Goal: Task Accomplishment & Management: Complete application form

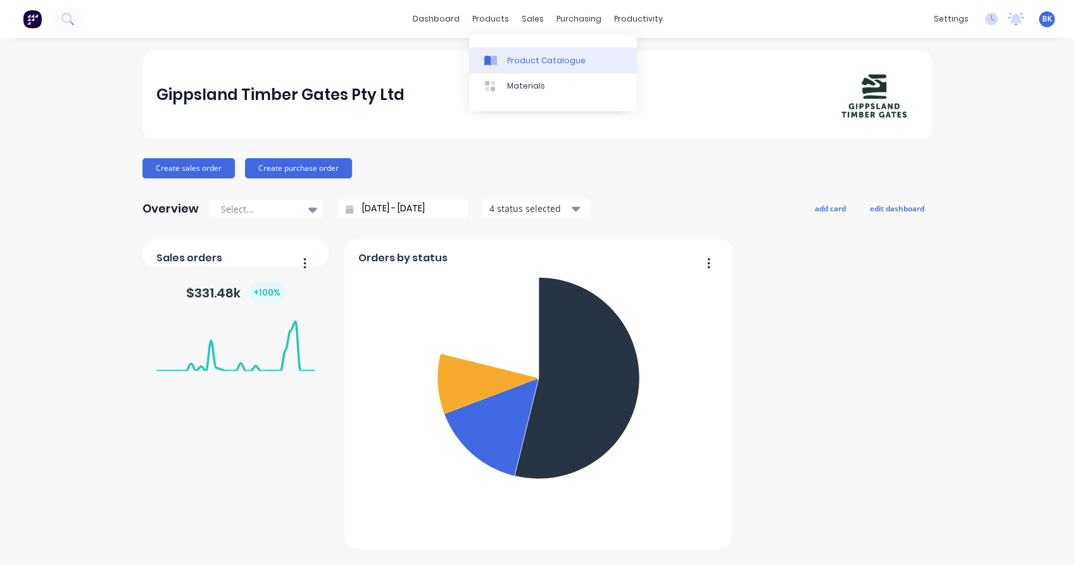
click at [533, 67] on link "Product Catalogue" at bounding box center [553, 59] width 168 height 25
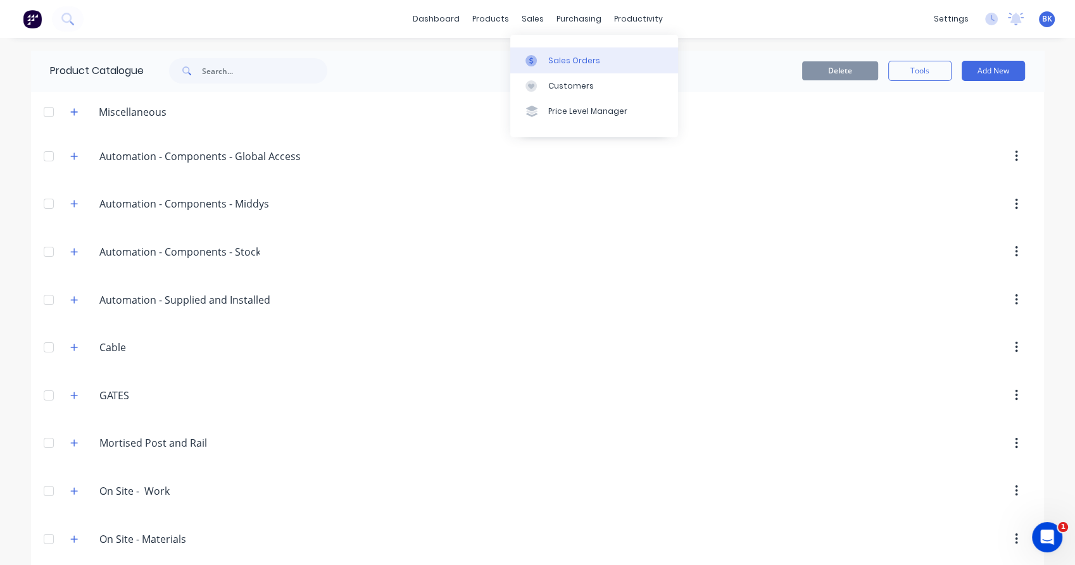
click at [557, 56] on div "Sales Orders" at bounding box center [574, 60] width 52 height 11
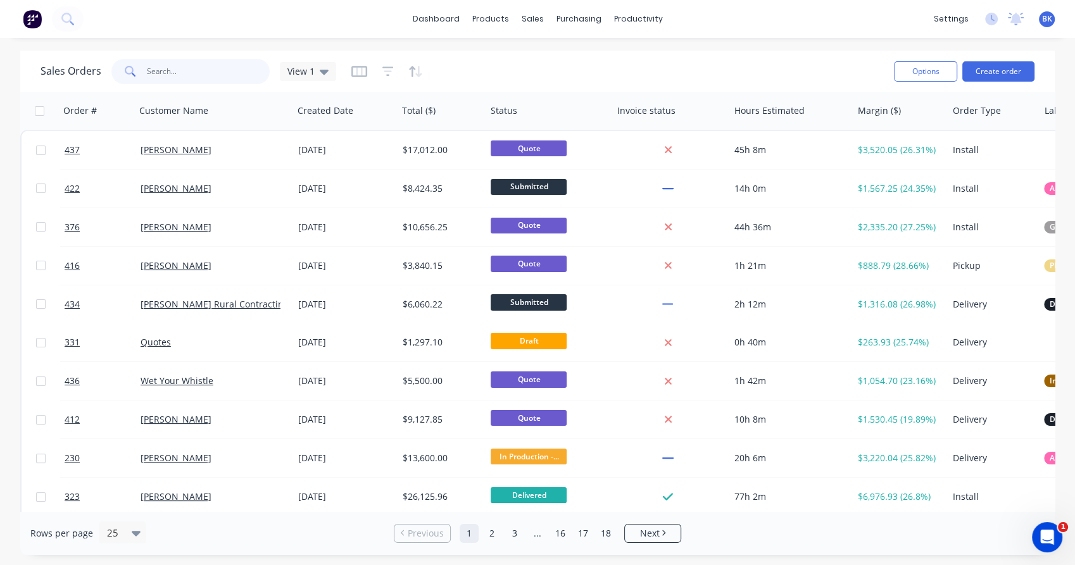
click at [201, 78] on input "text" at bounding box center [208, 71] width 123 height 25
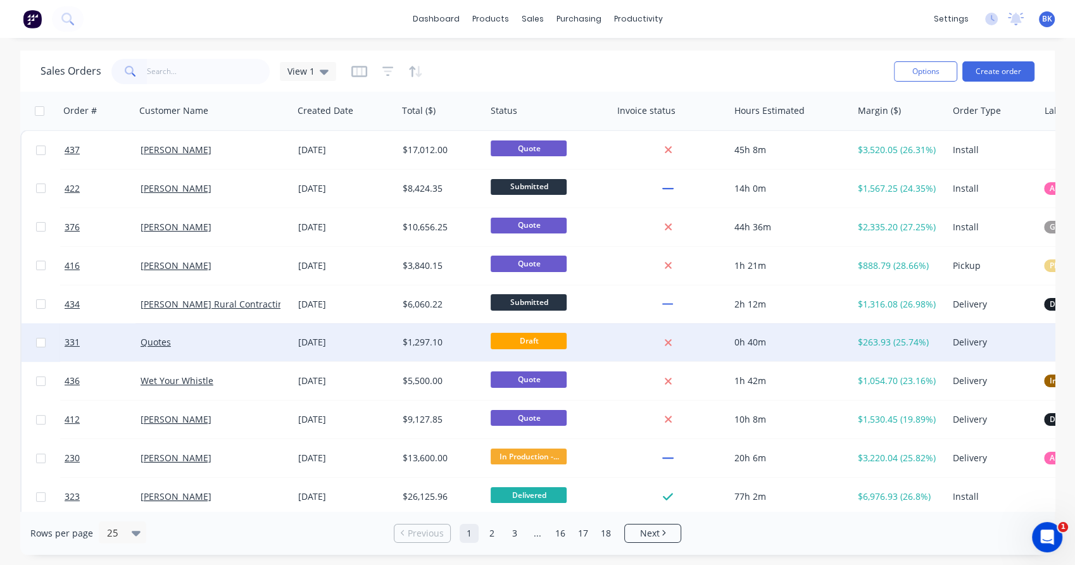
click at [247, 349] on div "Quotes" at bounding box center [210, 342] width 140 height 13
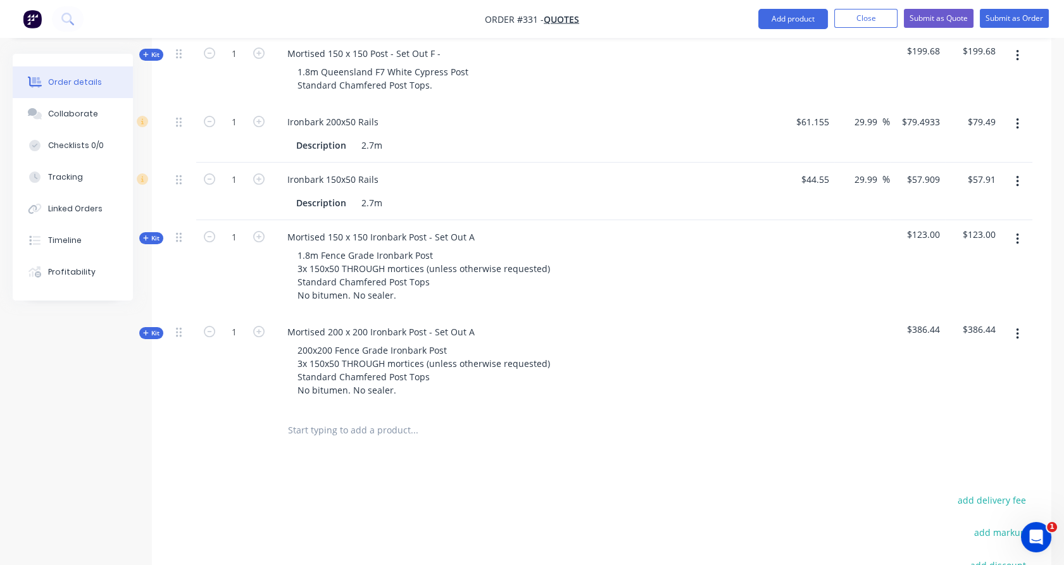
scroll to position [491, 0]
click at [303, 430] on input "text" at bounding box center [413, 428] width 253 height 25
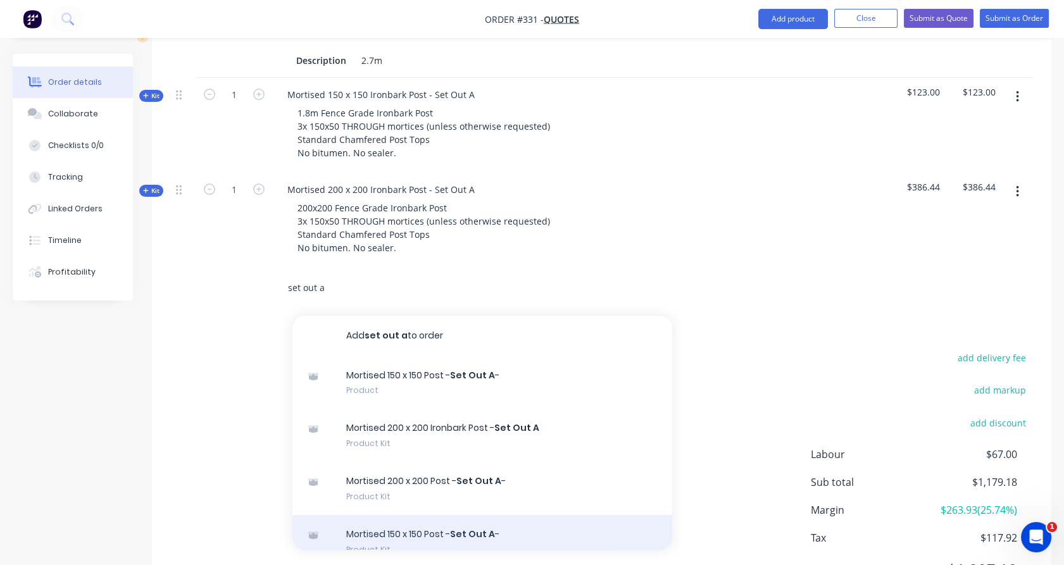
scroll to position [632, 0]
type input "set out a"
click at [415, 530] on div "Mortised 150 x 150 Post - Set Out A - Product Kit" at bounding box center [482, 541] width 380 height 53
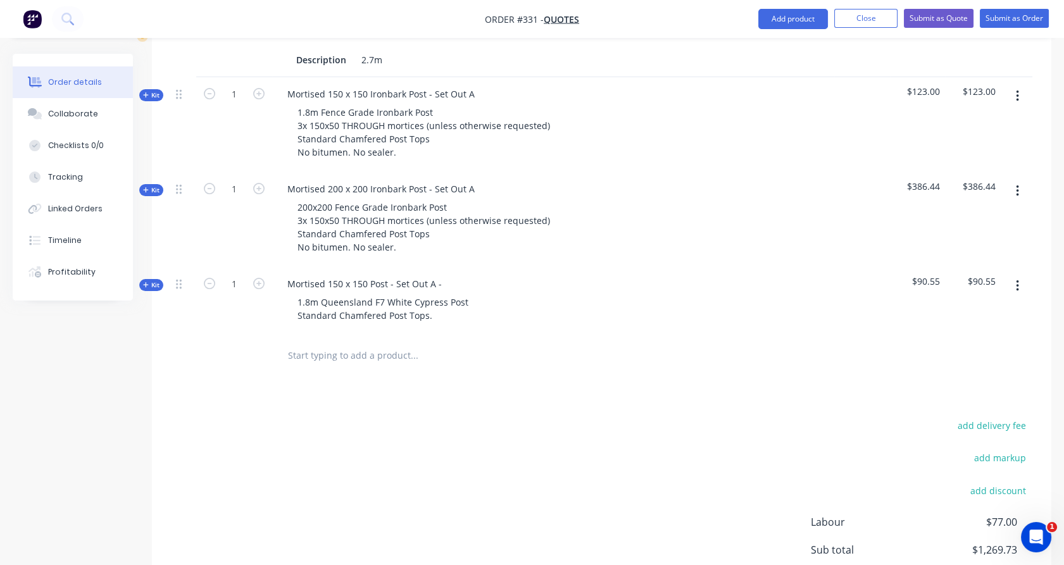
click at [153, 286] on span "Kit" at bounding box center [151, 284] width 16 height 9
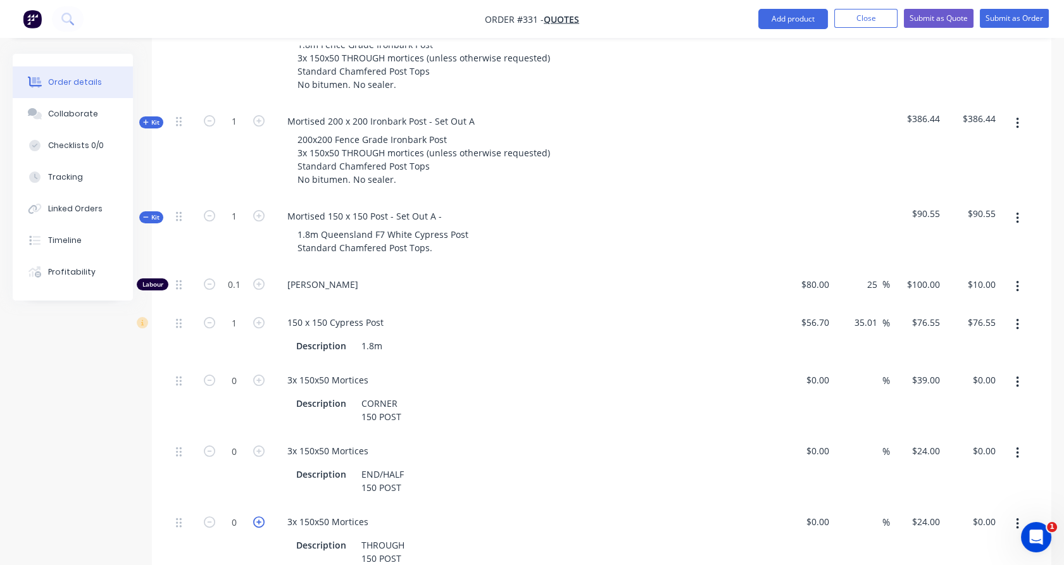
click at [256, 521] on icon "button" at bounding box center [258, 521] width 11 height 11
type input "1"
type input "$24.00"
copy span "114.55"
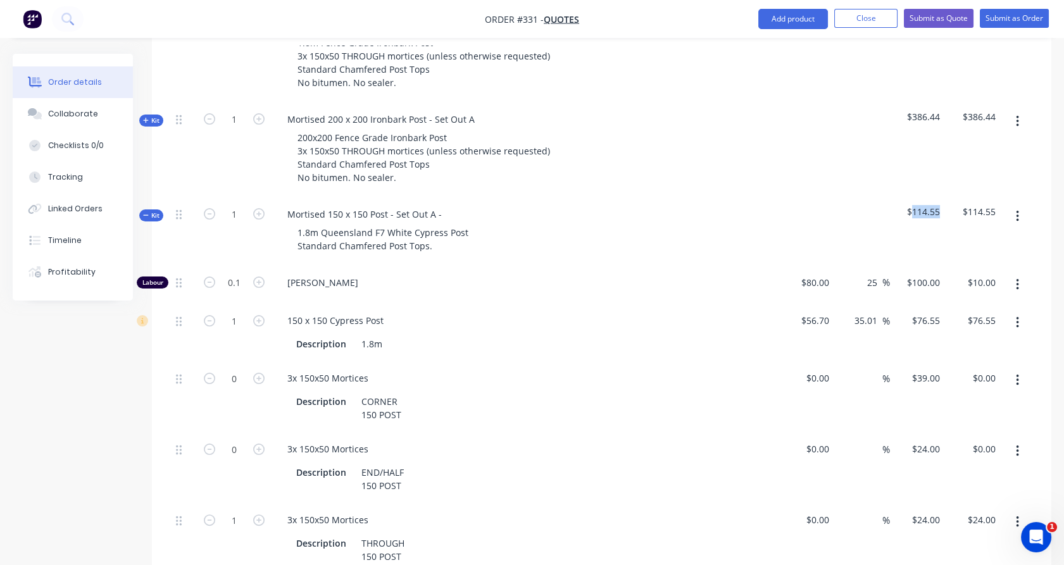
drag, startPoint x: 939, startPoint y: 211, endPoint x: 911, endPoint y: 216, distance: 27.8
click at [911, 216] on span "$114.55" at bounding box center [918, 211] width 46 height 13
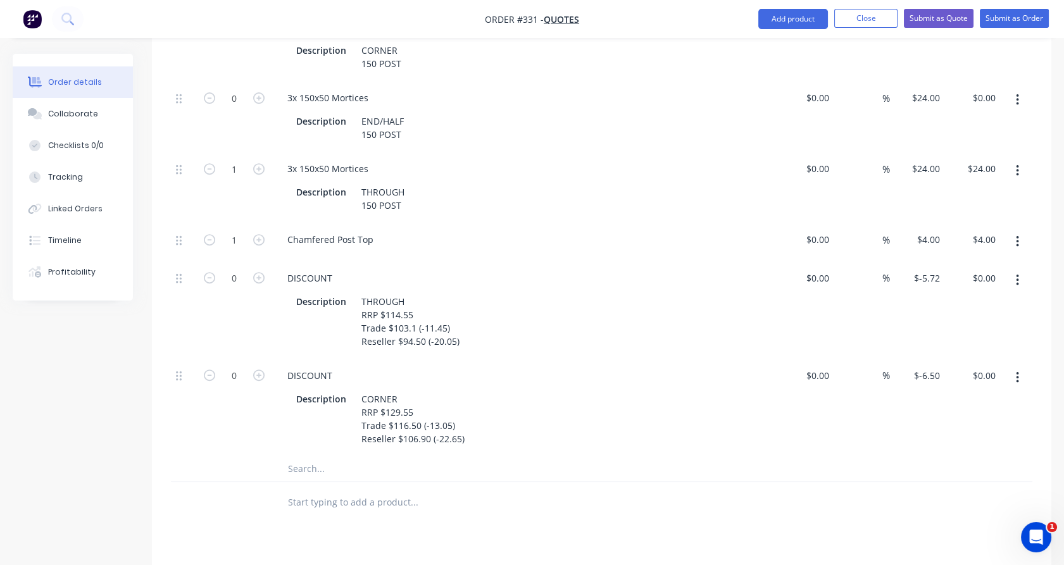
scroll to position [1053, 0]
click at [373, 509] on input "text" at bounding box center [413, 502] width 253 height 25
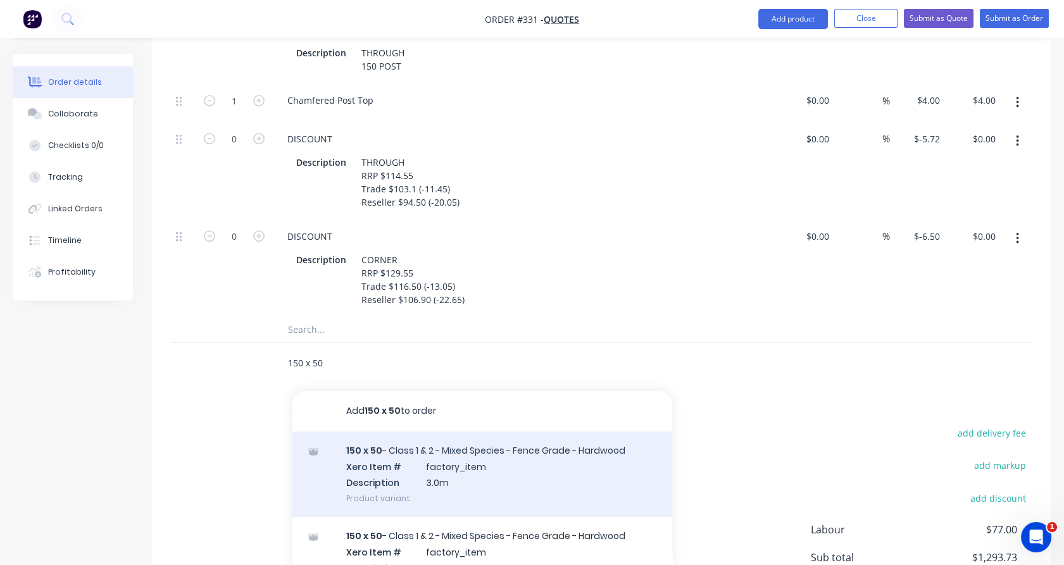
scroll to position [1194, 0]
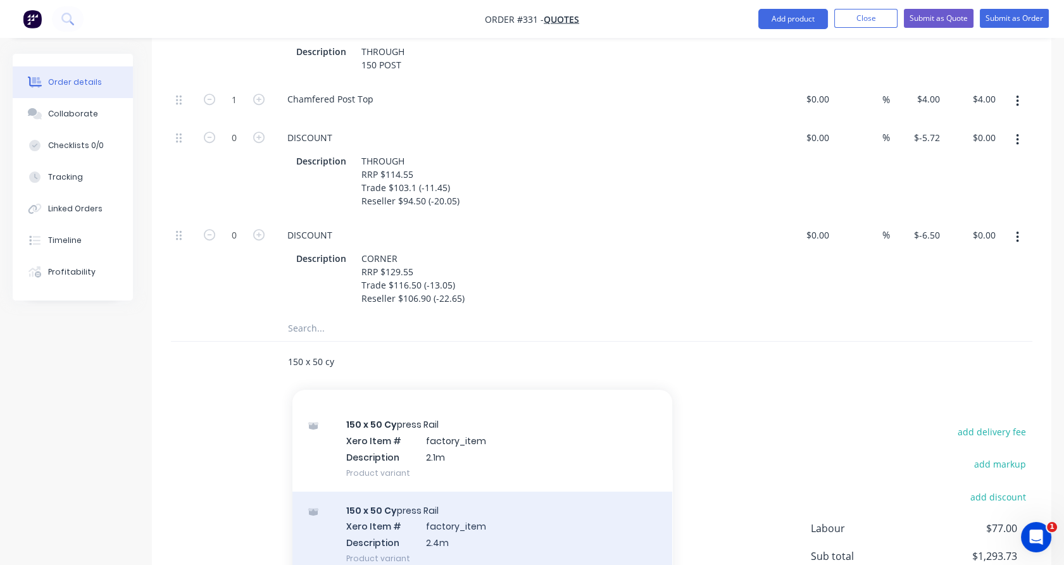
type input "150 x 50 cy"
click at [404, 523] on div "150 x 50 Cy press Rail Xero Item # factory_item Description 2.4m Product variant" at bounding box center [482, 529] width 380 height 85
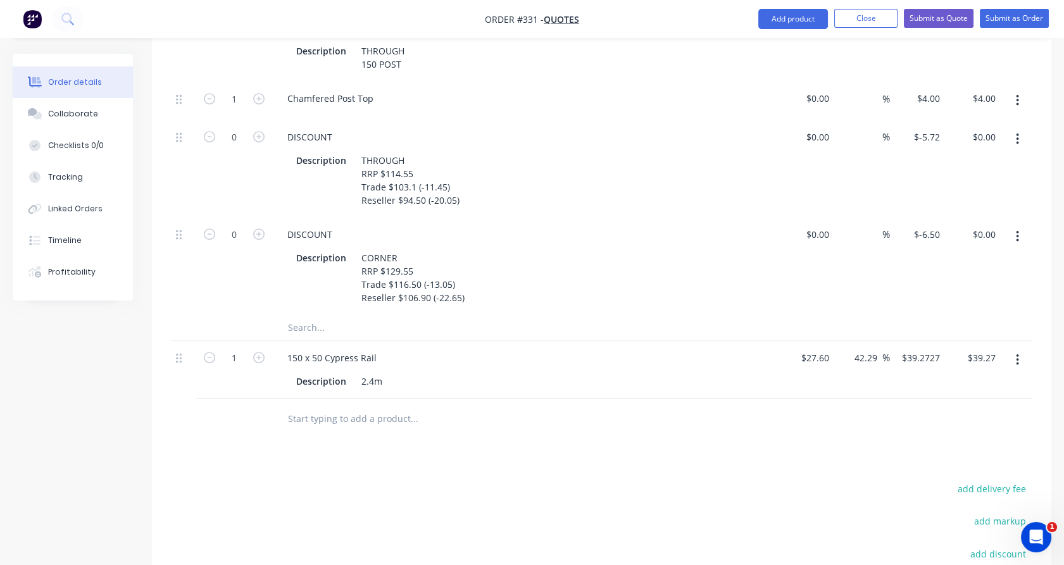
scroll to position [1195, 0]
click at [423, 415] on input "text" at bounding box center [413, 418] width 253 height 25
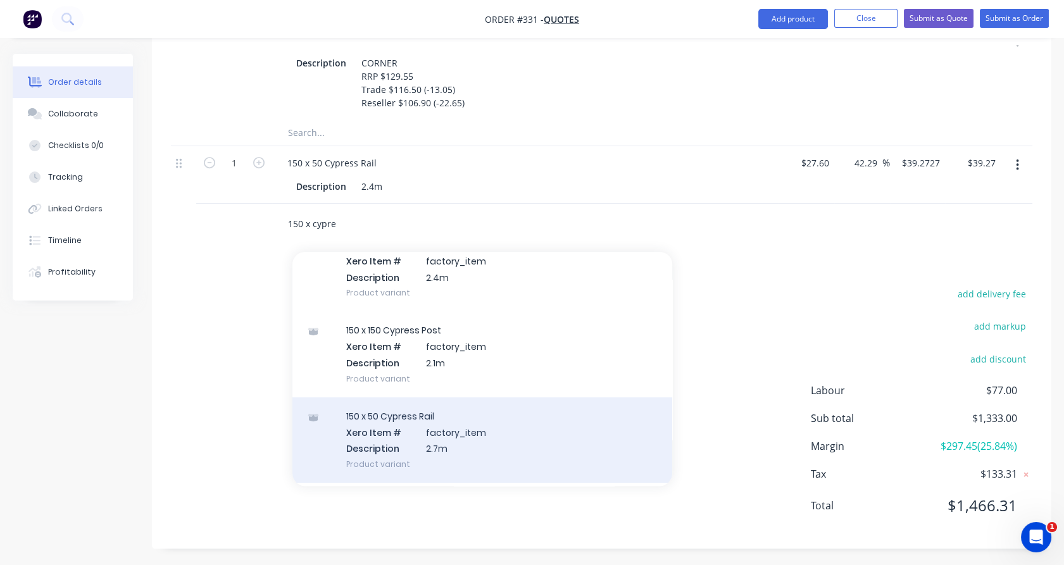
scroll to position [616, 0]
type input "150 x cypre"
click at [501, 443] on div "150 x 50 Cypress Rail Xero Item # factory_item Description 2.7m Product variant" at bounding box center [482, 439] width 380 height 85
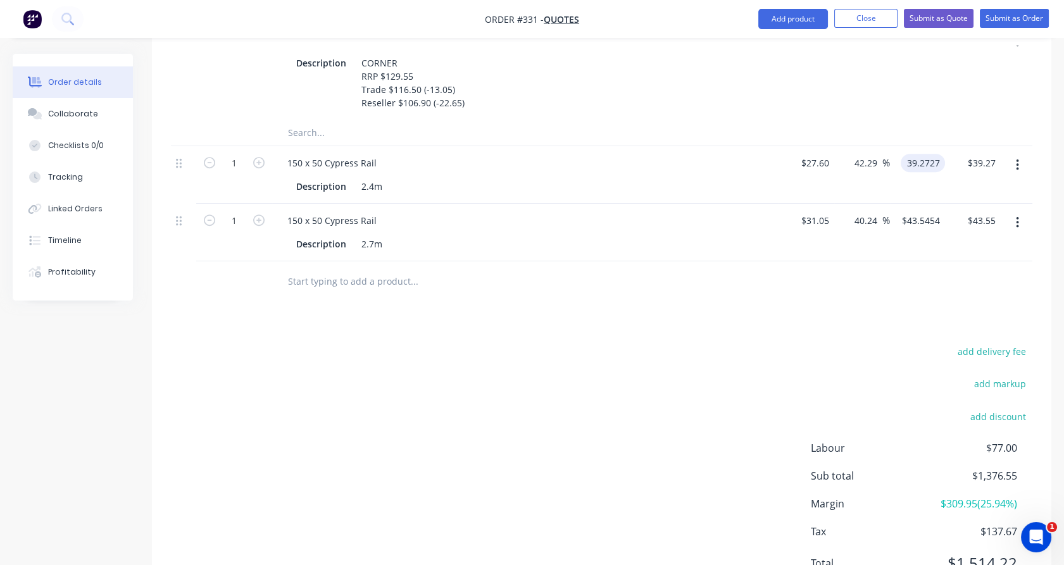
type input "$39.2727"
drag, startPoint x: 965, startPoint y: 270, endPoint x: 940, endPoint y: 232, distance: 44.8
click at [965, 262] on div at bounding box center [601, 281] width 861 height 41
type input "$43.5454"
click at [370, 282] on input "text" at bounding box center [413, 281] width 253 height 25
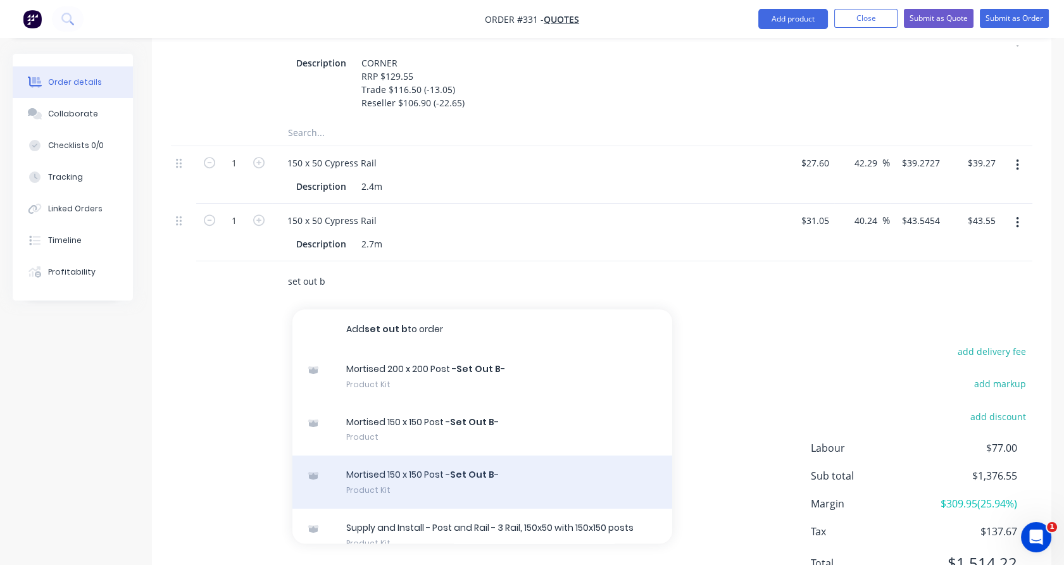
type input "set out b"
drag, startPoint x: 421, startPoint y: 480, endPoint x: 429, endPoint y: 479, distance: 7.6
click at [429, 479] on div "Mortised 150 x 150 Post - Set Out B - Product Kit" at bounding box center [482, 482] width 380 height 53
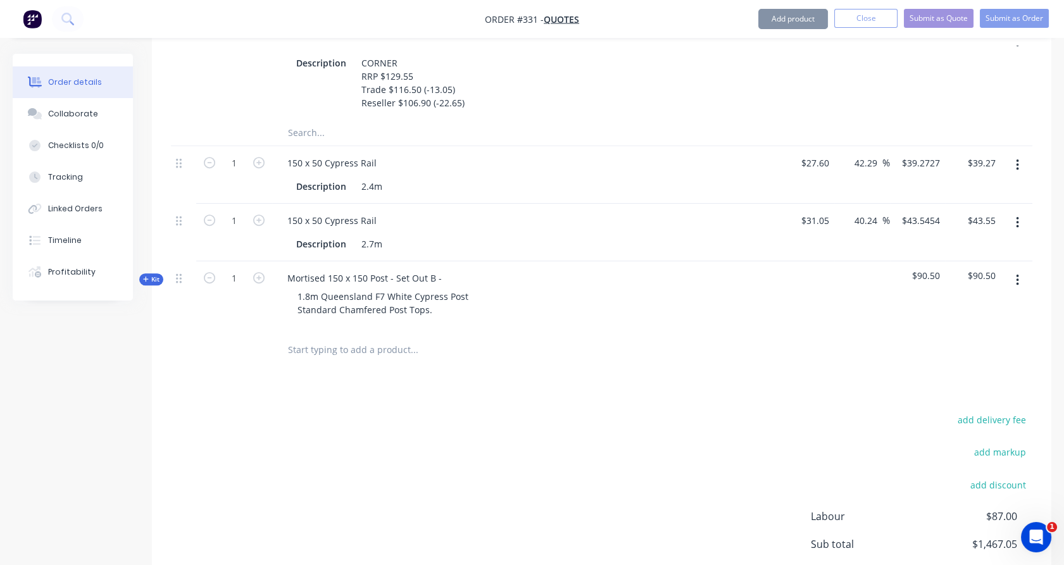
click at [154, 277] on span "Kit" at bounding box center [151, 279] width 16 height 9
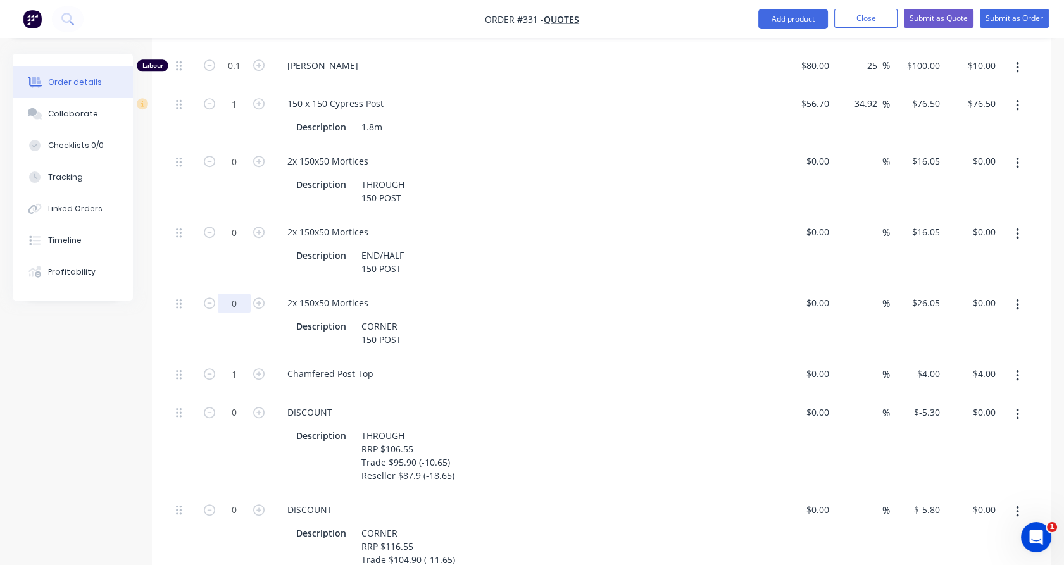
scroll to position [1671, 0]
click at [261, 155] on icon "button" at bounding box center [258, 160] width 11 height 11
type input "1"
type input "$16.05"
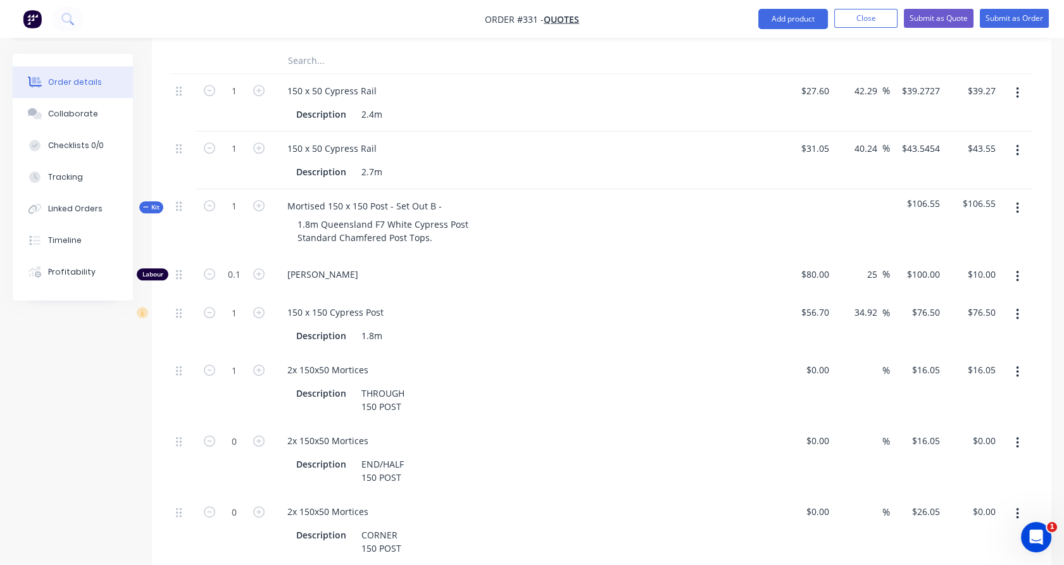
scroll to position [1460, 0]
copy span "106.5"
drag, startPoint x: 916, startPoint y: 202, endPoint x: 935, endPoint y: 202, distance: 19.6
click at [935, 202] on span "$106.55" at bounding box center [918, 204] width 46 height 13
click at [846, 24] on button "Close" at bounding box center [865, 18] width 63 height 19
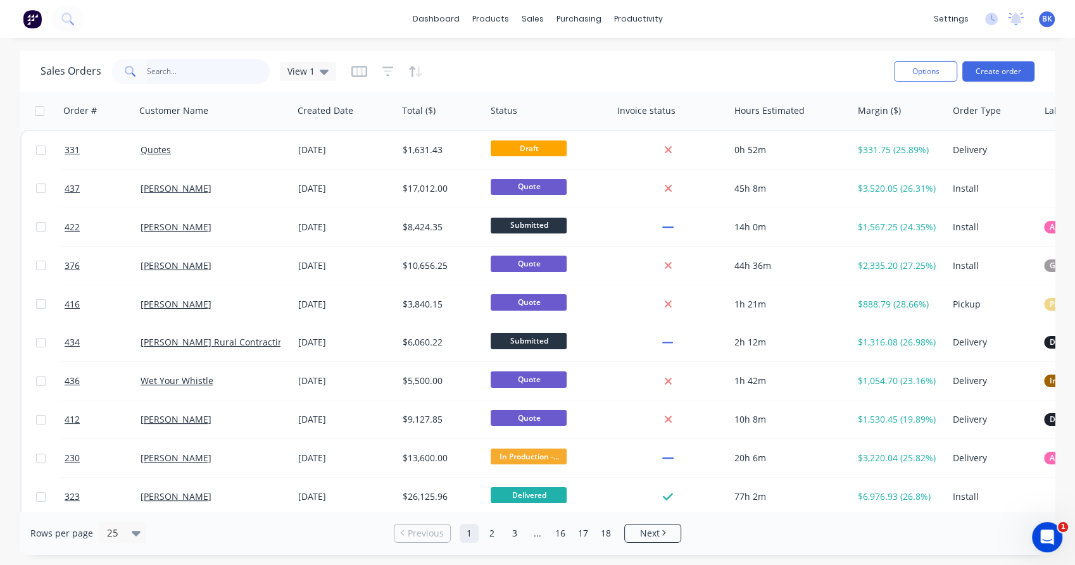
click at [172, 74] on input "text" at bounding box center [208, 71] width 123 height 25
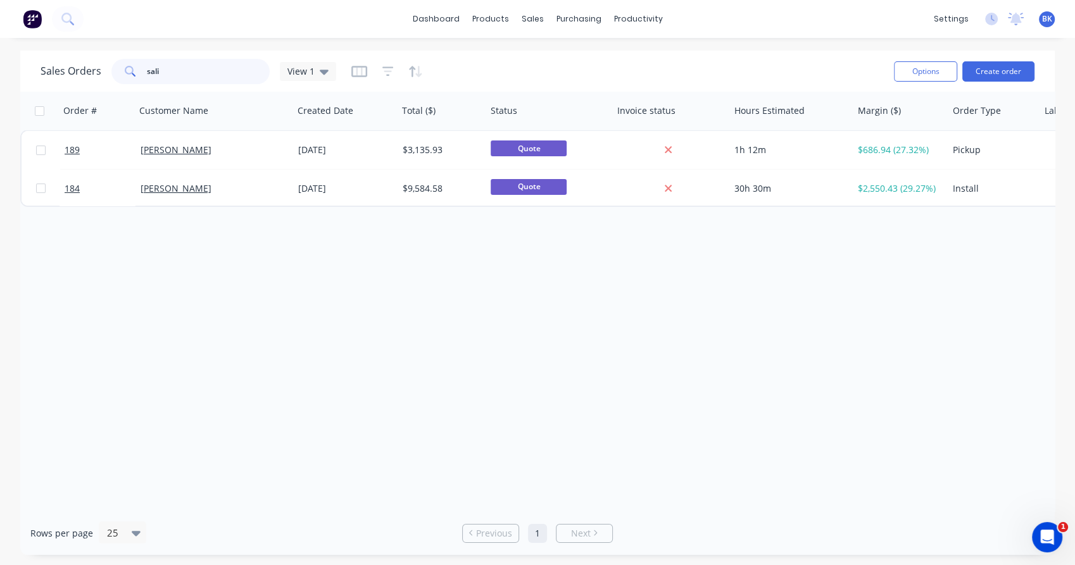
type input "sali"
drag, startPoint x: 170, startPoint y: 70, endPoint x: 75, endPoint y: 84, distance: 96.0
click at [75, 84] on div "Sales Orders sali View 1" at bounding box center [462, 71] width 843 height 31
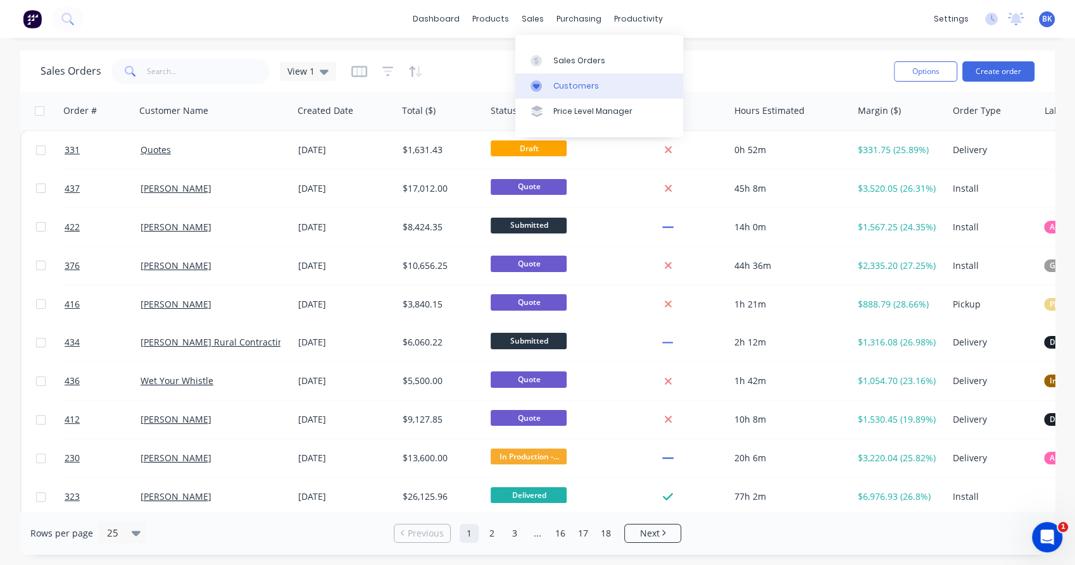
click at [565, 78] on link "Customers" at bounding box center [599, 85] width 168 height 25
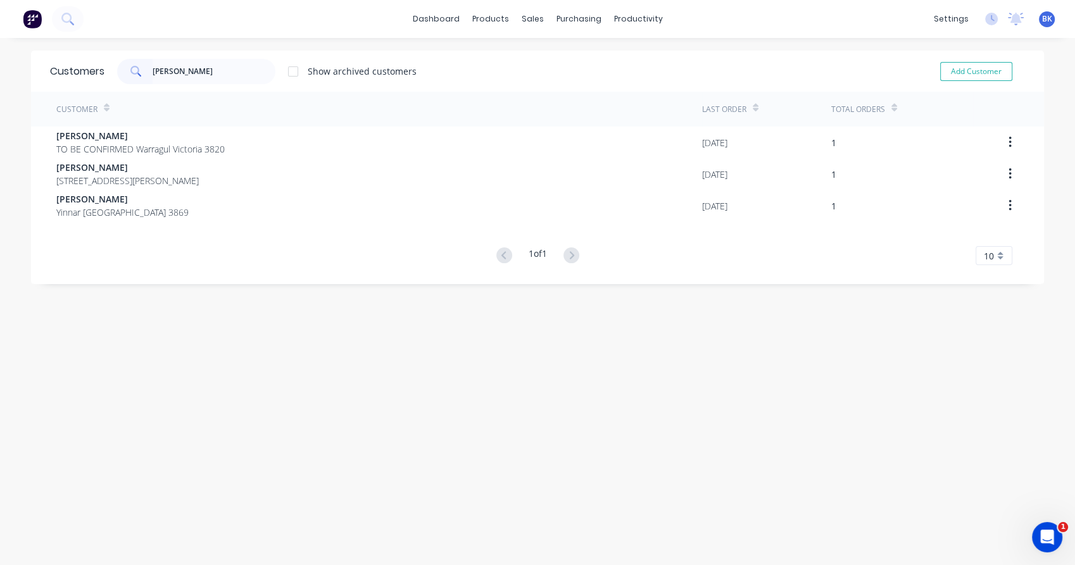
click at [193, 73] on input "[PERSON_NAME]" at bounding box center [214, 71] width 123 height 25
type input "[PERSON_NAME]"
click at [966, 66] on button "Add Customer" at bounding box center [976, 71] width 72 height 19
select select "AU"
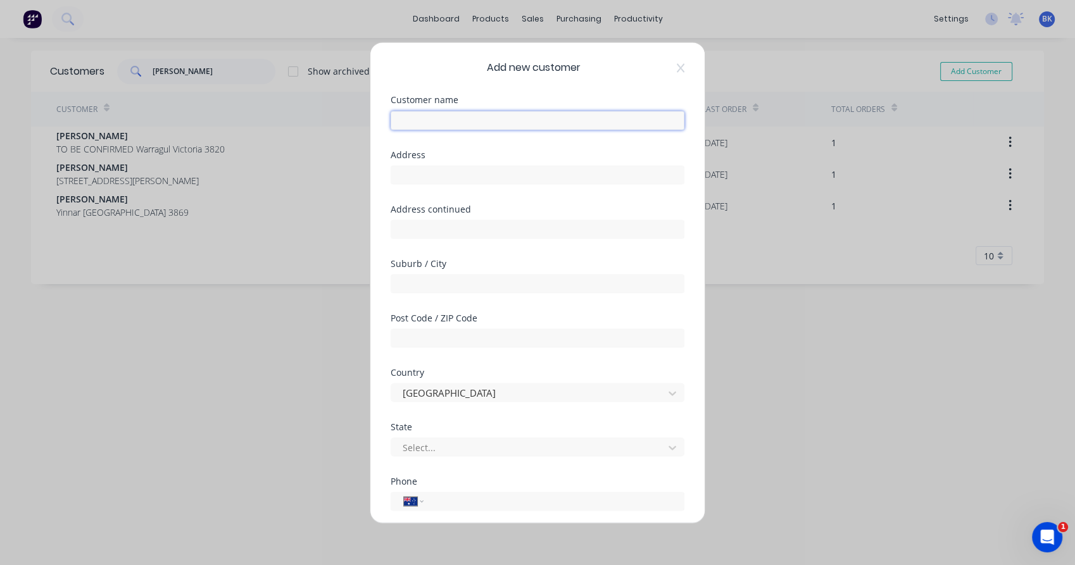
click at [435, 121] on input "text" at bounding box center [537, 120] width 294 height 19
paste input "[PERSON_NAME]"
type input "[PERSON_NAME]"
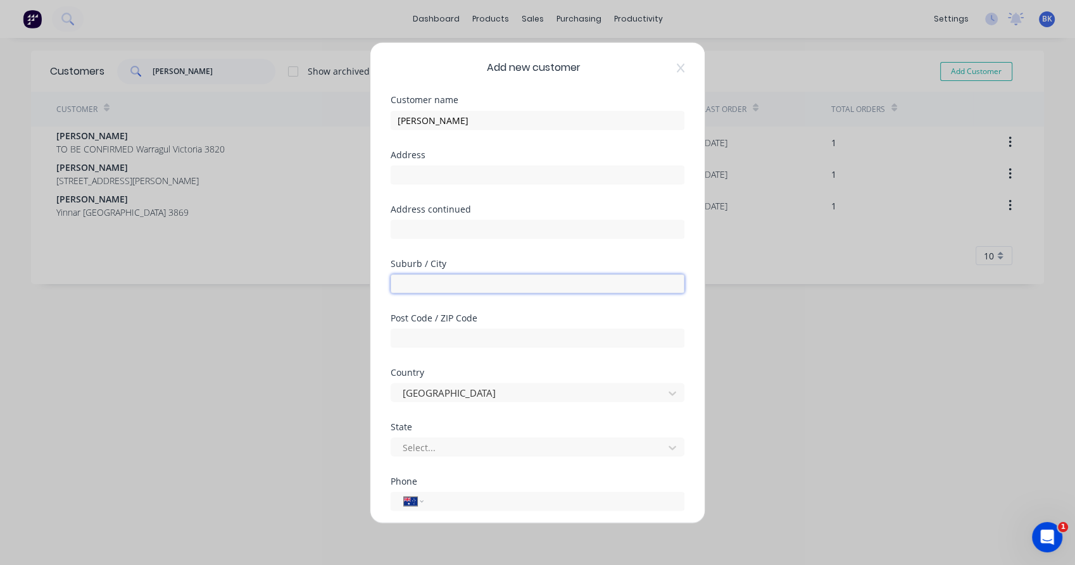
click at [423, 280] on input "text" at bounding box center [537, 283] width 294 height 19
paste input "Neerim"
type input "Neerim"
click at [388, 299] on div "Add new customer Customer name [PERSON_NAME] Address Address continued Suburb /…" at bounding box center [537, 282] width 334 height 480
click at [418, 451] on div at bounding box center [529, 447] width 256 height 16
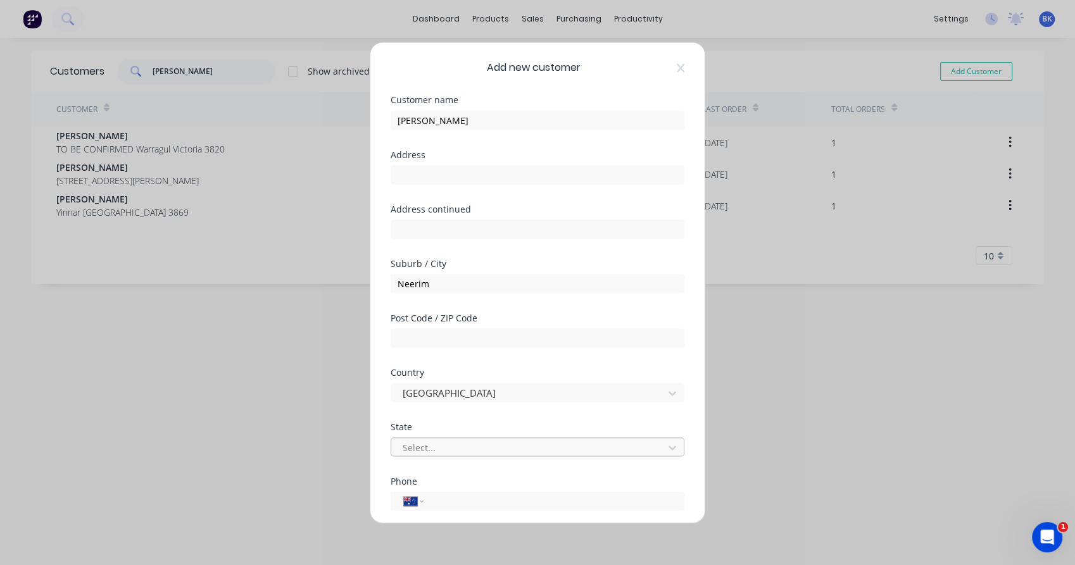
type input "v"
click at [423, 565] on div "Victoria" at bounding box center [537, 571] width 1075 height 13
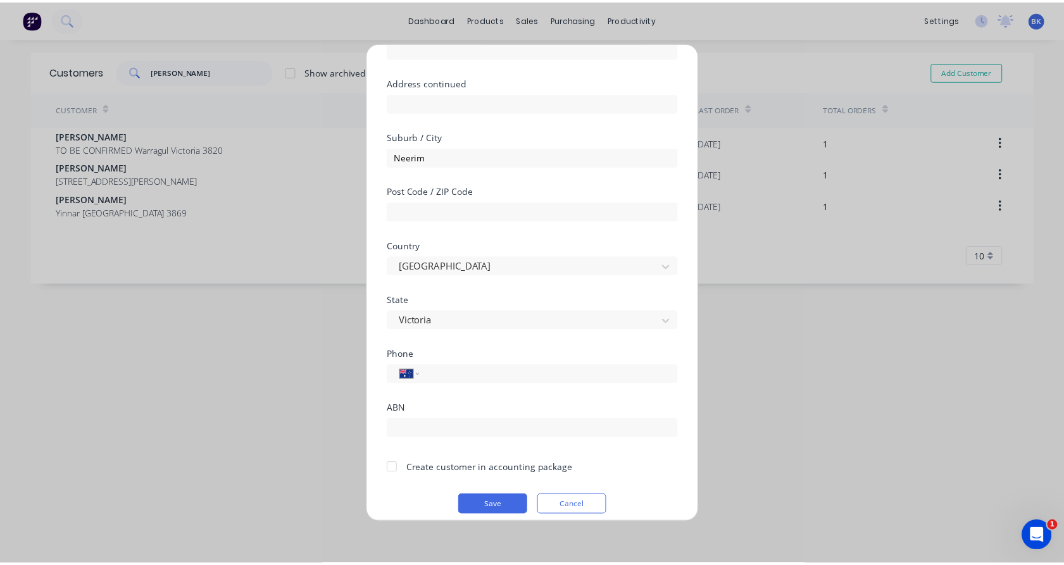
scroll to position [137, 0]
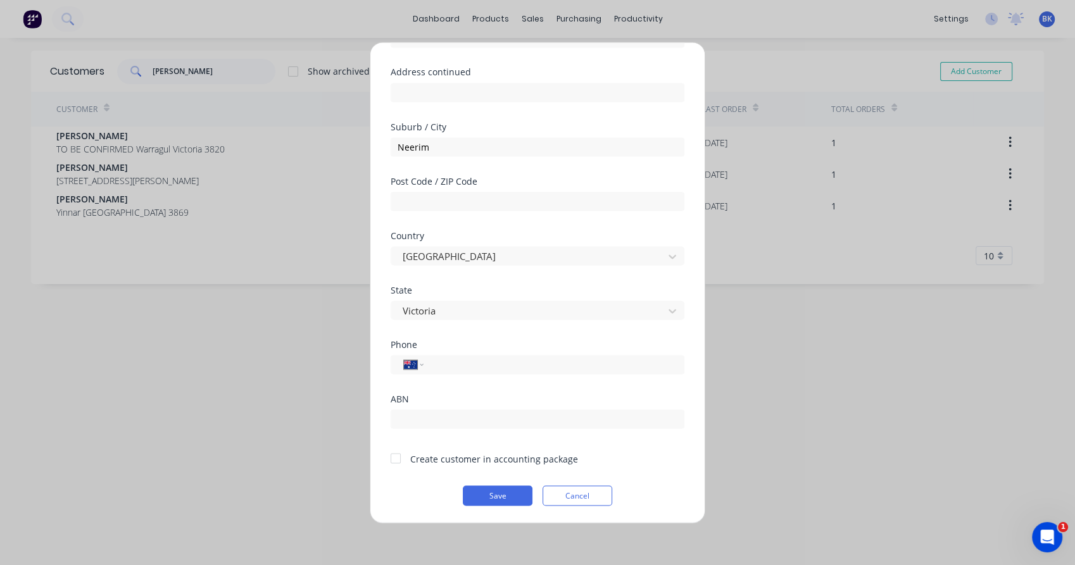
click at [473, 454] on div "Create customer in accounting package" at bounding box center [494, 458] width 168 height 13
click at [400, 460] on div at bounding box center [395, 458] width 25 height 25
click at [491, 499] on button "Save" at bounding box center [498, 495] width 70 height 20
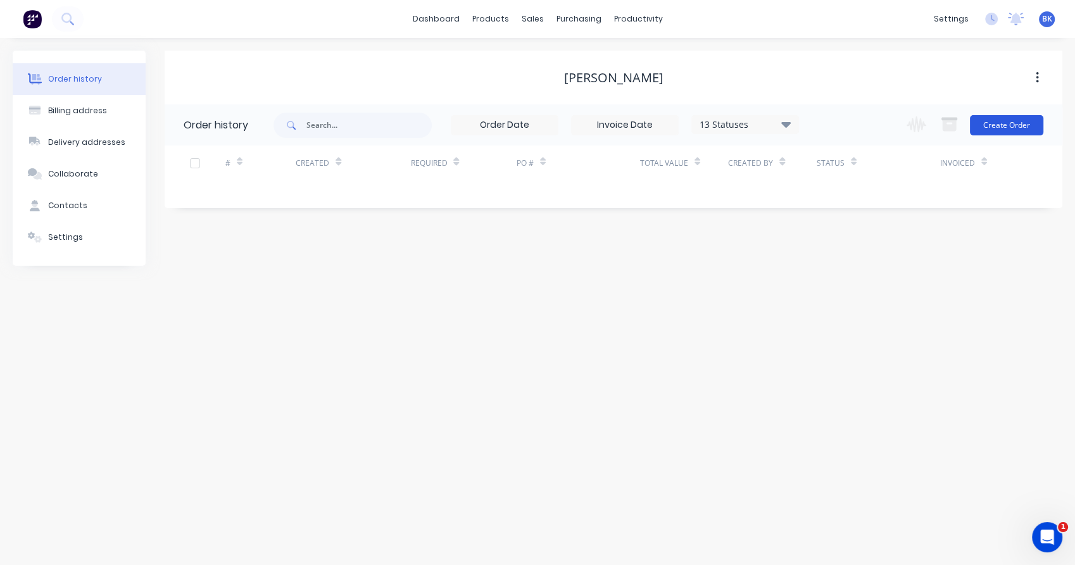
click at [1021, 127] on button "Create Order" at bounding box center [1006, 125] width 73 height 20
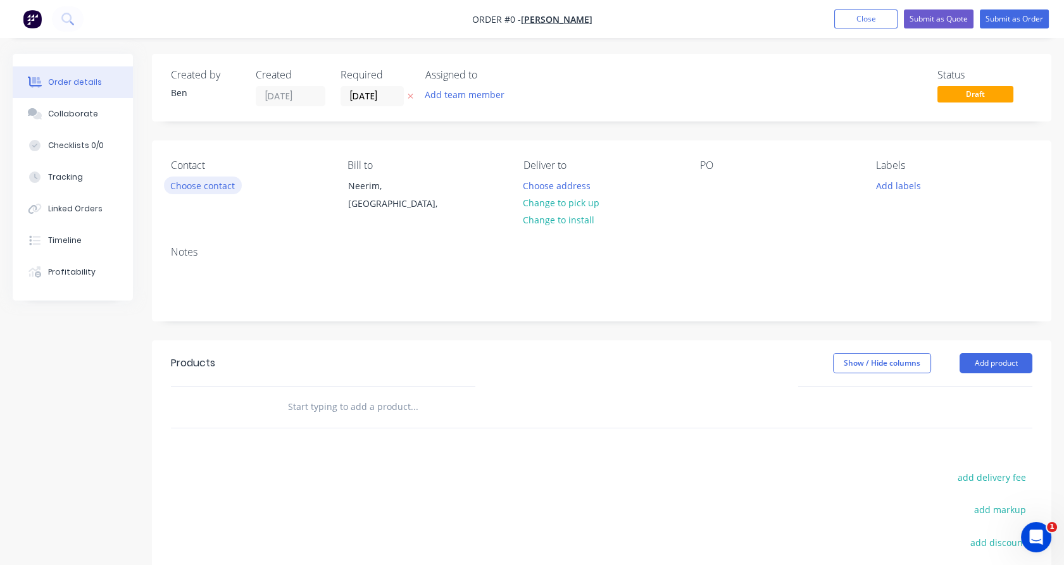
click at [227, 190] on button "Choose contact" at bounding box center [203, 185] width 78 height 17
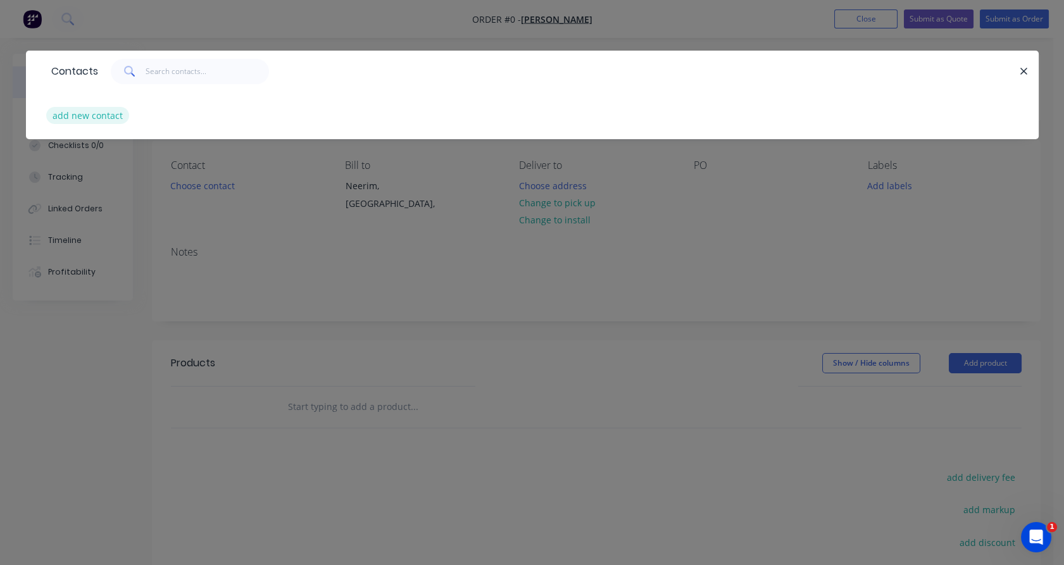
click at [96, 113] on button "add new contact" at bounding box center [88, 115] width 84 height 17
select select "AU"
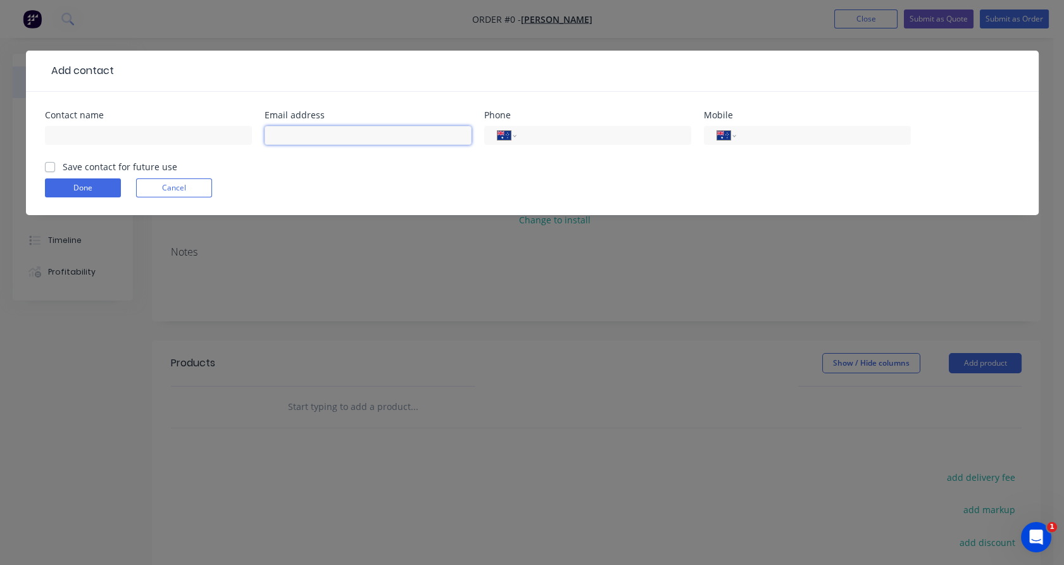
click at [380, 137] on input "text" at bounding box center [368, 135] width 207 height 19
paste input "[EMAIL_ADDRESS][DOMAIN_NAME]"
drag, startPoint x: 330, startPoint y: 134, endPoint x: 265, endPoint y: 140, distance: 64.9
click at [265, 140] on input "[EMAIL_ADDRESS][DOMAIN_NAME]" at bounding box center [368, 135] width 207 height 19
type input "[EMAIL_ADDRESS][DOMAIN_NAME]"
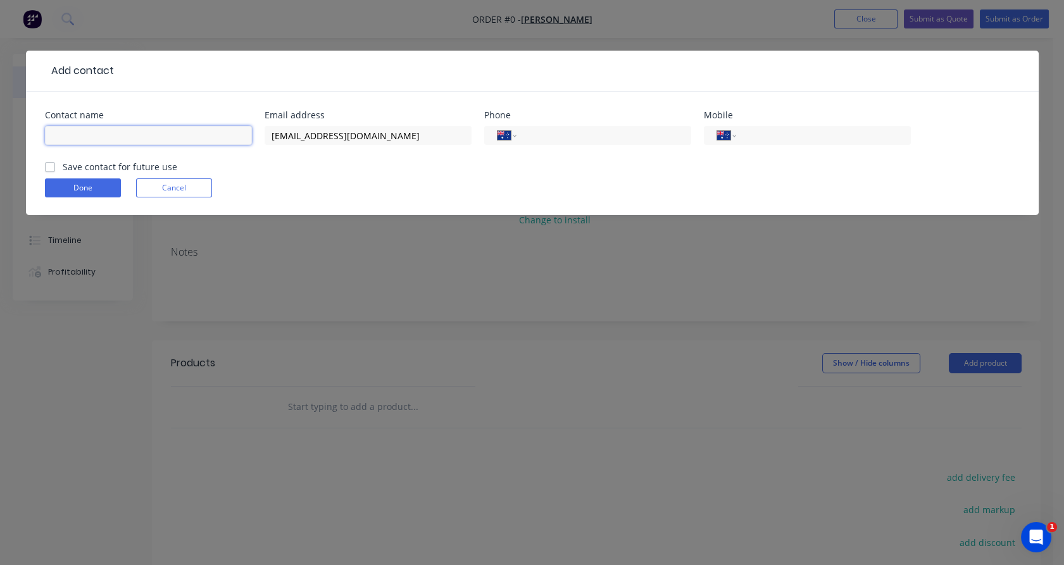
click at [240, 138] on input "text" at bounding box center [148, 135] width 207 height 19
paste input "bradtomasetti"
click at [71, 133] on input "bradtomasetti" at bounding box center [148, 135] width 207 height 19
click at [56, 135] on input "[PERSON_NAME]" at bounding box center [148, 135] width 207 height 19
type input "[PERSON_NAME]"
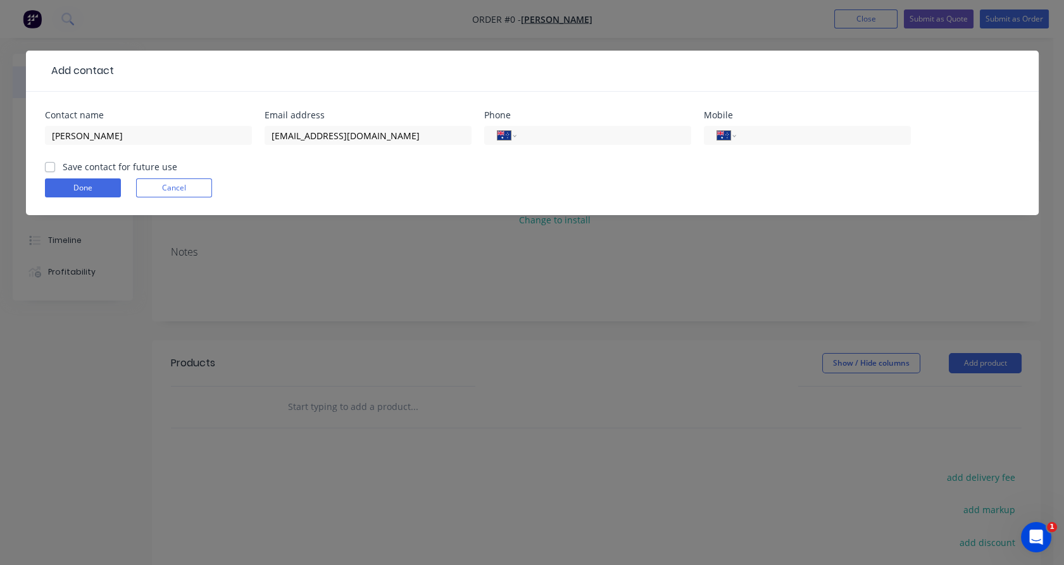
click at [77, 166] on label "Save contact for future use" at bounding box center [120, 166] width 115 height 13
click at [55, 166] on input "Save contact for future use" at bounding box center [50, 166] width 10 height 12
checkbox input "true"
click at [76, 192] on button "Done" at bounding box center [83, 187] width 76 height 19
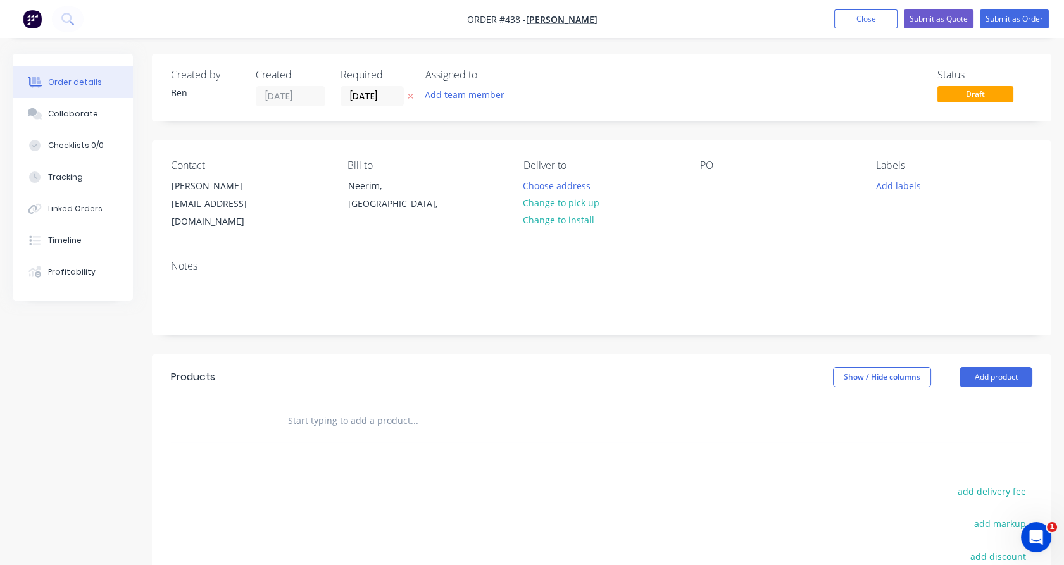
click at [402, 412] on input "text" at bounding box center [413, 420] width 253 height 25
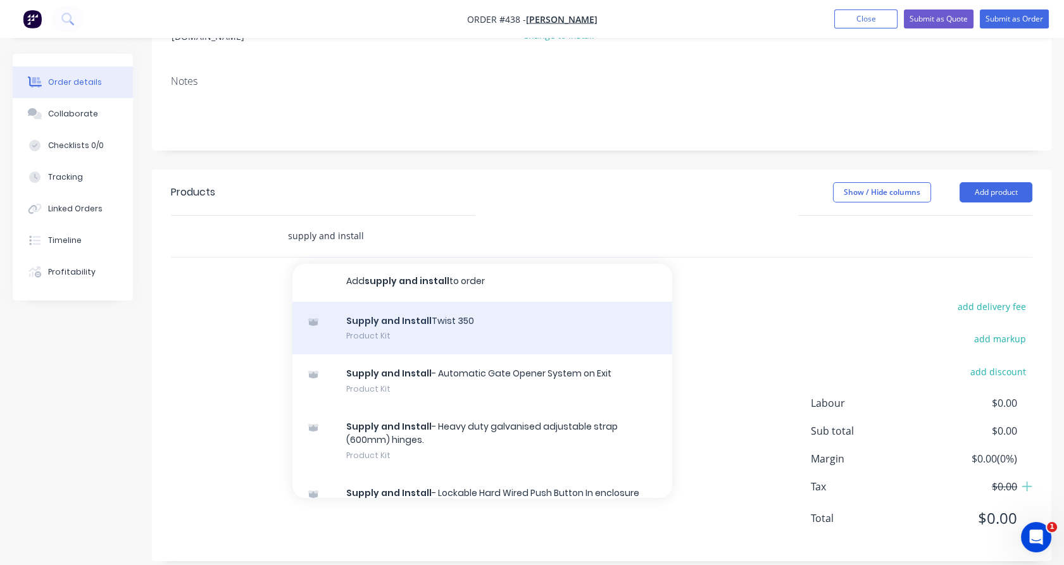
scroll to position [3, 0]
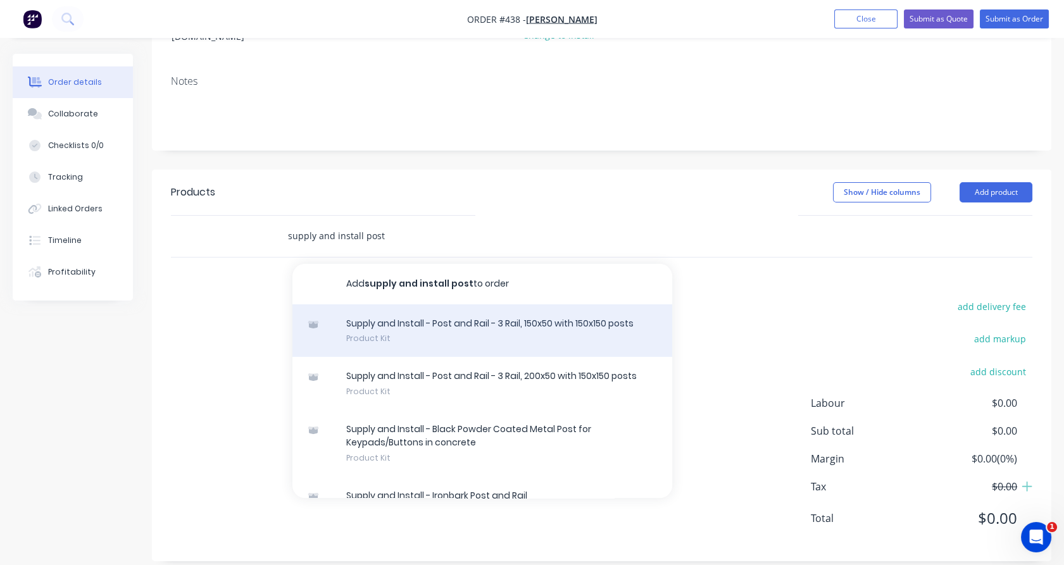
type input "supply and install post"
click at [523, 332] on div "Supply and Install - Post and Rail - 3 Rail, 150x50 with 150x150 posts Product …" at bounding box center [482, 330] width 380 height 53
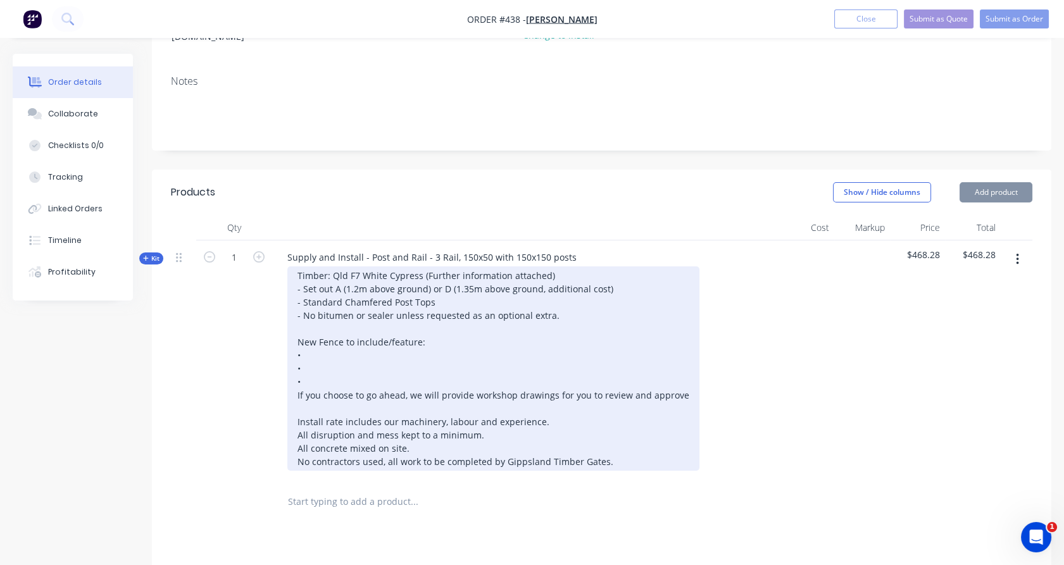
click at [314, 339] on div "Timber: Qld F7 White Cypress (Further information attached) - Set out A (1.2m a…" at bounding box center [493, 368] width 412 height 204
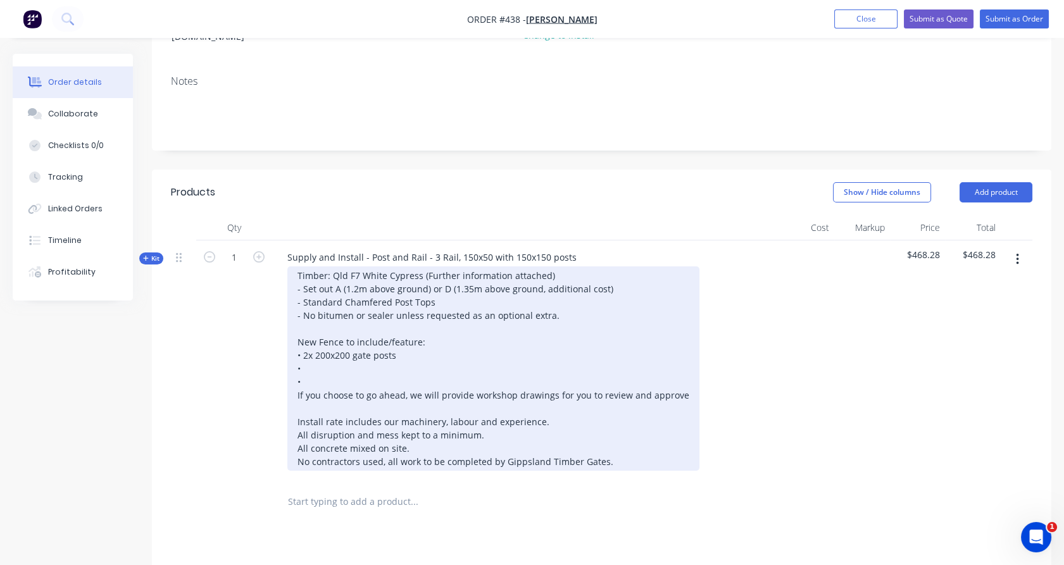
click at [319, 349] on div "Timber: Qld F7 White Cypress (Further information attached) - Set out A (1.2m a…" at bounding box center [493, 368] width 412 height 204
click at [313, 356] on div "Timber: Qld F7 White Cypress (Further information attached) - Set out A (1.2m a…" at bounding box center [493, 368] width 412 height 204
click at [310, 365] on div "Timber: Qld F7 White Cypress (Further information attached) - Set out A (1.2m a…" at bounding box center [493, 368] width 412 height 204
drag, startPoint x: 297, startPoint y: 383, endPoint x: 509, endPoint y: 381, distance: 212.0
click at [511, 383] on div "Timber: Qld F7 White Cypress (Further information attached) - Set out A (1.2m a…" at bounding box center [493, 368] width 412 height 204
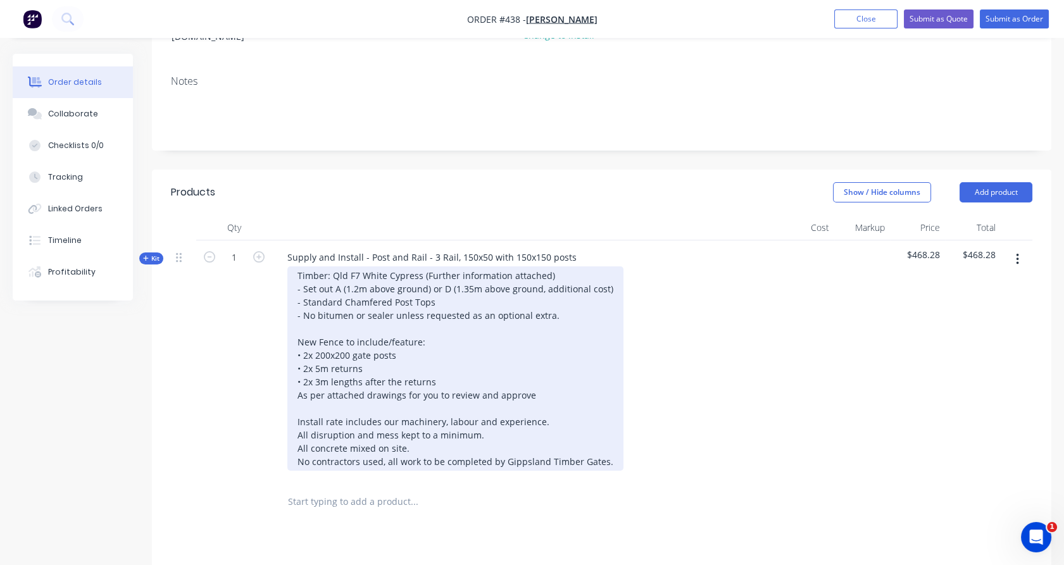
click at [382, 380] on div "Timber: Qld F7 White Cypress (Further information attached) - Set out A (1.2m a…" at bounding box center [455, 368] width 336 height 204
drag, startPoint x: 382, startPoint y: 380, endPoint x: 532, endPoint y: 380, distance: 149.4
click at [532, 380] on div "Timber: Qld F7 White Cypress (Further information attached) - Set out A (1.2m a…" at bounding box center [455, 368] width 336 height 204
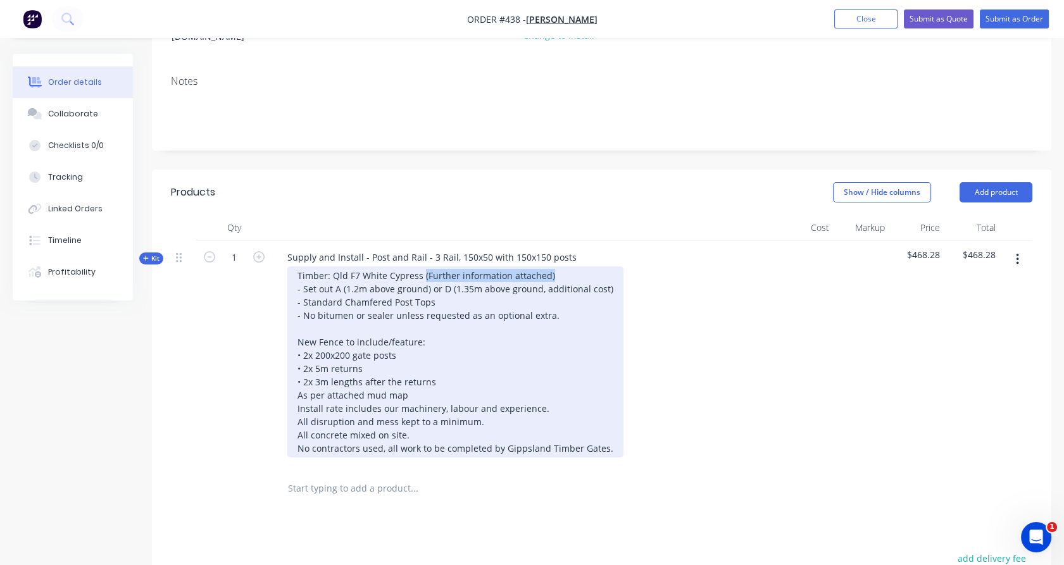
drag, startPoint x: 432, startPoint y: 263, endPoint x: 561, endPoint y: 254, distance: 128.8
click at [561, 266] on div "Timber: Qld F7 White Cypress (Further information attached) - Set out A (1.2m a…" at bounding box center [455, 361] width 336 height 191
drag, startPoint x: 438, startPoint y: 273, endPoint x: 616, endPoint y: 272, distance: 177.8
click at [616, 272] on div "Timber: Qld F7 White Cypress - Set out A (1.2m above ground) or D (1.35m above …" at bounding box center [525, 361] width 496 height 191
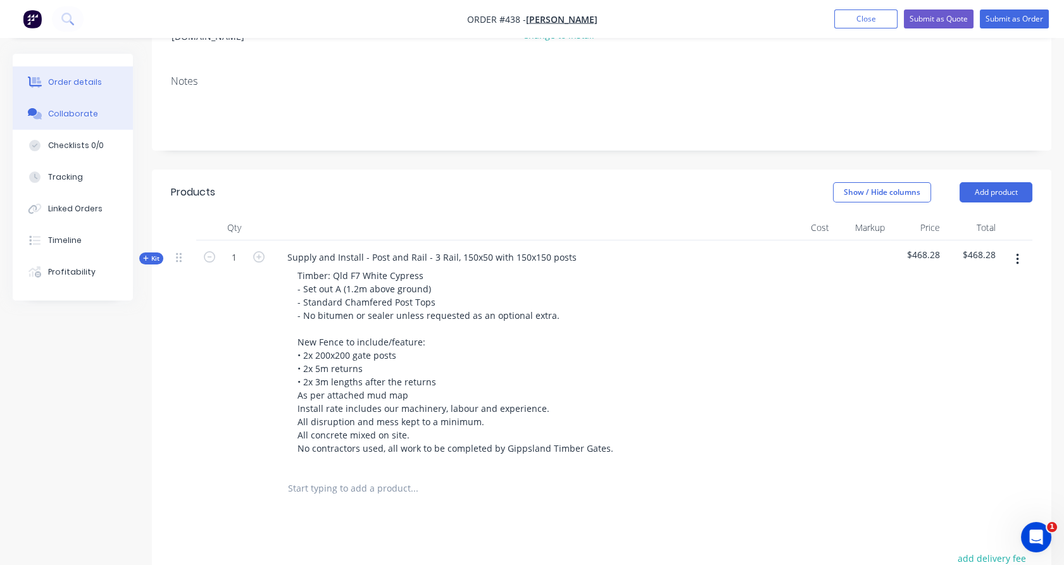
click at [62, 109] on div "Collaborate" at bounding box center [73, 113] width 50 height 11
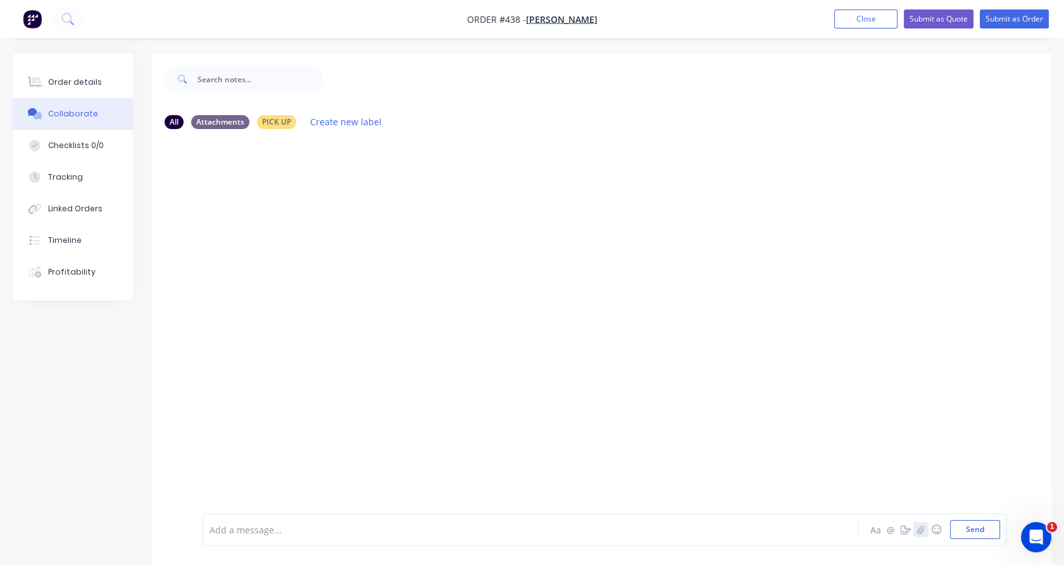
click at [925, 532] on icon "button" at bounding box center [921, 529] width 8 height 9
drag, startPoint x: 973, startPoint y: 527, endPoint x: 940, endPoint y: 532, distance: 33.3
click at [973, 527] on button "Send" at bounding box center [975, 529] width 50 height 19
click at [921, 534] on icon "button" at bounding box center [921, 529] width 8 height 9
click at [956, 530] on button "Send" at bounding box center [975, 529] width 50 height 19
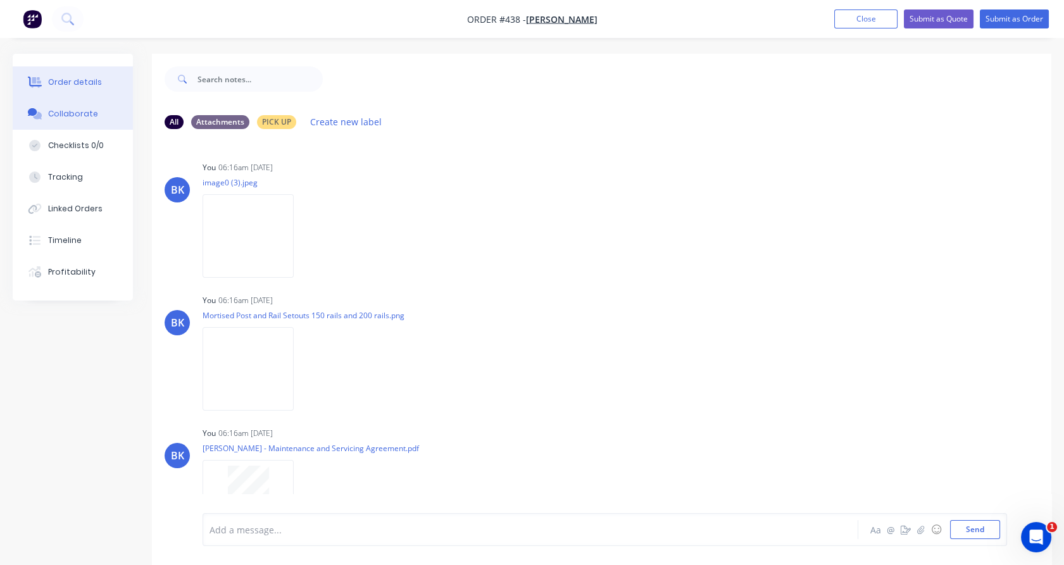
click at [84, 86] on div "Order details" at bounding box center [75, 82] width 54 height 11
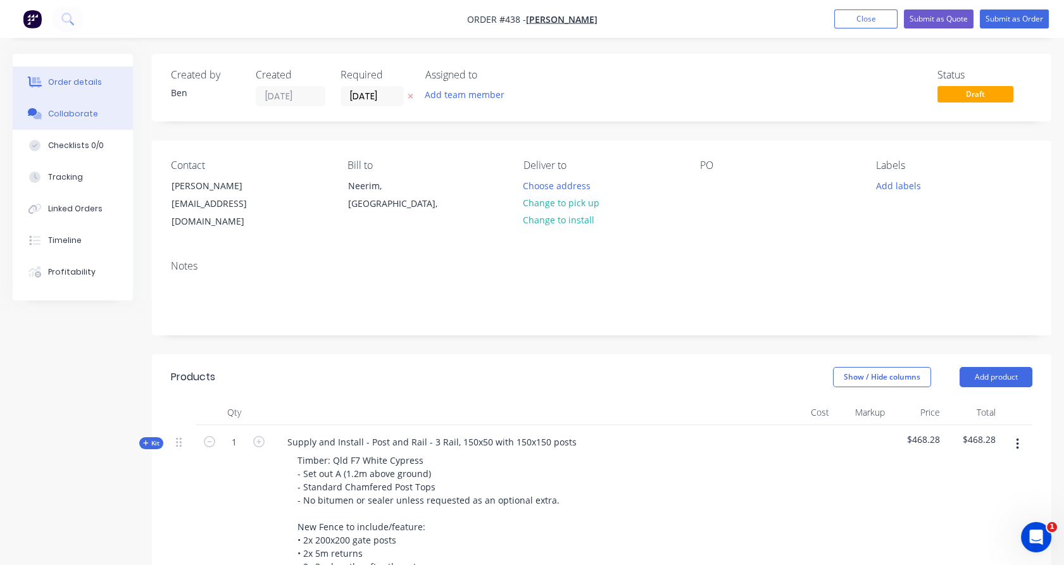
click at [104, 127] on button "Collaborate" at bounding box center [73, 114] width 120 height 32
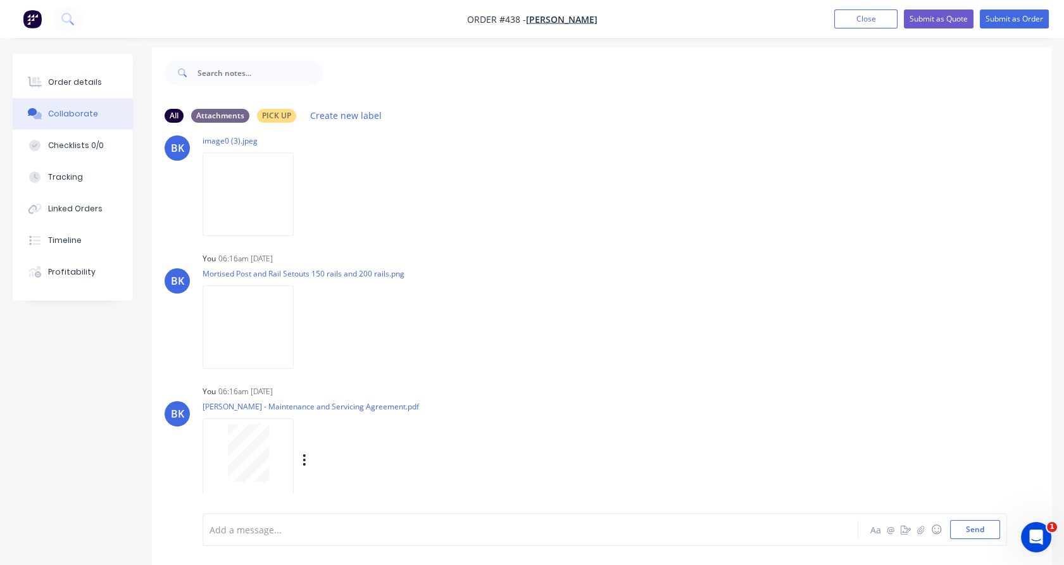
scroll to position [8, 0]
click at [303, 460] on icon "button" at bounding box center [305, 459] width 4 height 15
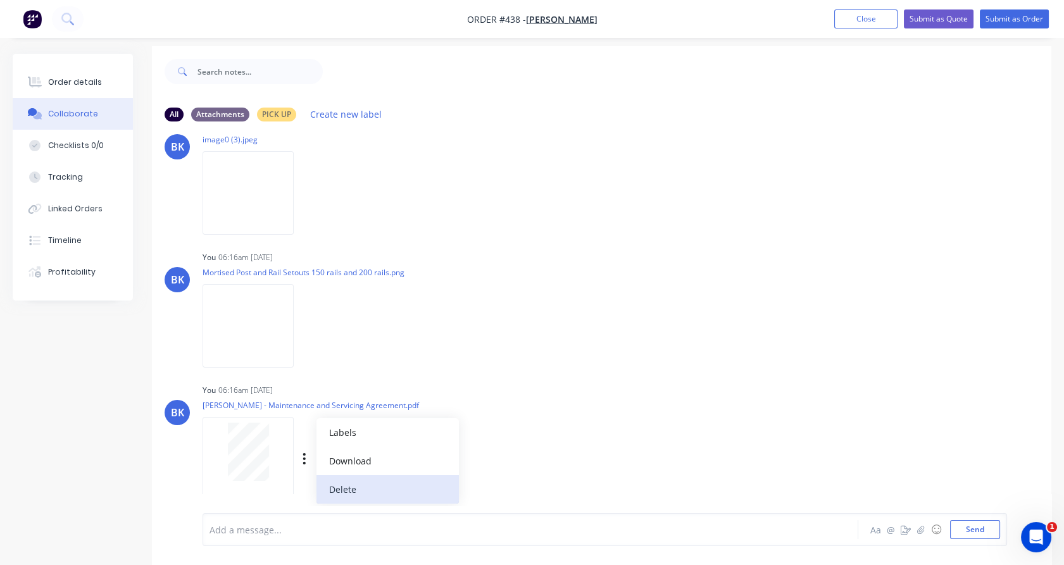
click at [334, 485] on button "Delete" at bounding box center [387, 489] width 142 height 28
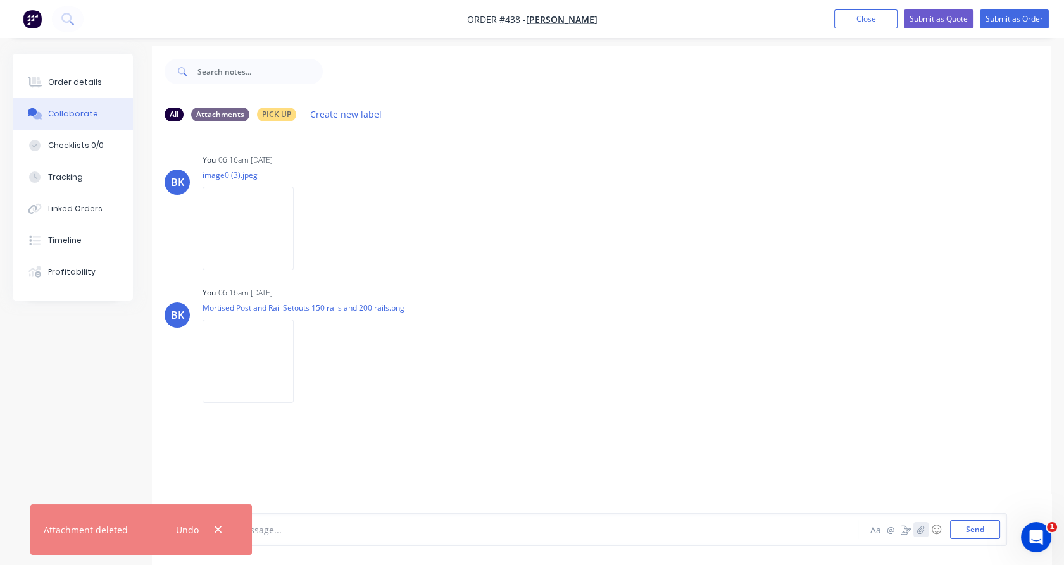
click at [925, 530] on button "button" at bounding box center [920, 529] width 15 height 15
click at [957, 531] on button "Send" at bounding box center [975, 529] width 50 height 19
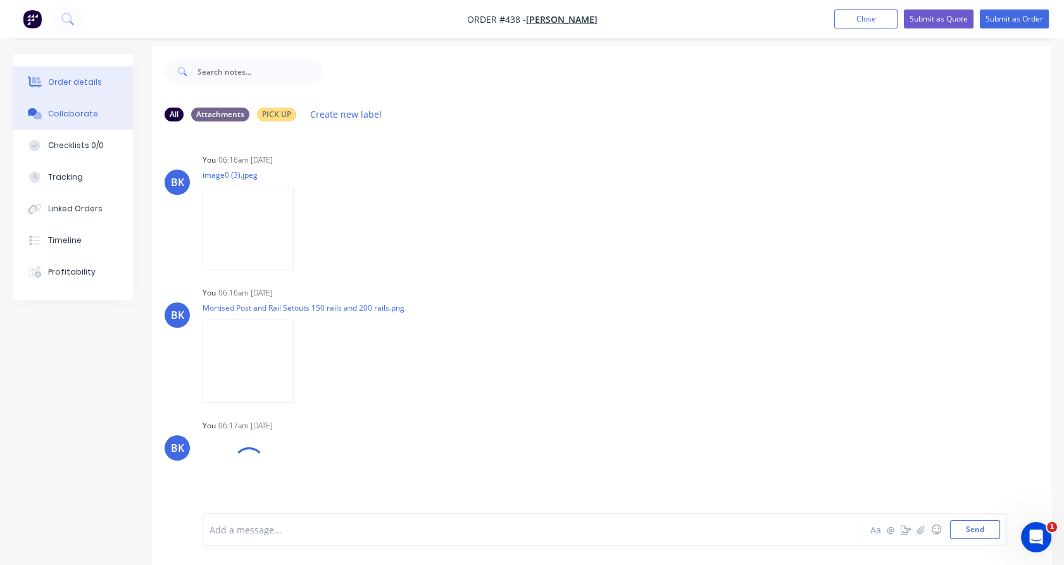
click at [88, 82] on div "Order details" at bounding box center [75, 82] width 54 height 11
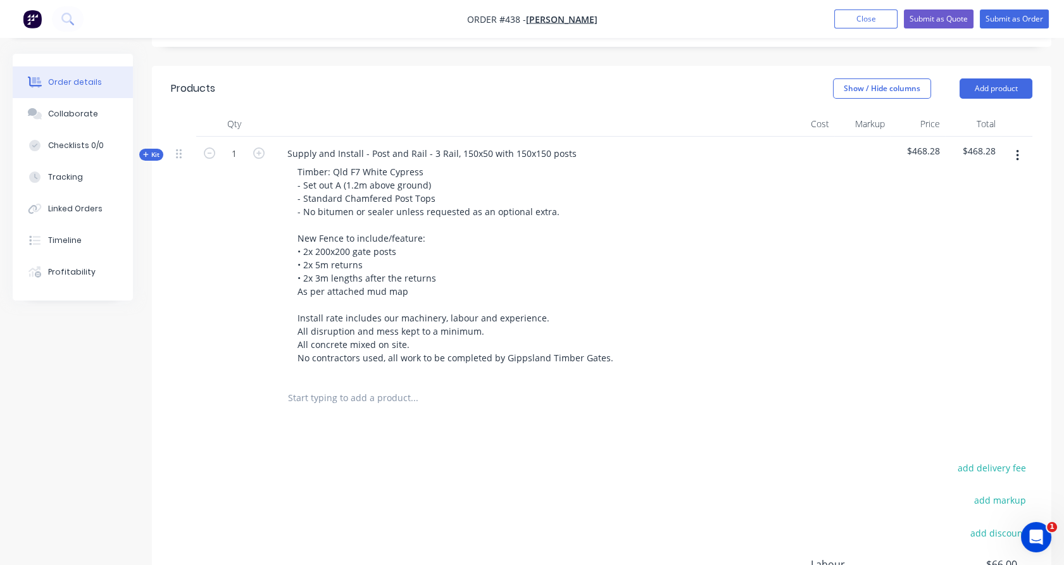
scroll to position [289, 0]
click at [154, 150] on span "Kit" at bounding box center [151, 154] width 16 height 9
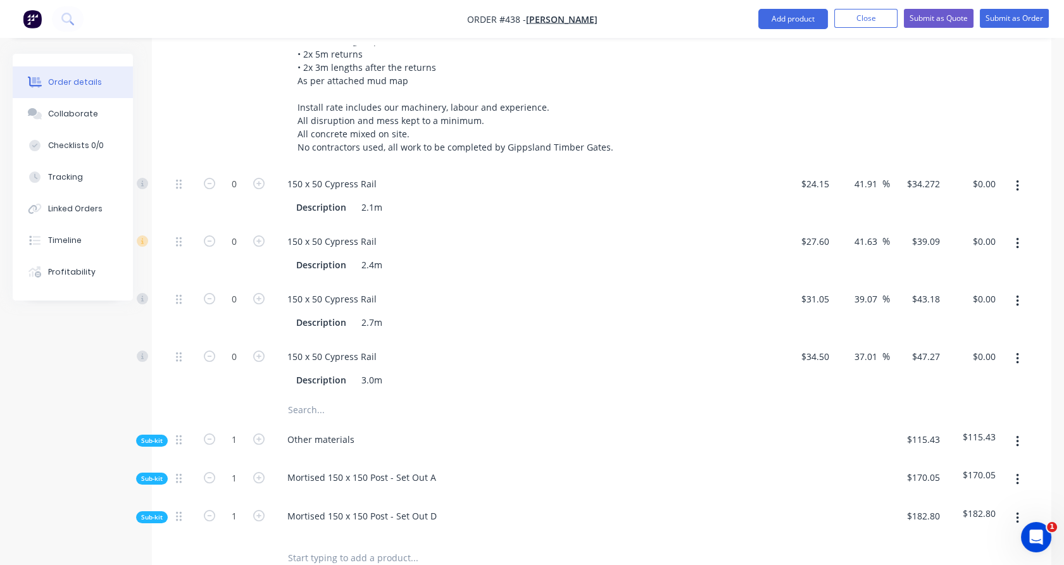
scroll to position [500, 0]
click at [258, 292] on icon "button" at bounding box center [258, 297] width 11 height 11
type input "1"
type input "$43.18"
click at [258, 292] on icon "button" at bounding box center [258, 297] width 11 height 11
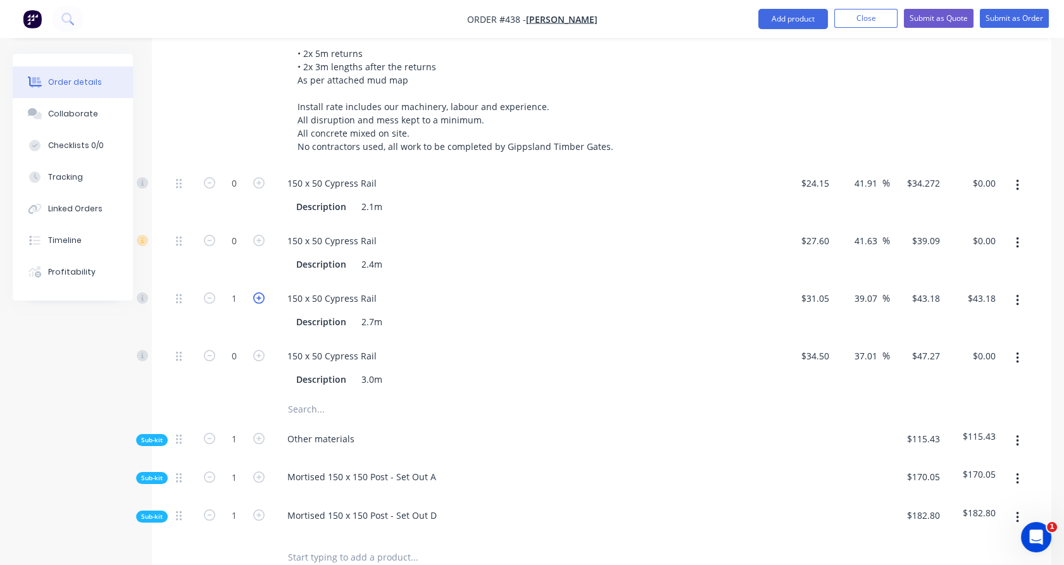
type input "2"
type input "$86.36"
click at [258, 292] on icon "button" at bounding box center [258, 297] width 11 height 11
type input "3"
type input "$129.54"
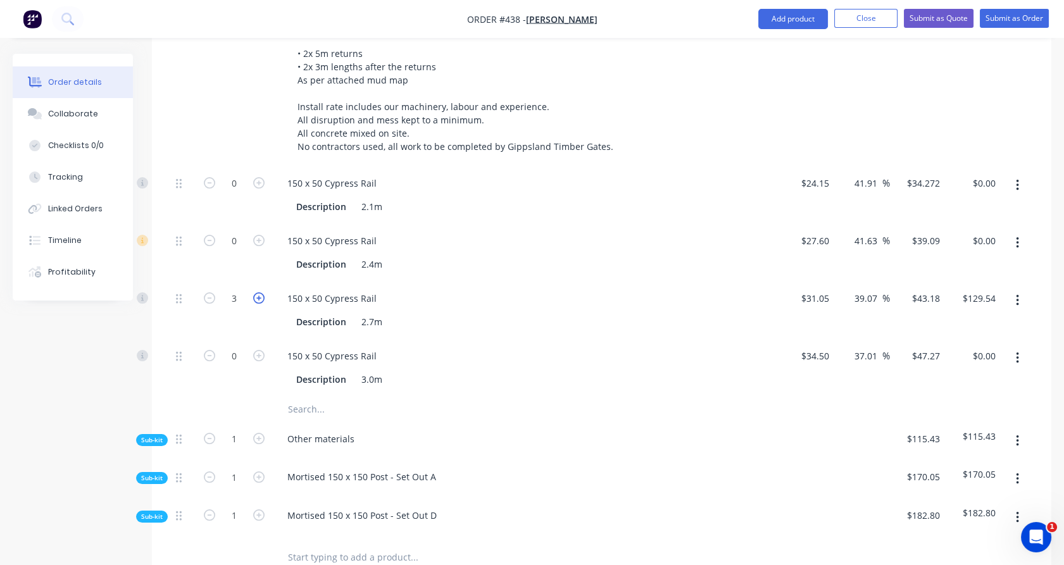
click at [258, 292] on icon "button" at bounding box center [258, 297] width 11 height 11
type input "4"
type input "$172.72"
click at [258, 292] on icon "button" at bounding box center [258, 297] width 11 height 11
type input "5"
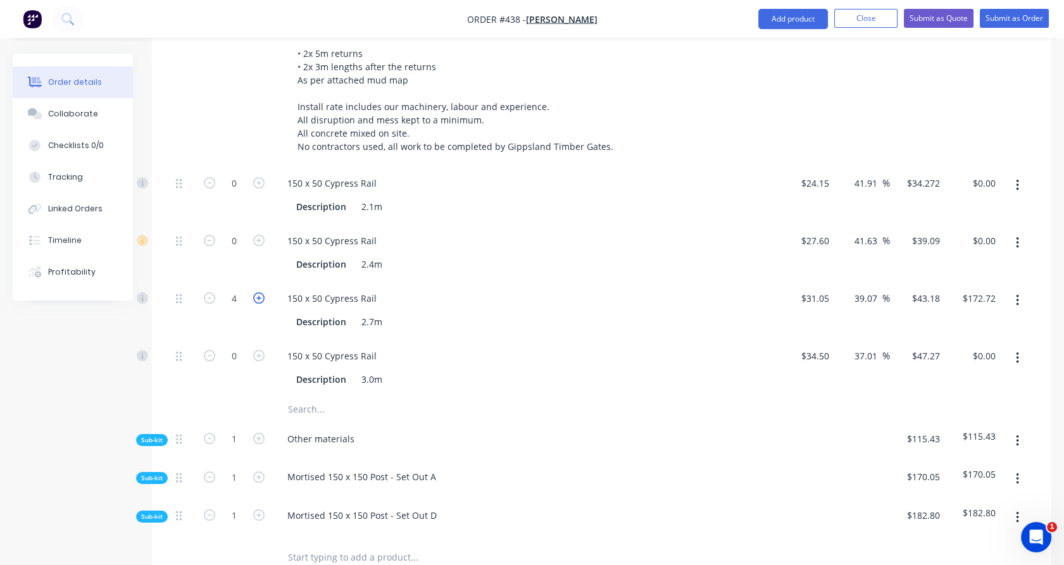
type input "$215.90"
click at [258, 292] on icon "button" at bounding box center [258, 297] width 11 height 11
type input "6"
type input "$259.08"
click at [262, 350] on icon "button" at bounding box center [258, 355] width 11 height 11
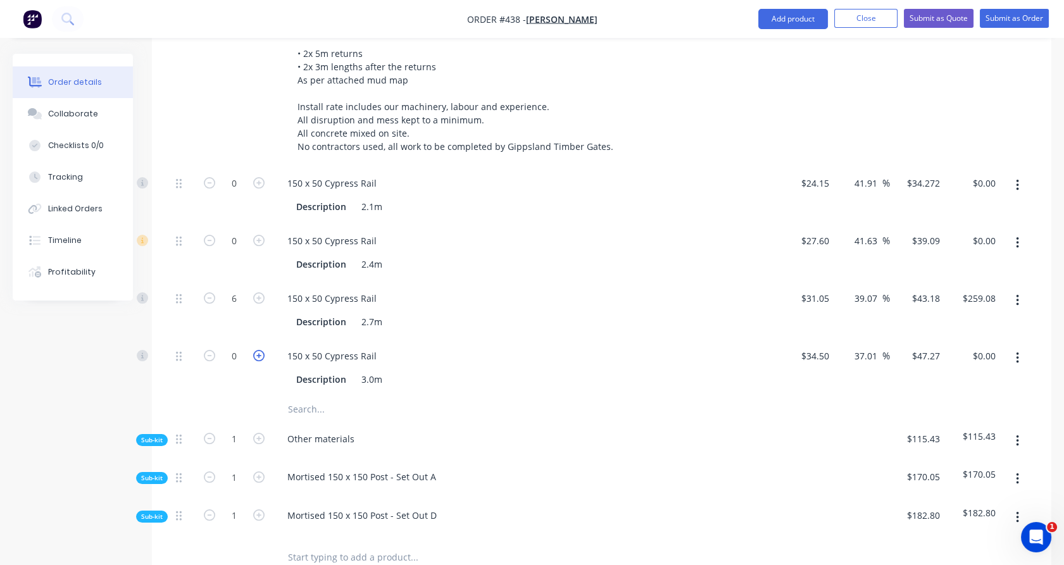
type input "1"
type input "$47.27"
click at [262, 350] on icon "button" at bounding box center [258, 355] width 11 height 11
type input "2"
type input "$94.54"
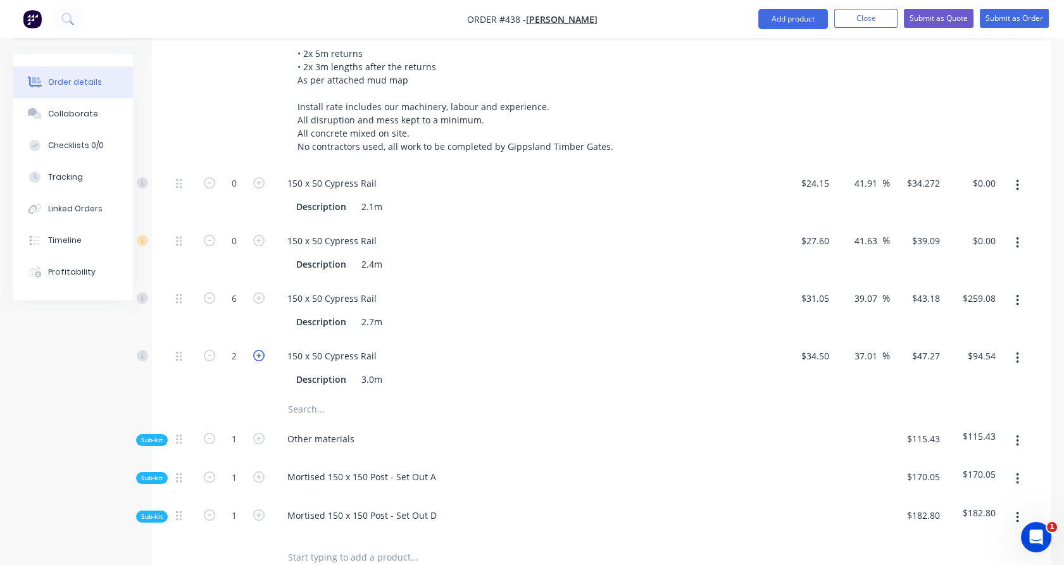
click at [262, 350] on icon "button" at bounding box center [258, 355] width 11 height 11
type input "3"
type input "$141.81"
click at [262, 350] on icon "button" at bounding box center [258, 355] width 11 height 11
type input "4"
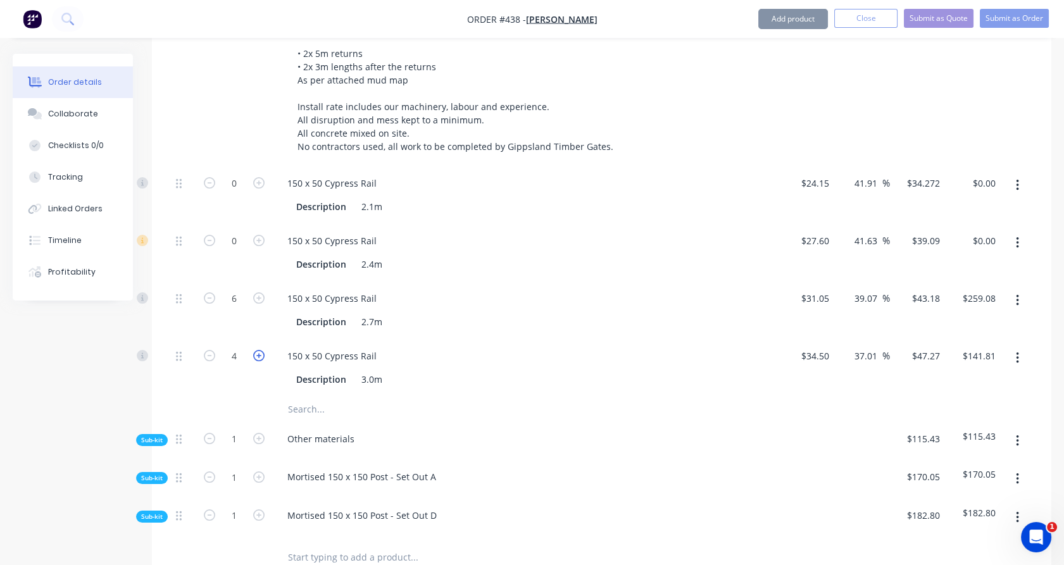
type input "$189.08"
click at [261, 350] on icon "button" at bounding box center [258, 355] width 11 height 11
type input "5"
type input "$236.35"
click at [261, 350] on icon "button" at bounding box center [258, 355] width 11 height 11
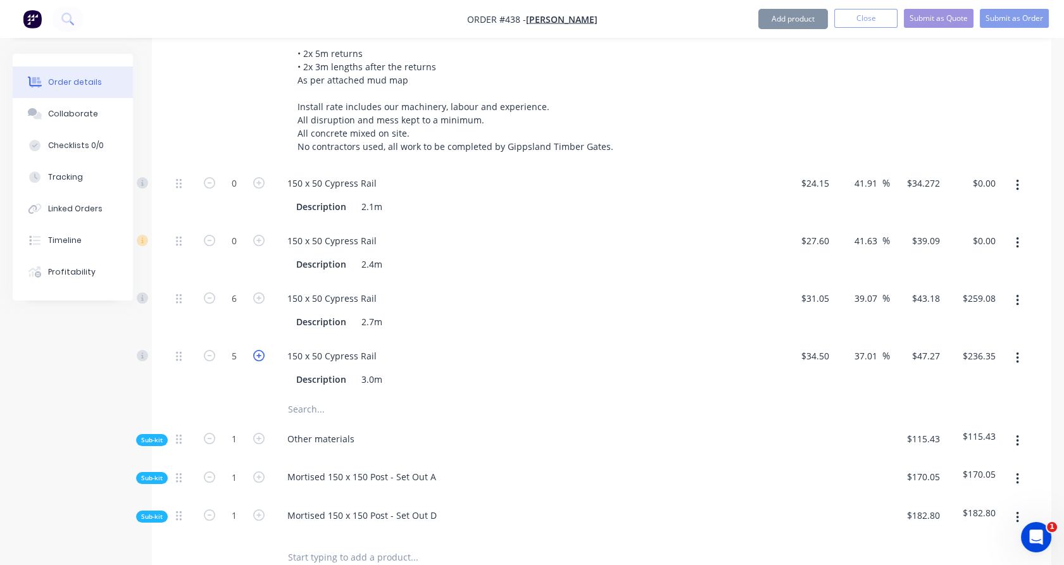
type input "6"
type input "$283.62"
click at [1013, 506] on button "button" at bounding box center [1017, 517] width 30 height 23
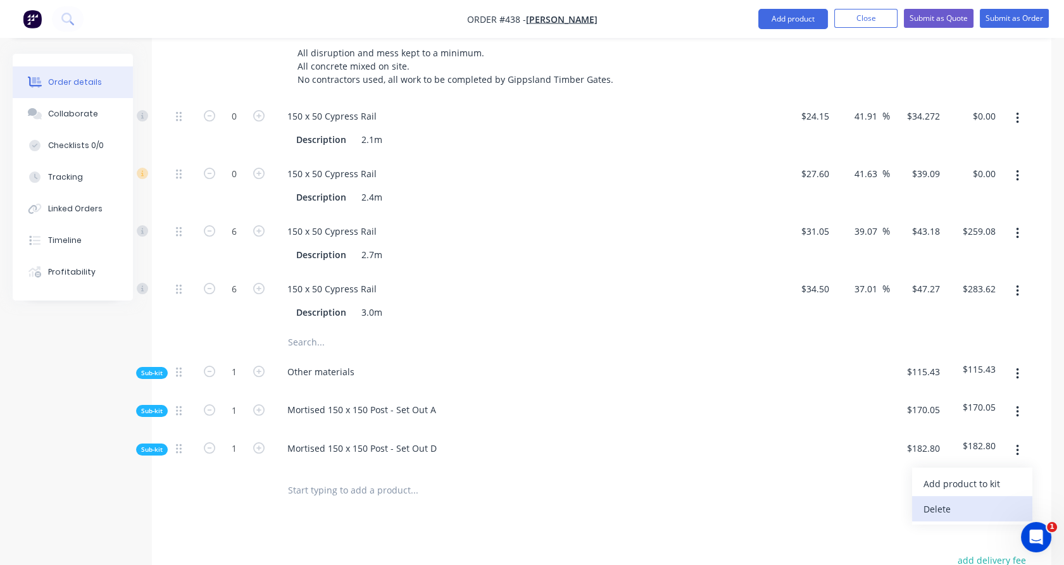
click at [982, 500] on div "Delete" at bounding box center [971, 509] width 97 height 18
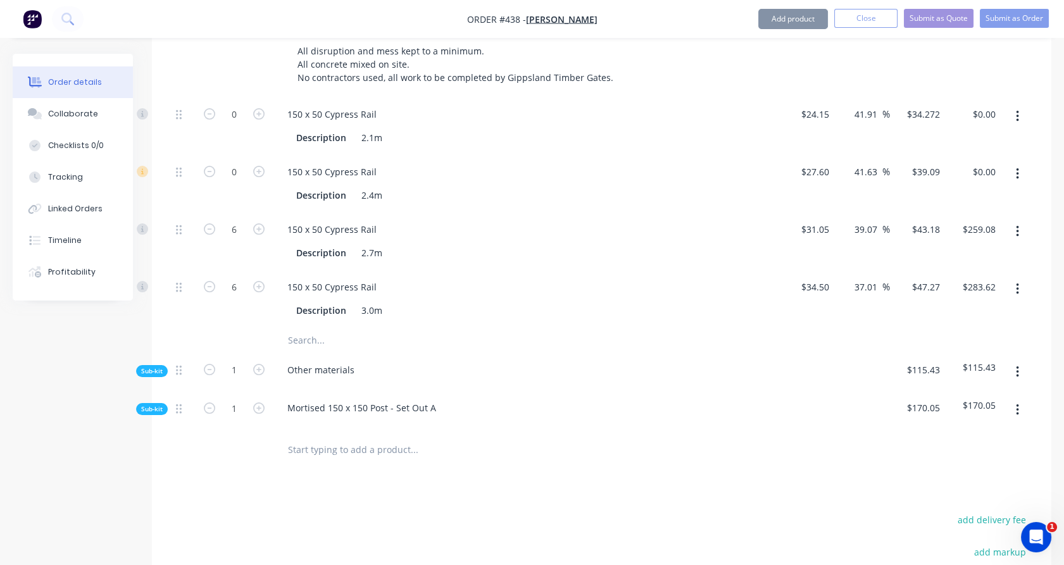
scroll to position [570, 0]
click at [307, 327] on input "text" at bounding box center [413, 339] width 253 height 25
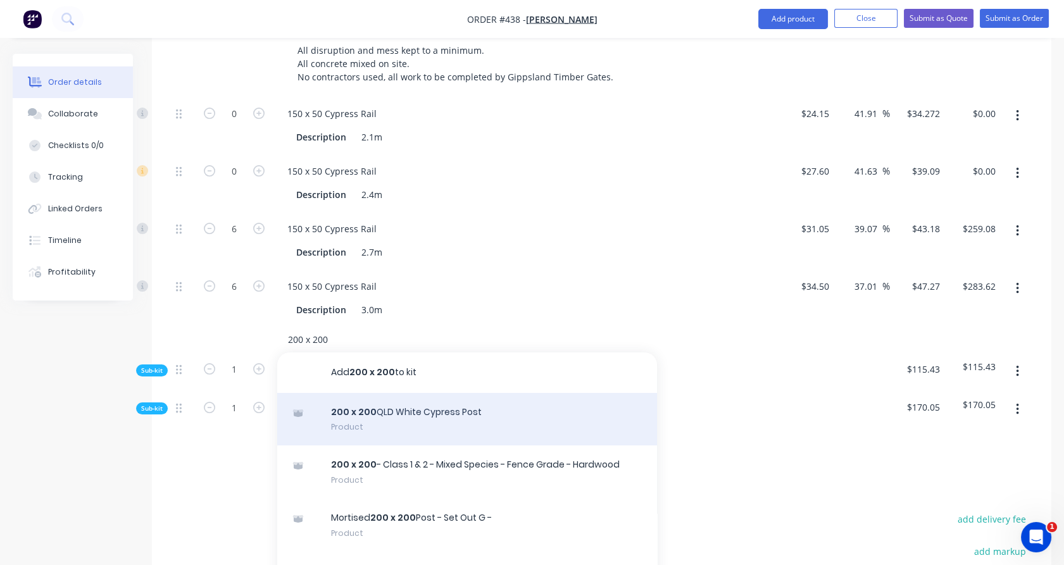
type input "200 x 200"
click at [419, 415] on div "200 x 200 QLD White Cypress Post Product" at bounding box center [467, 419] width 380 height 53
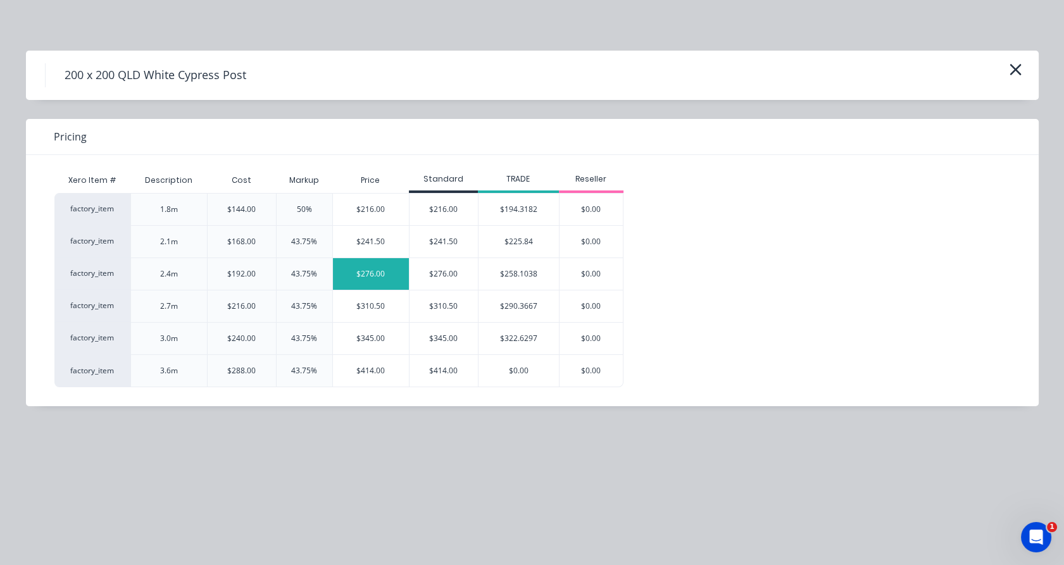
click at [386, 279] on div "$276.00" at bounding box center [371, 274] width 77 height 32
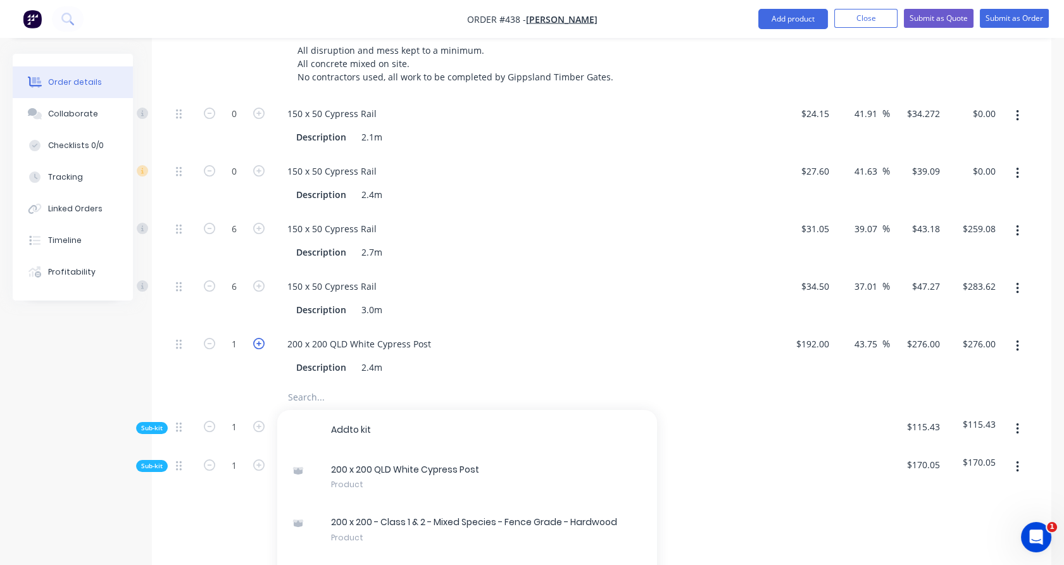
click at [263, 338] on icon "button" at bounding box center [258, 343] width 11 height 11
type input "2"
type input "$552.00"
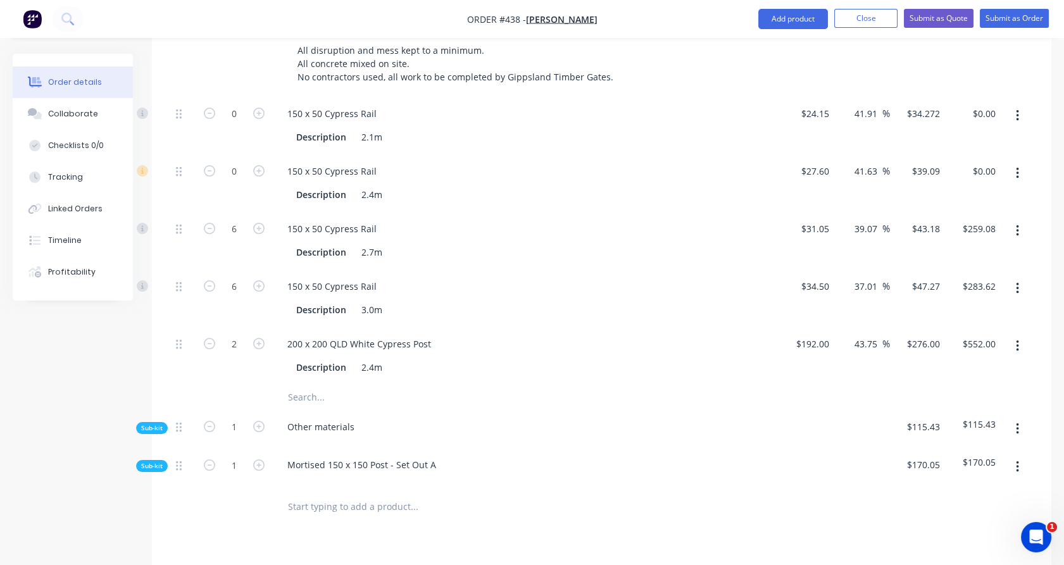
click at [304, 385] on input "text" at bounding box center [413, 397] width 253 height 25
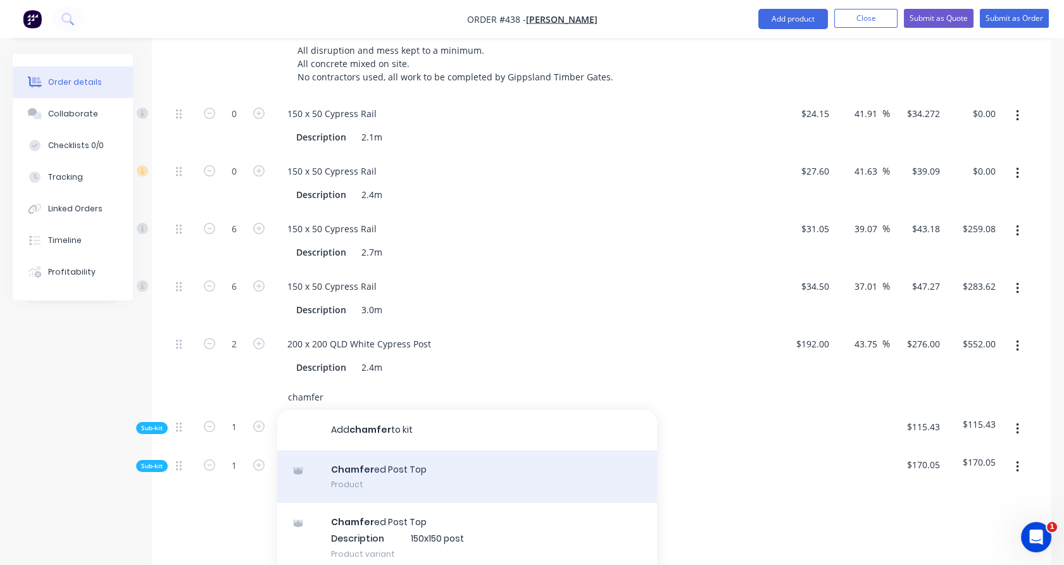
type input "chamfer"
click at [387, 454] on div "Chamfer ed Post Top Product" at bounding box center [467, 477] width 380 height 53
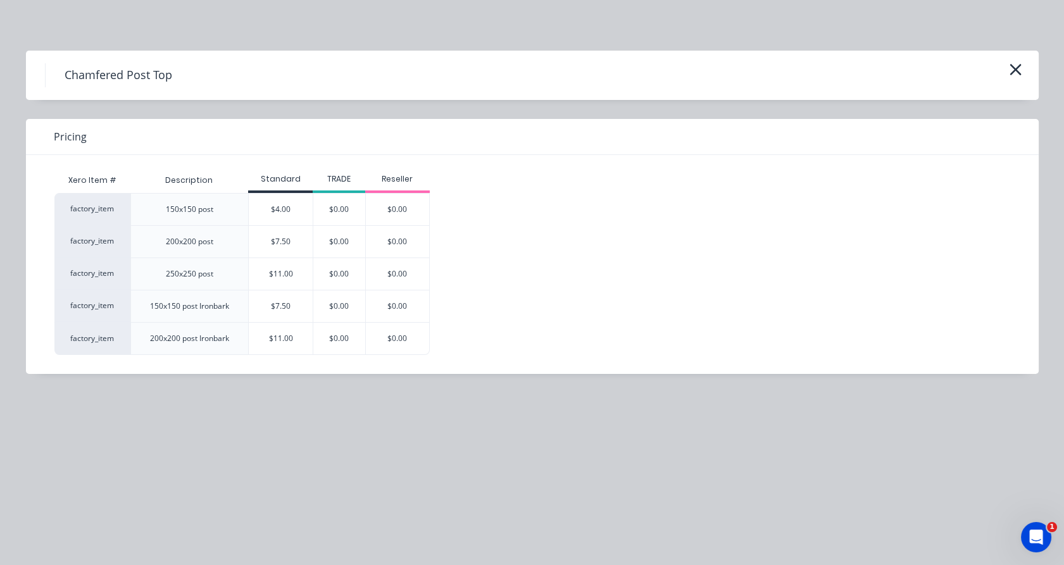
click at [304, 236] on div "$7.50" at bounding box center [281, 242] width 64 height 32
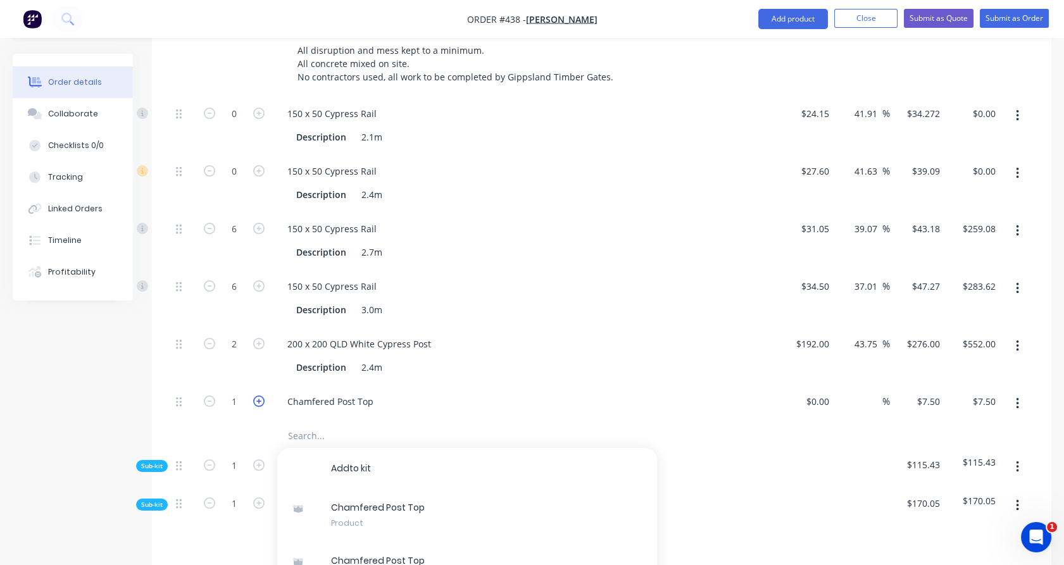
click at [263, 396] on icon "button" at bounding box center [258, 401] width 11 height 11
type input "2"
type input "$15.00"
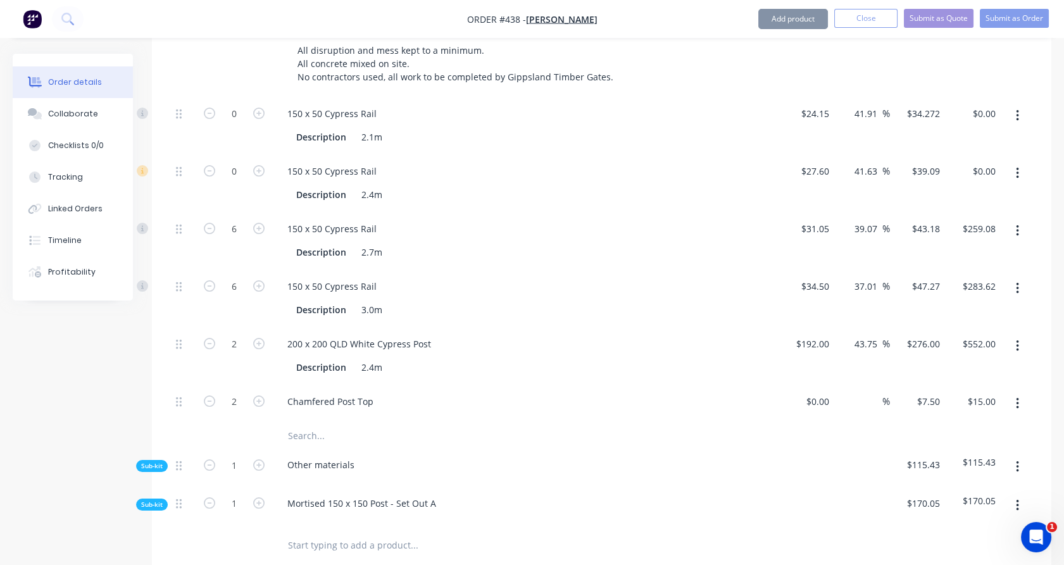
click at [294, 423] on input "text" at bounding box center [413, 435] width 253 height 25
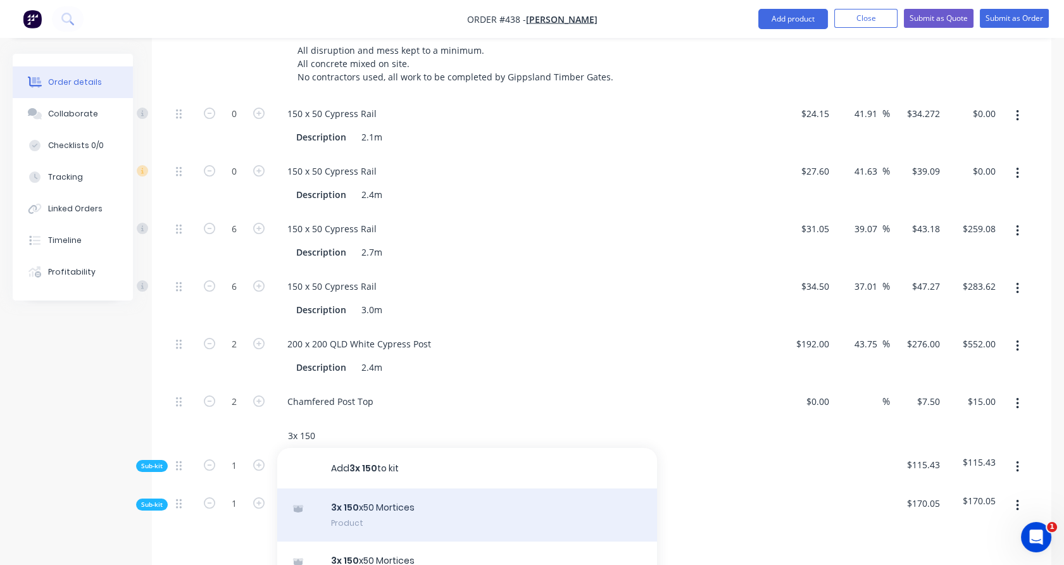
type input "3x 150"
click at [370, 502] on div "3x 150 x50 Mortices Product" at bounding box center [467, 515] width 380 height 53
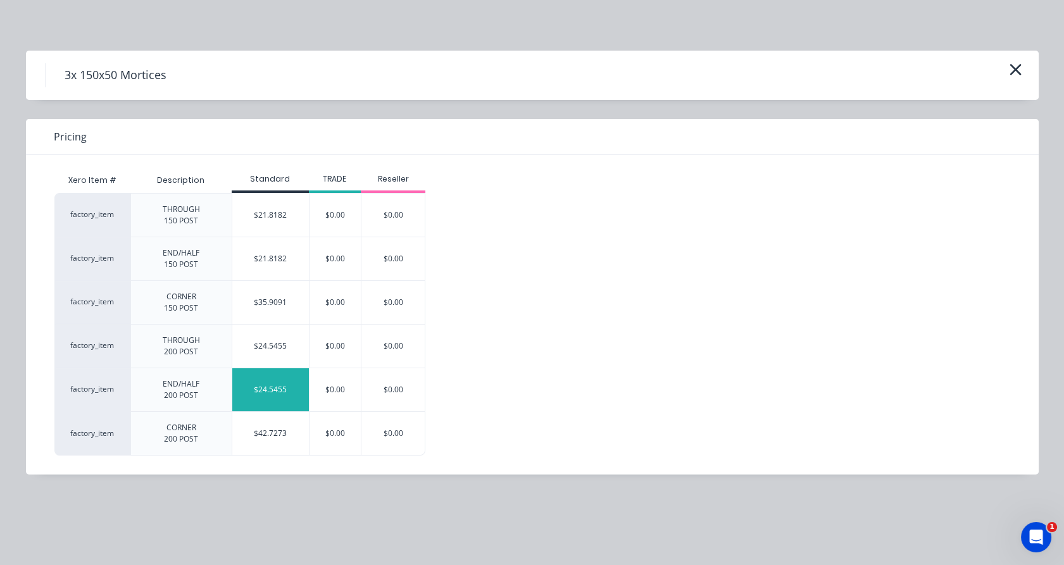
click at [289, 386] on div "$24.5455" at bounding box center [270, 389] width 77 height 43
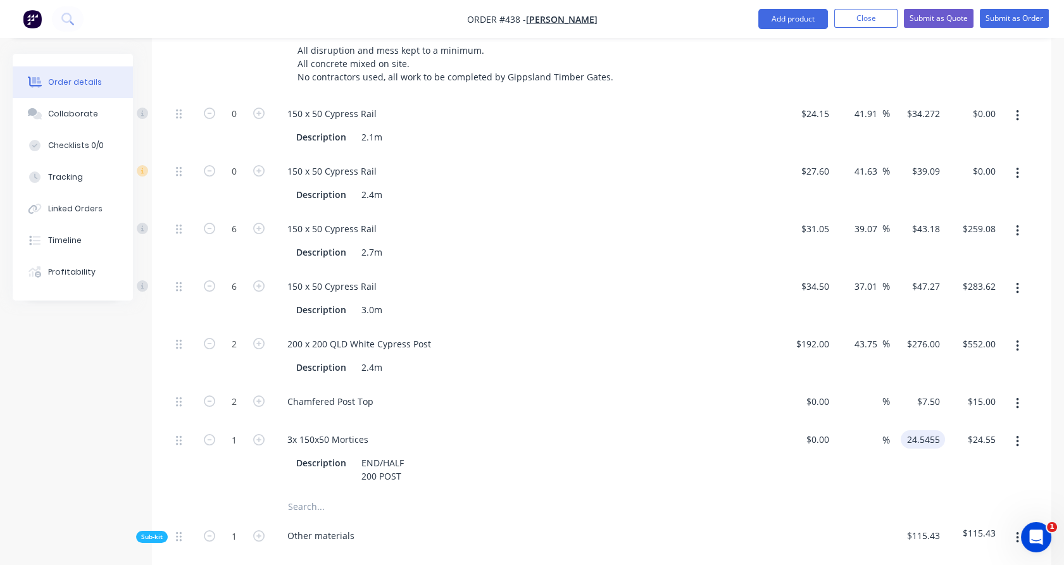
click at [927, 430] on input "24.5455" at bounding box center [925, 439] width 39 height 18
type input "$25.00"
drag, startPoint x: 270, startPoint y: 442, endPoint x: 265, endPoint y: 434, distance: 9.7
click at [268, 440] on div "1" at bounding box center [234, 458] width 76 height 71
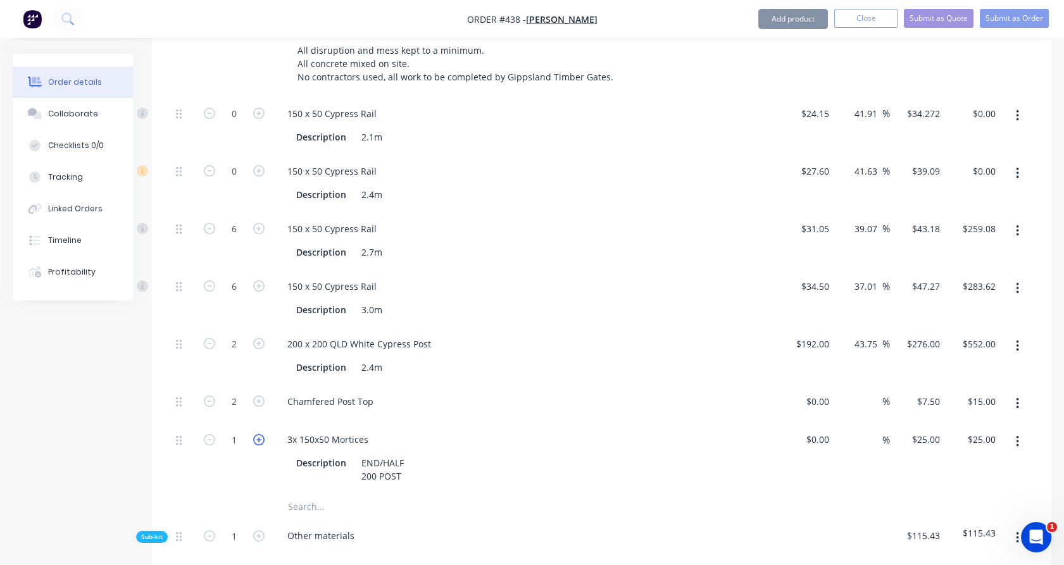
click at [261, 434] on icon "button" at bounding box center [258, 439] width 11 height 11
type input "2"
type input "$50.00"
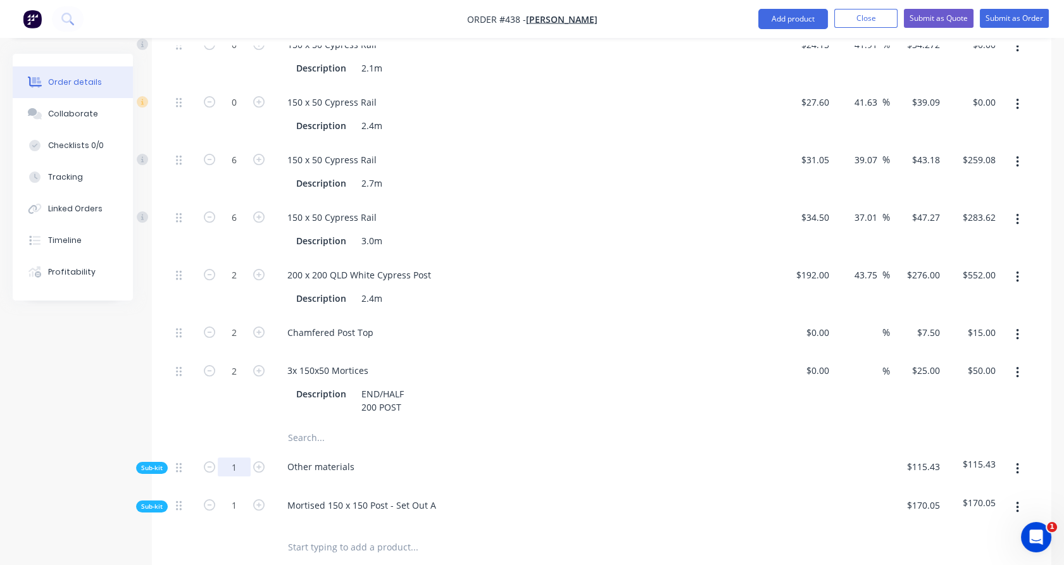
scroll to position [639, 0]
click at [237, 457] on input "1" at bounding box center [234, 466] width 33 height 19
type input "16"
click at [179, 398] on div at bounding box center [183, 388] width 25 height 71
click at [158, 501] on span "Sub-kit" at bounding box center [152, 505] width 22 height 9
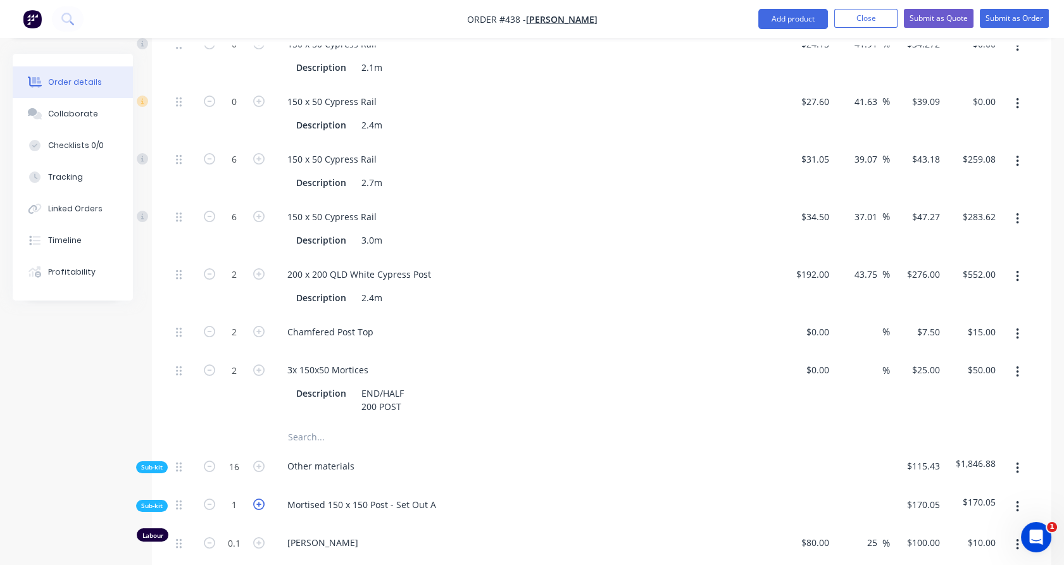
click at [263, 499] on icon "button" at bounding box center [258, 504] width 11 height 11
type input "2"
type input "0.2"
type input "$20.00"
type input "2"
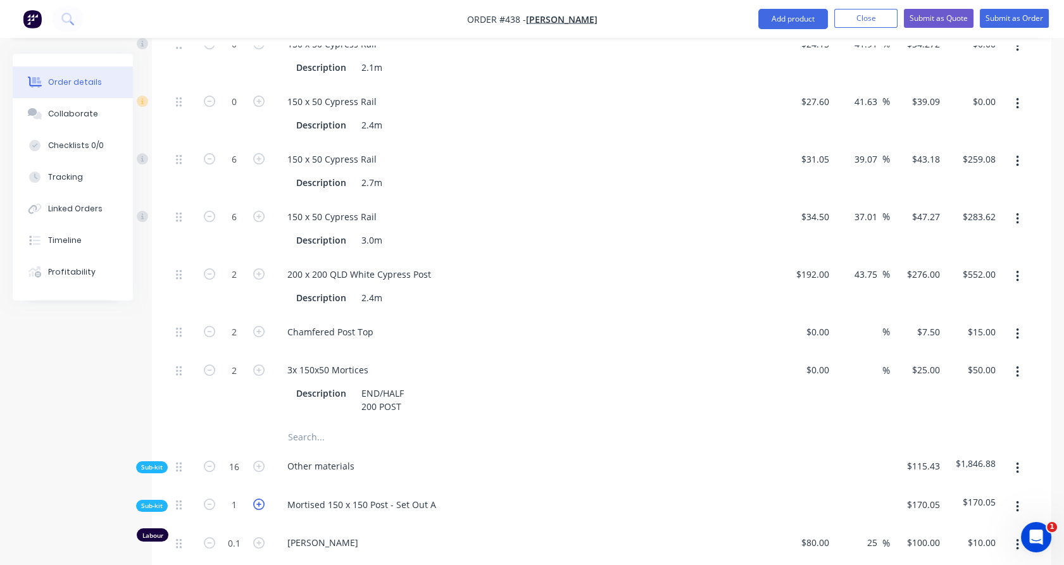
type input "$153.00"
type input "2"
type input "$71.82"
type input "2"
type input "$43.64"
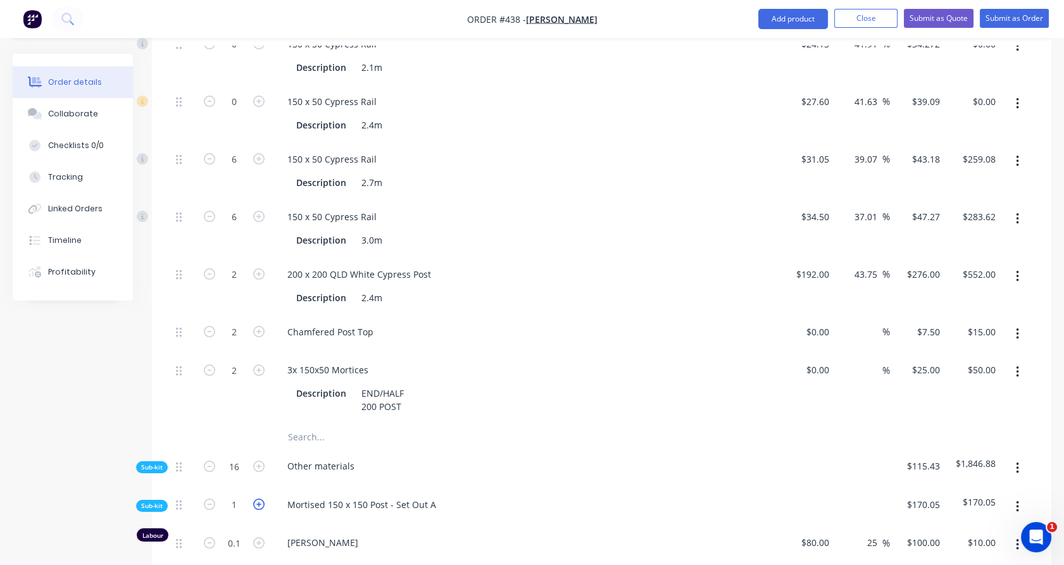
type input "2"
type input "$43.64"
type input "2"
type input "$8.00"
click at [260, 499] on icon "button" at bounding box center [258, 504] width 11 height 11
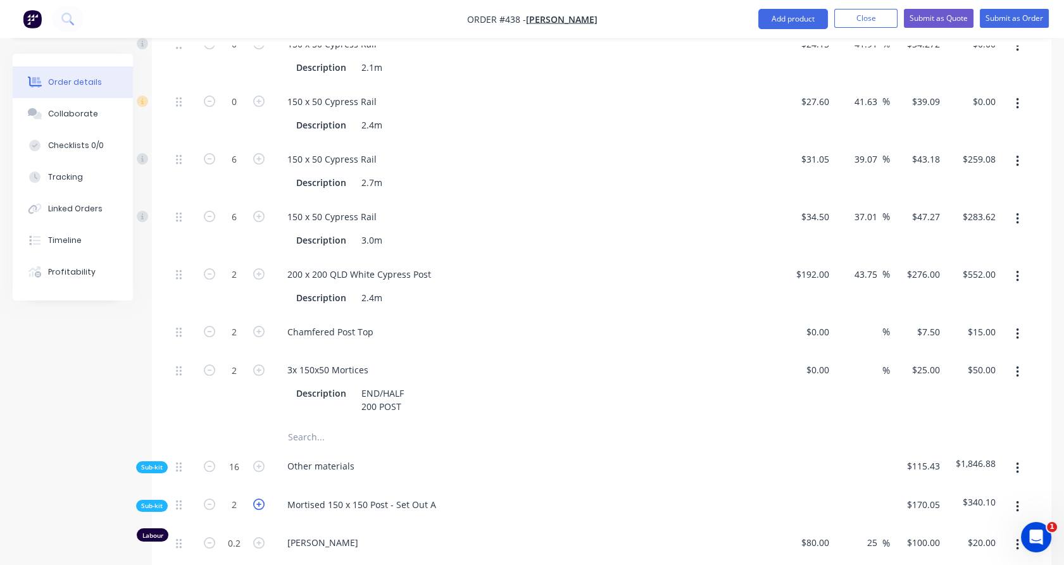
type input "3"
type input "0.3"
type input "$30.00"
type input "3"
type input "$229.50"
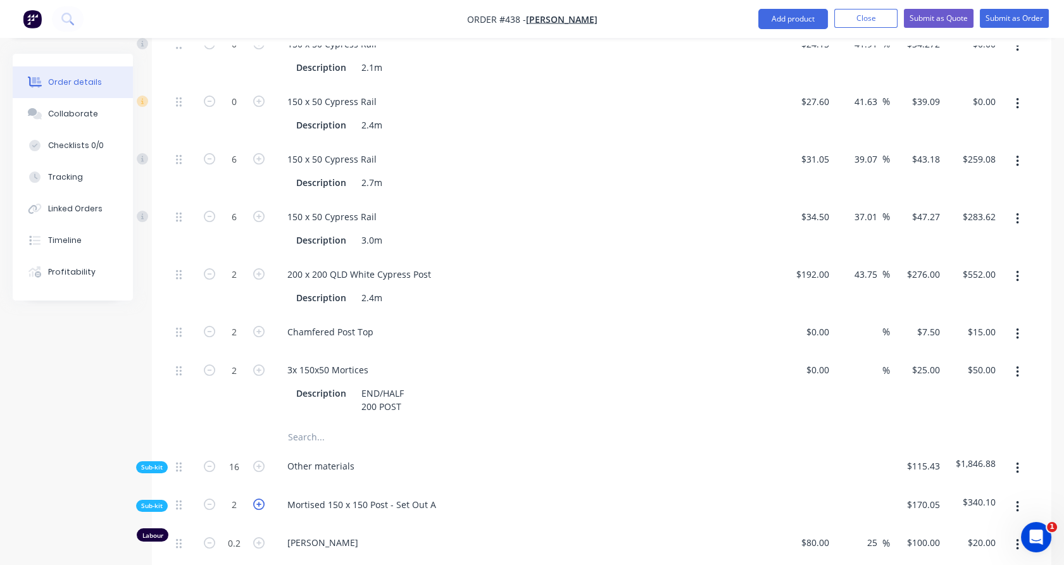
type input "3"
type input "$107.73"
type input "3"
type input "$65.45"
type input "3"
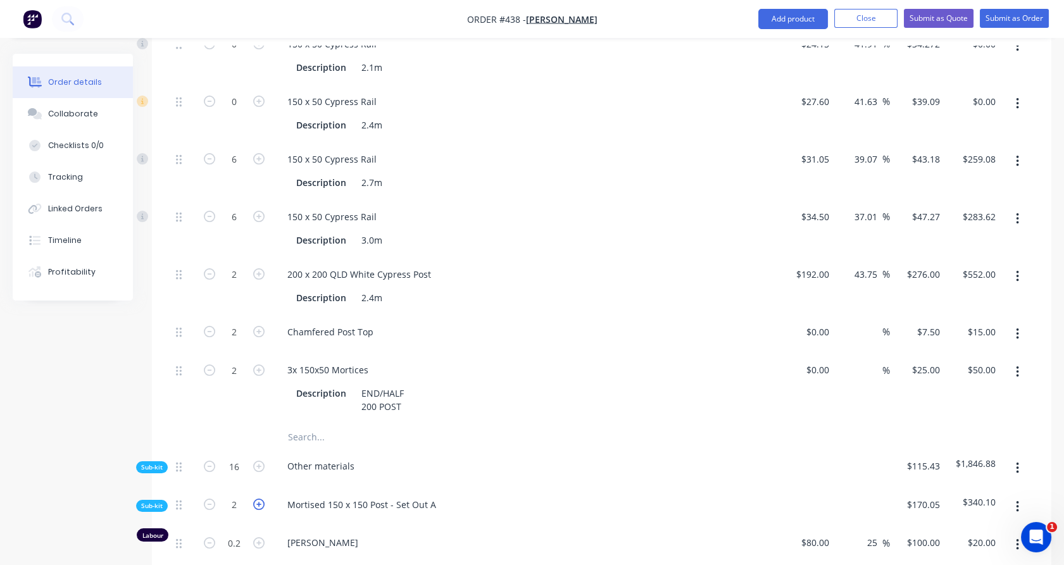
type input "$65.45"
type input "3"
type input "$12.00"
click at [260, 499] on icon "button" at bounding box center [258, 504] width 11 height 11
type input "4"
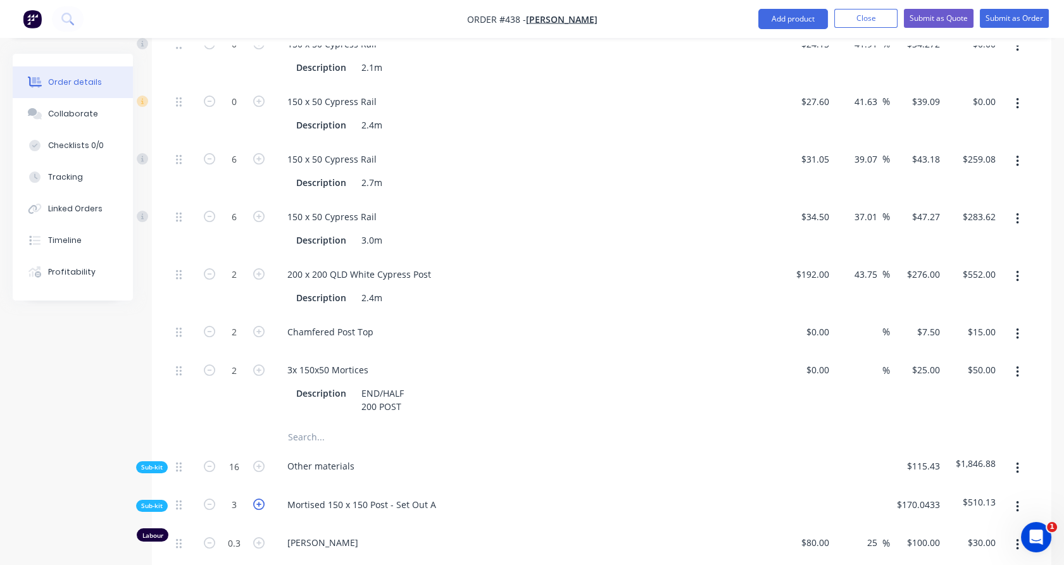
type input "0.4"
type input "$40.00"
type input "4"
type input "$306.00"
type input "4"
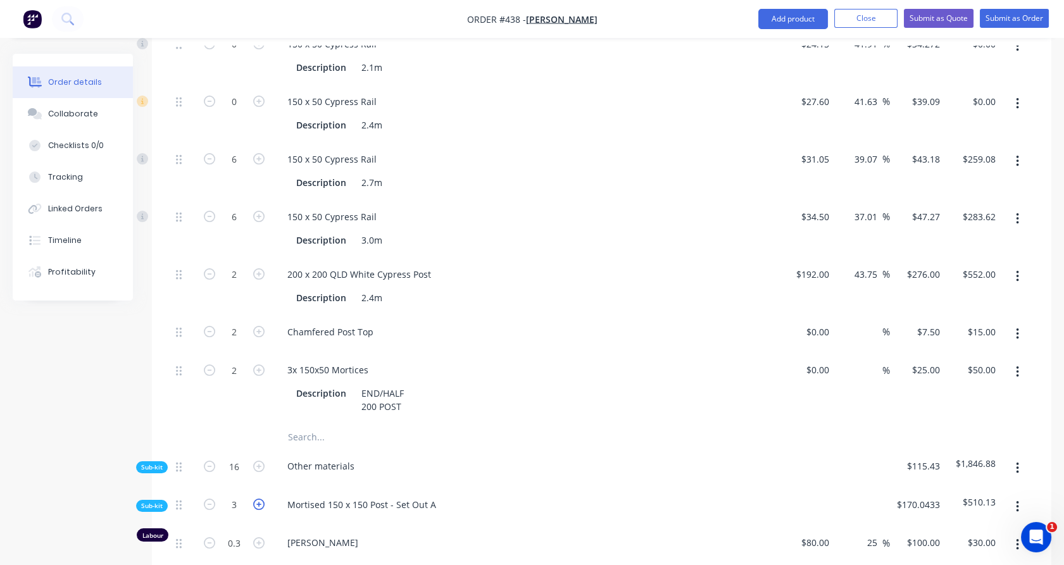
type input "$143.64"
type input "4"
type input "$87.27"
type input "4"
type input "$87.27"
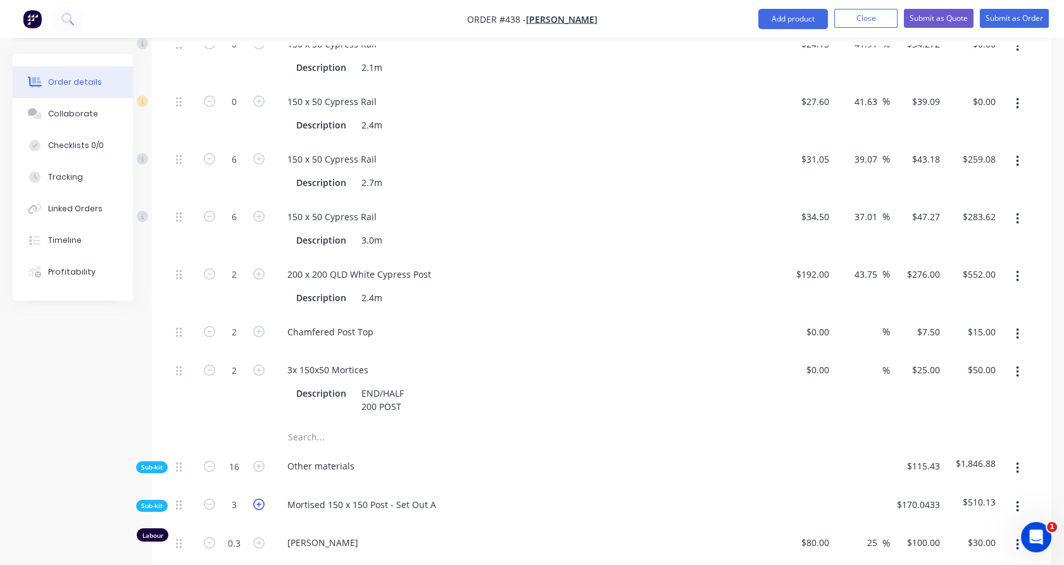
type input "4"
type input "$16.00"
click at [260, 499] on icon "button" at bounding box center [258, 504] width 11 height 11
type input "5"
type input "0.5"
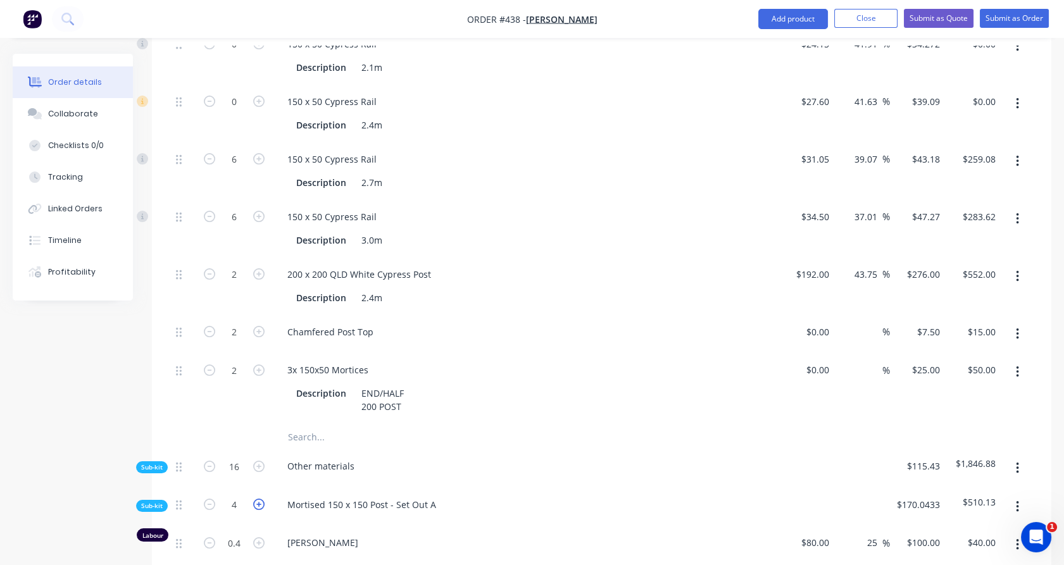
type input "$50.00"
type input "5"
type input "$382.50"
type input "5"
type input "$179.55"
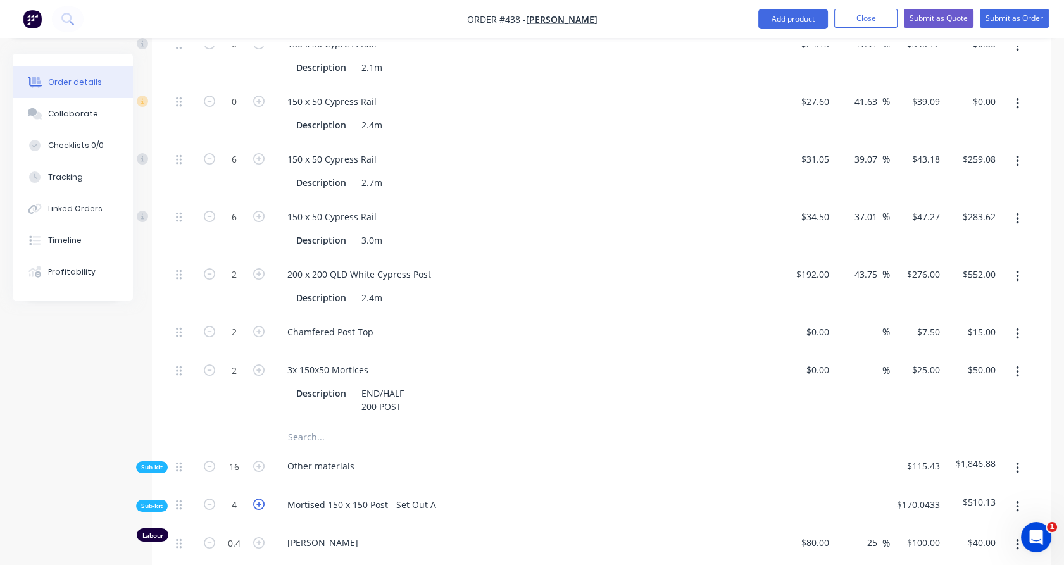
type input "5"
type input "$109.09"
type input "5"
type input "$109.09"
type input "5"
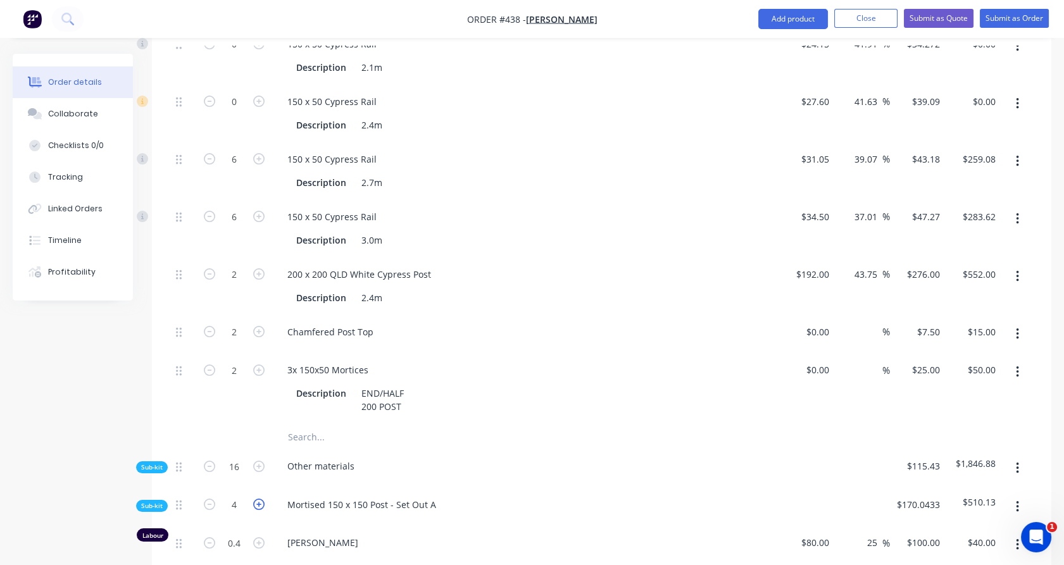
type input "$20.00"
click at [260, 499] on icon "button" at bounding box center [258, 504] width 11 height 11
type input "6"
type input "0.6"
type input "$60.00"
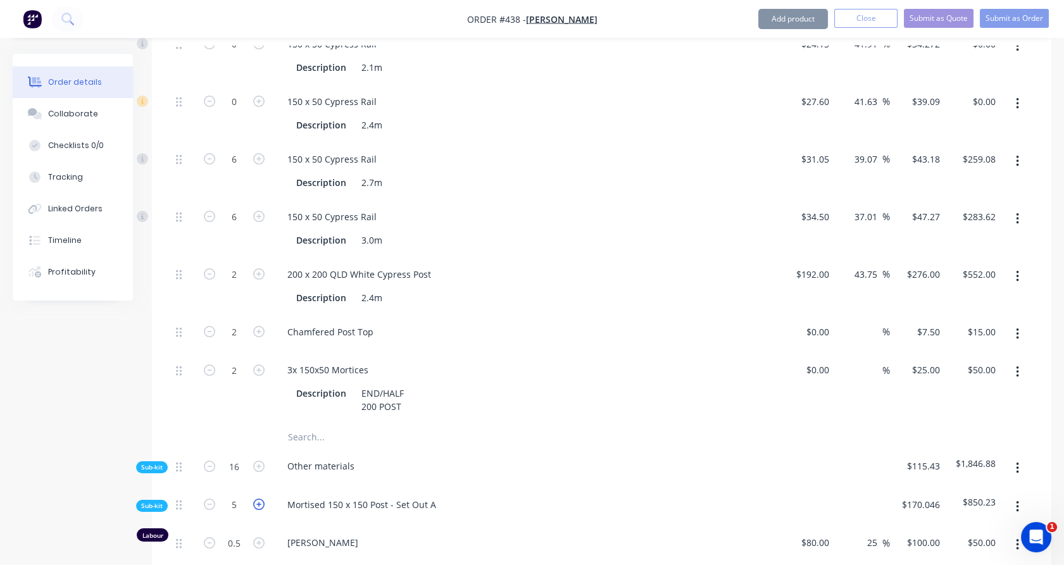
type input "6"
type input "$459.00"
type input "6"
type input "$215.45"
type input "6"
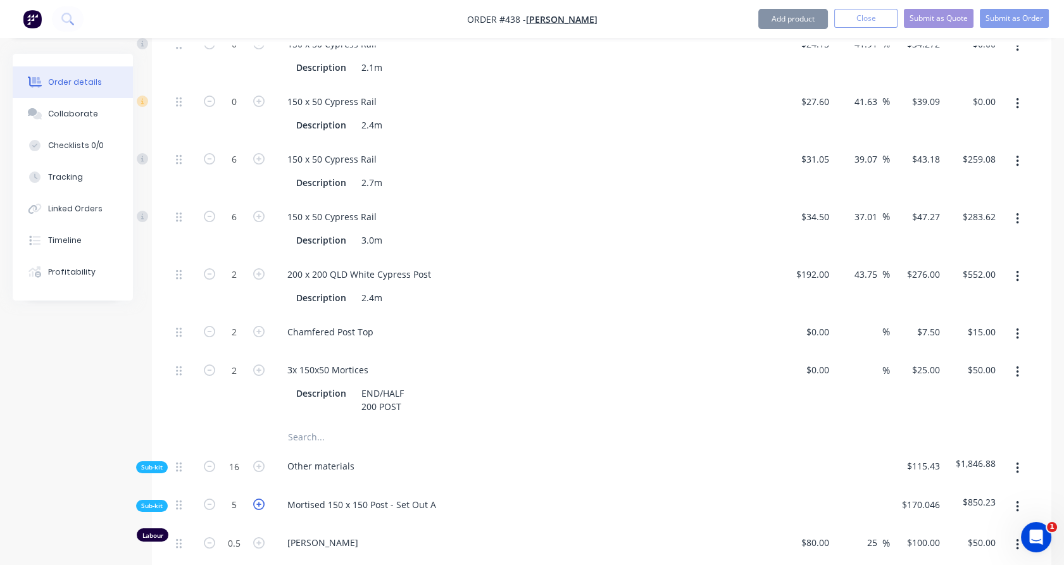
type input "$130.91"
type input "6"
type input "$130.91"
type input "6"
type input "$24.00"
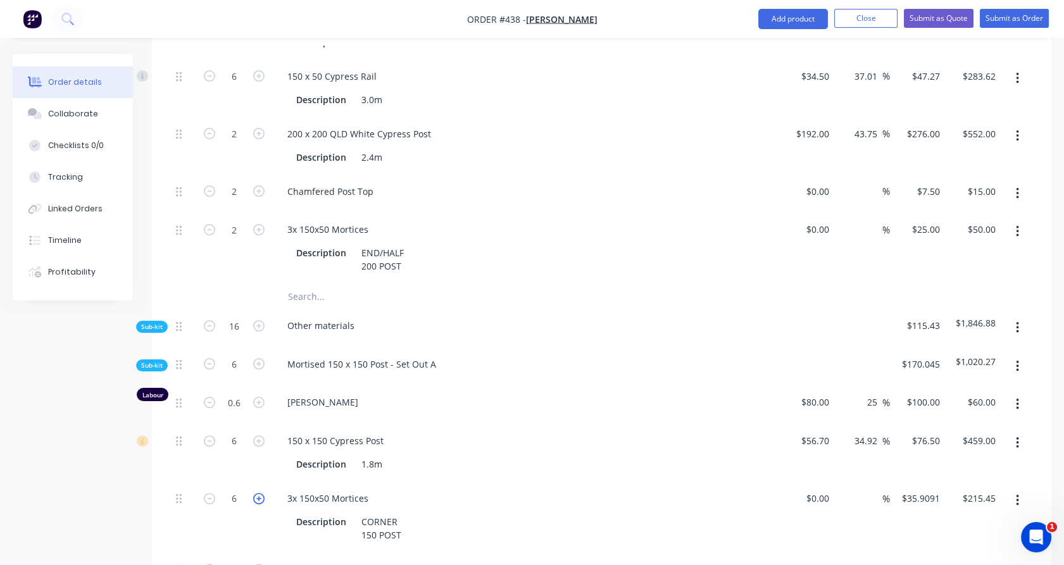
scroll to position [780, 0]
click at [1021, 489] on button "button" at bounding box center [1017, 500] width 30 height 23
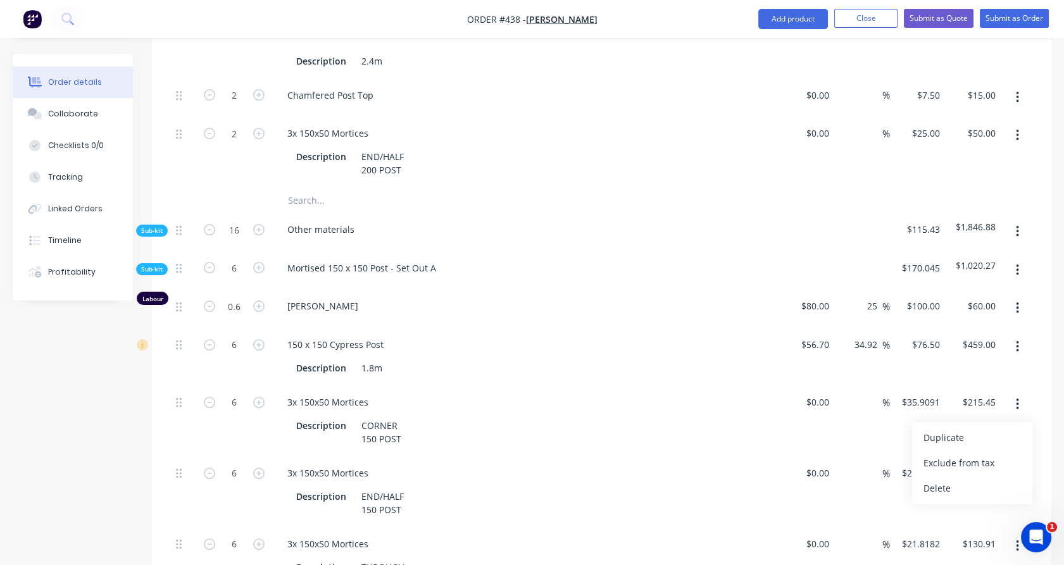
scroll to position [897, 0]
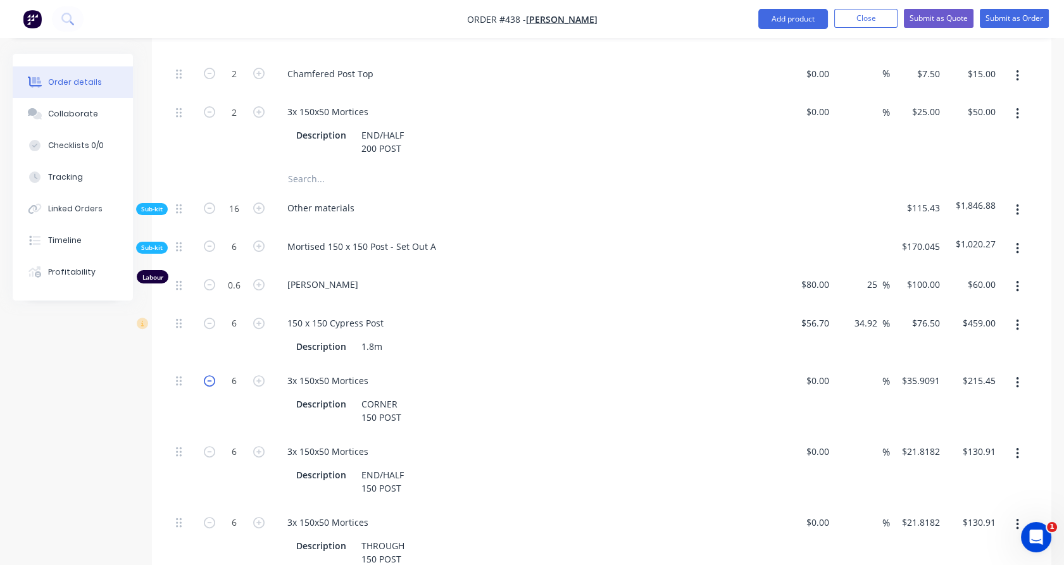
click at [211, 375] on icon "button" at bounding box center [209, 380] width 11 height 11
type input "5"
type input "$179.55"
click at [211, 375] on icon "button" at bounding box center [209, 380] width 11 height 11
type input "4"
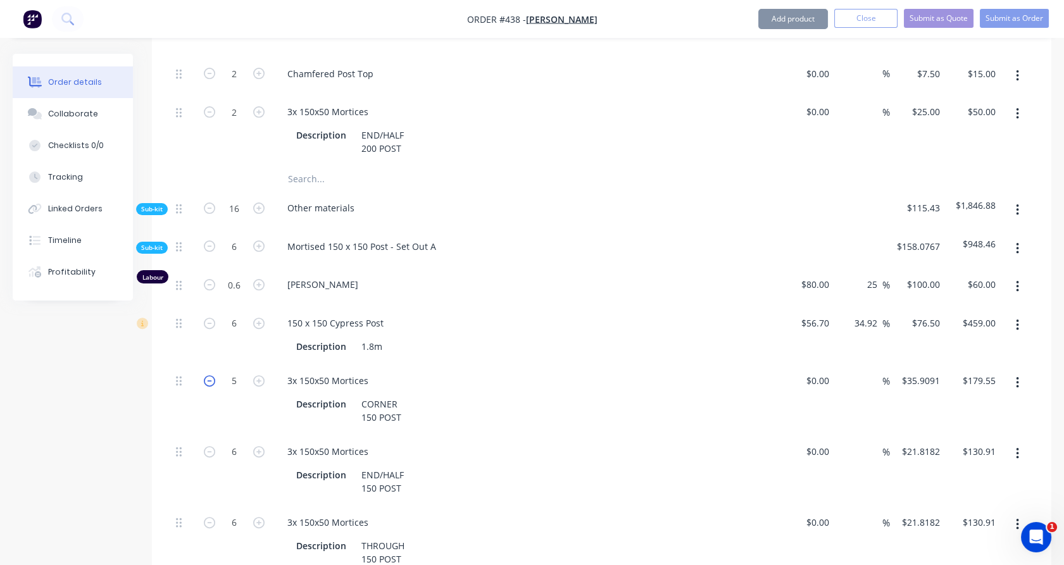
type input "$143.64"
click at [211, 375] on icon "button" at bounding box center [209, 380] width 11 height 11
type input "3"
type input "$107.73"
click at [211, 375] on icon "button" at bounding box center [209, 380] width 11 height 11
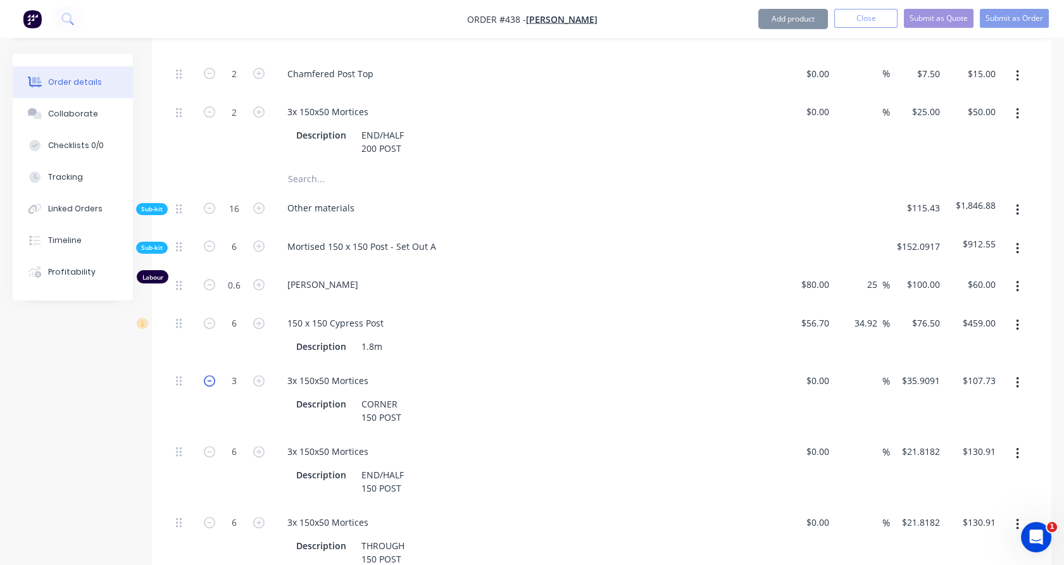
type input "2"
type input "$71.82"
click at [208, 446] on icon "button" at bounding box center [209, 451] width 11 height 11
type input "5"
type input "$109.09"
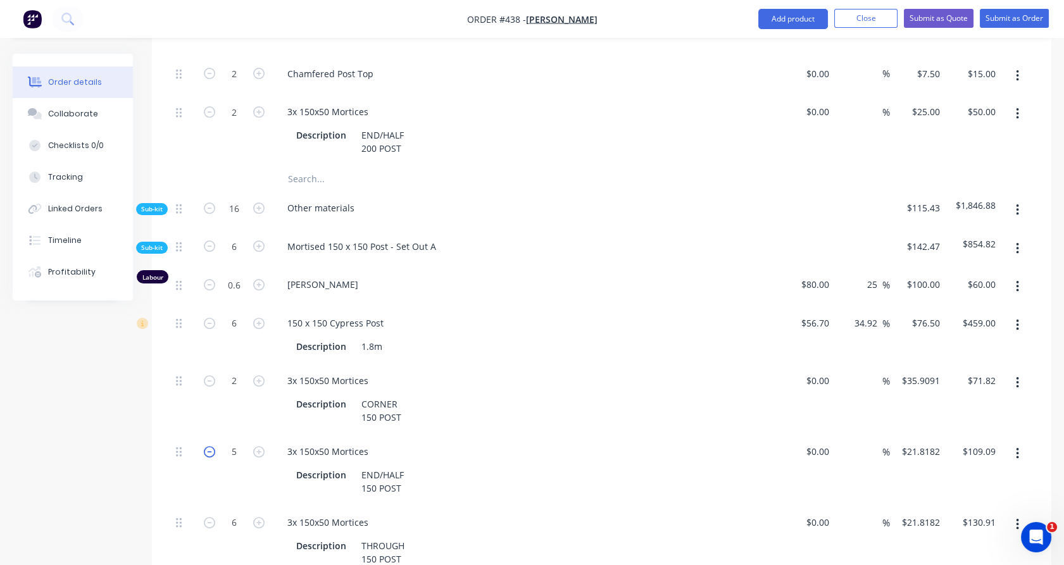
click at [208, 446] on icon "button" at bounding box center [209, 451] width 11 height 11
type input "4"
type input "$87.27"
click at [208, 446] on icon "button" at bounding box center [209, 451] width 11 height 11
type input "3"
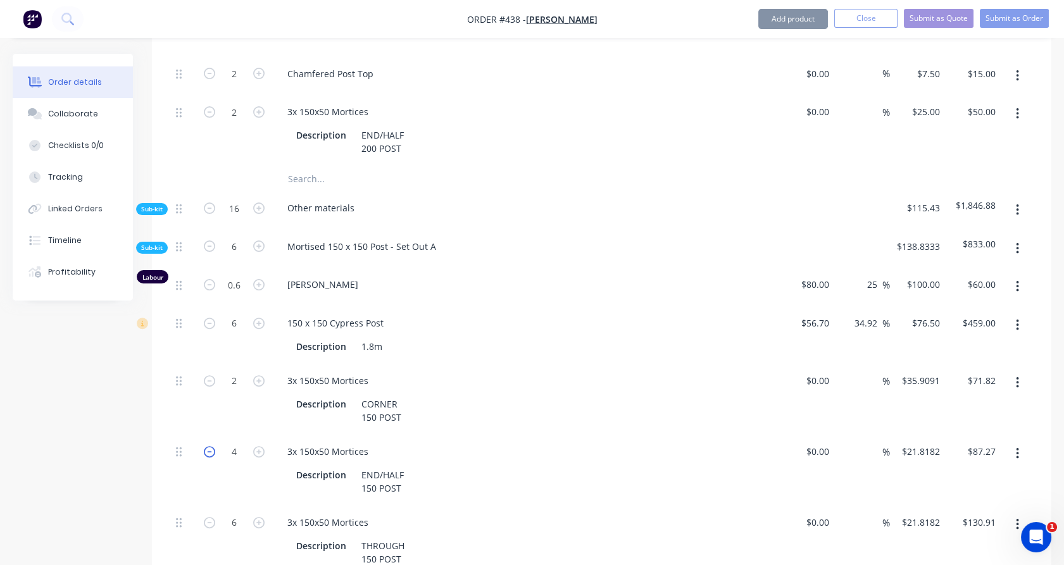
type input "$65.45"
click at [208, 446] on icon "button" at bounding box center [209, 451] width 11 height 11
type input "2"
type input "$43.64"
click at [210, 517] on icon "button" at bounding box center [209, 522] width 11 height 11
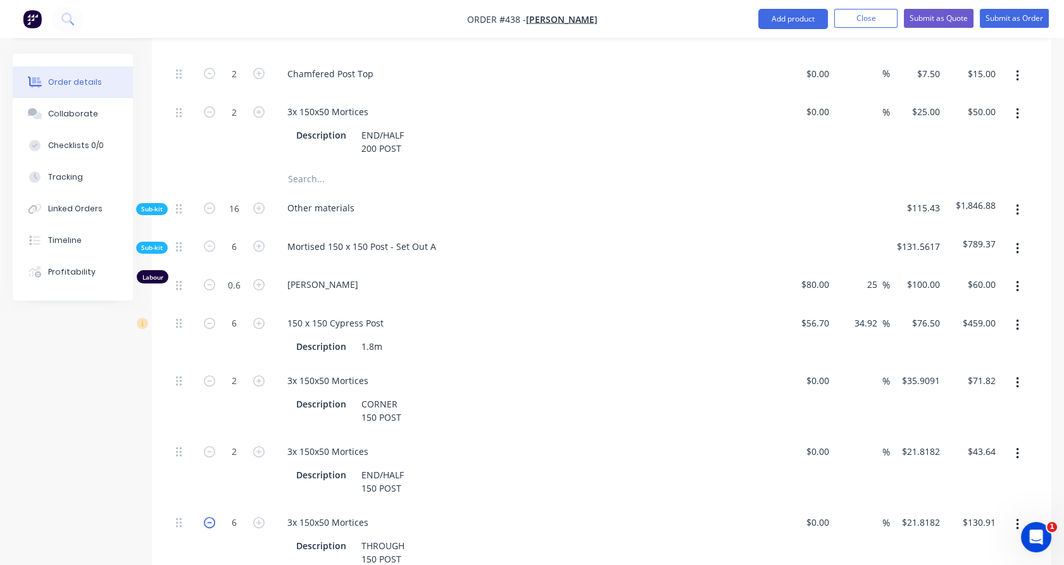
type input "5"
type input "$109.09"
click at [210, 517] on icon "button" at bounding box center [209, 522] width 11 height 11
type input "4"
type input "$87.27"
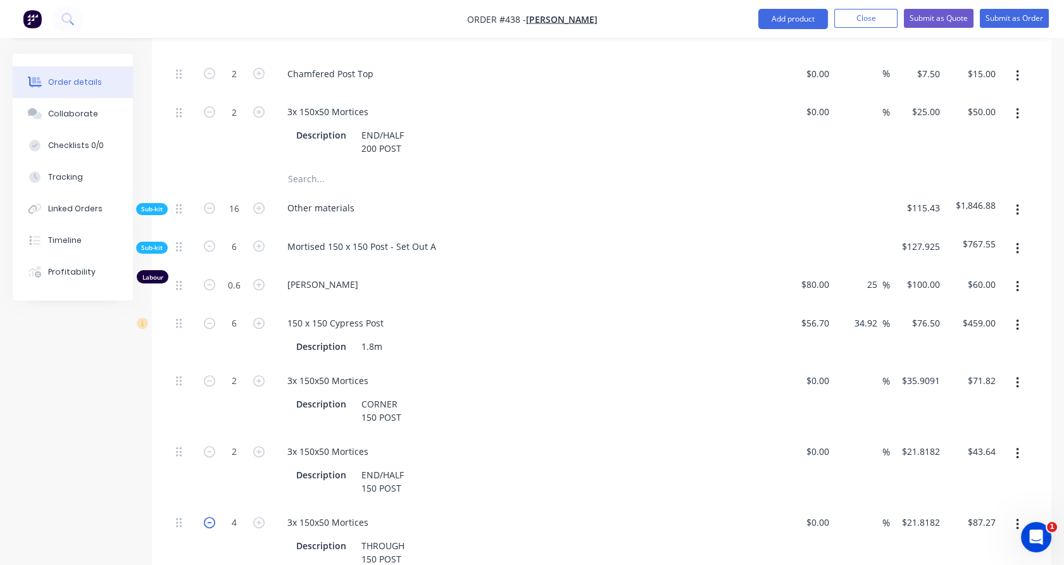
click at [210, 517] on icon "button" at bounding box center [209, 522] width 11 height 11
type input "3"
type input "$65.45"
click at [210, 517] on icon "button" at bounding box center [209, 522] width 11 height 11
type input "2"
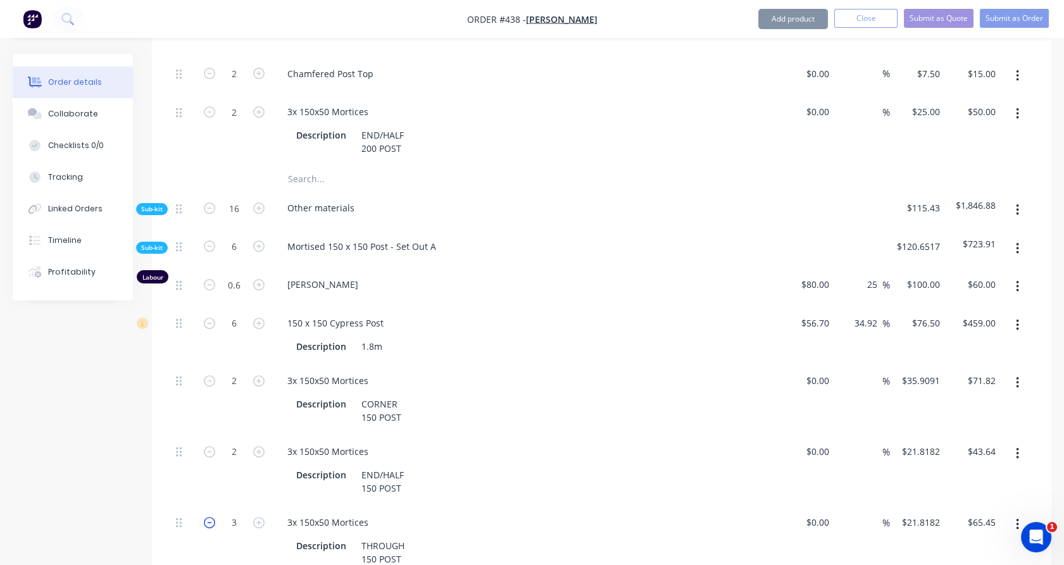
type input "$43.64"
click at [220, 473] on div "2" at bounding box center [234, 470] width 76 height 71
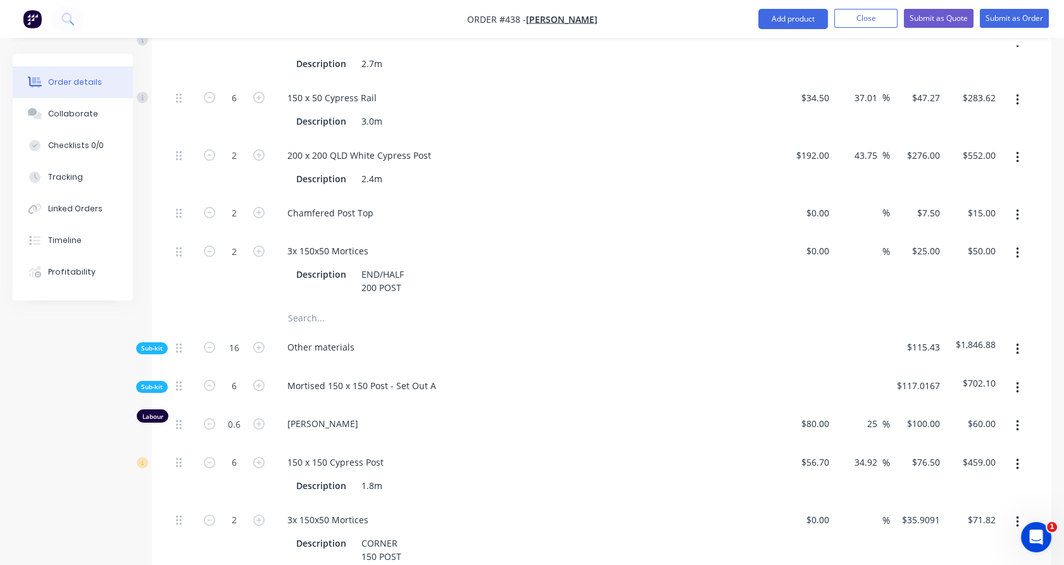
scroll to position [758, 0]
click at [159, 383] on span "Sub-kit" at bounding box center [152, 387] width 22 height 9
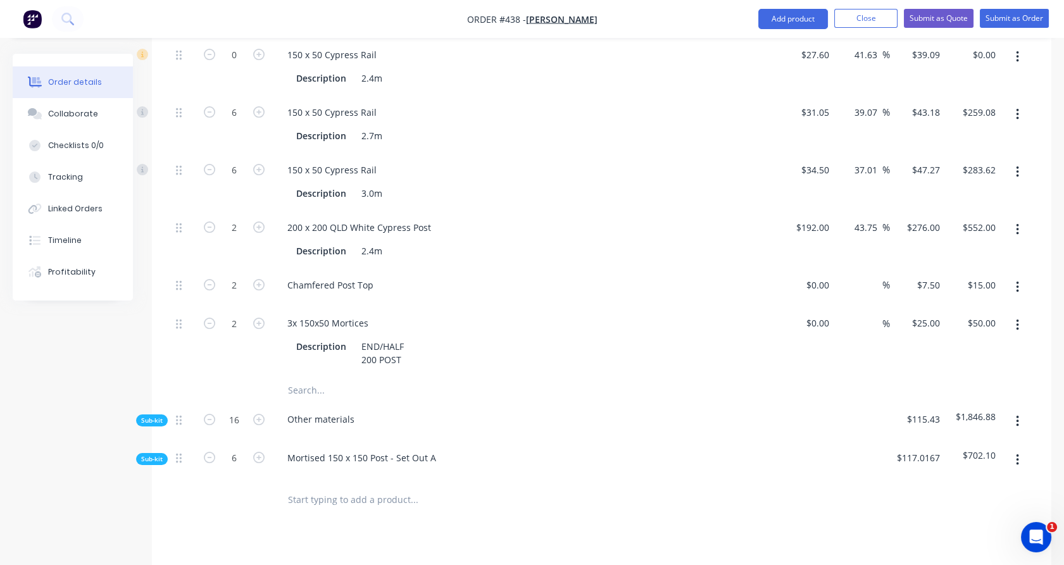
scroll to position [687, 0]
click at [149, 415] on span "Sub-kit" at bounding box center [152, 419] width 22 height 9
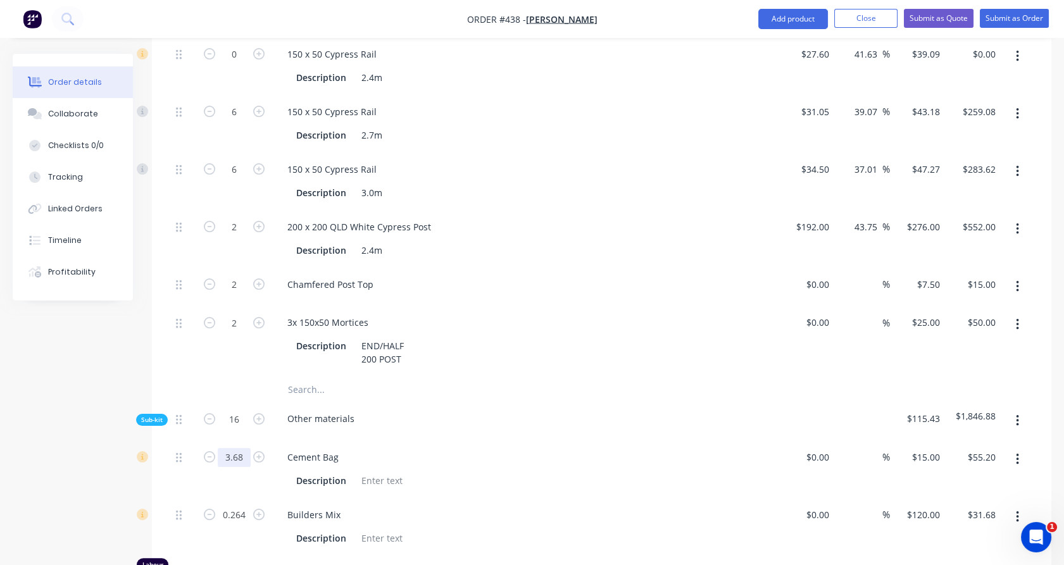
click at [232, 448] on input "3.68" at bounding box center [234, 457] width 33 height 19
type input "4"
type input "$60.00"
click at [235, 477] on div "4" at bounding box center [234, 469] width 76 height 58
click at [238, 467] on input "0.264" at bounding box center [234, 457] width 33 height 19
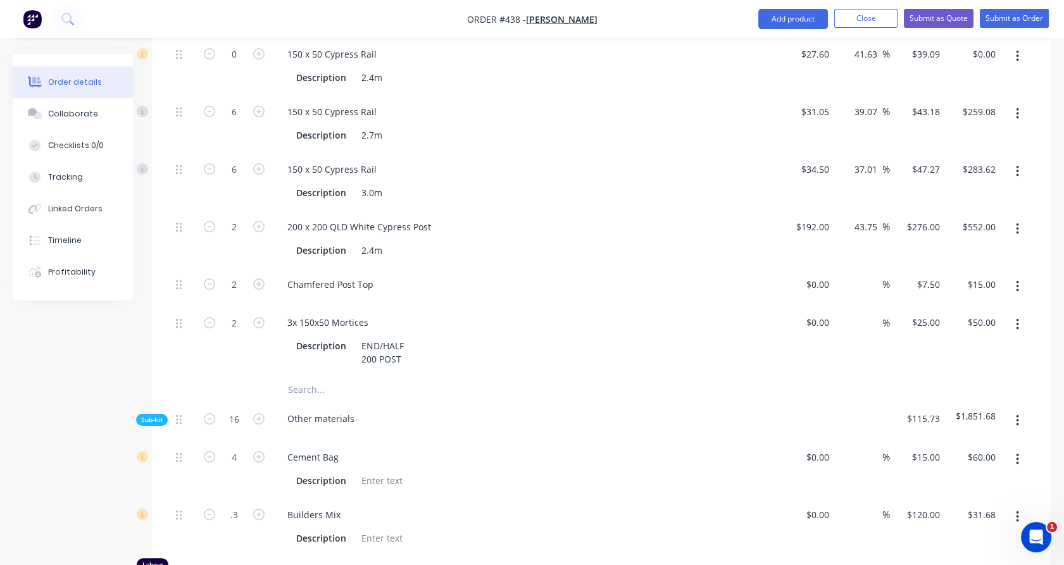
type input "0.3"
type input "$36.00"
click at [198, 480] on div "4" at bounding box center [234, 469] width 76 height 58
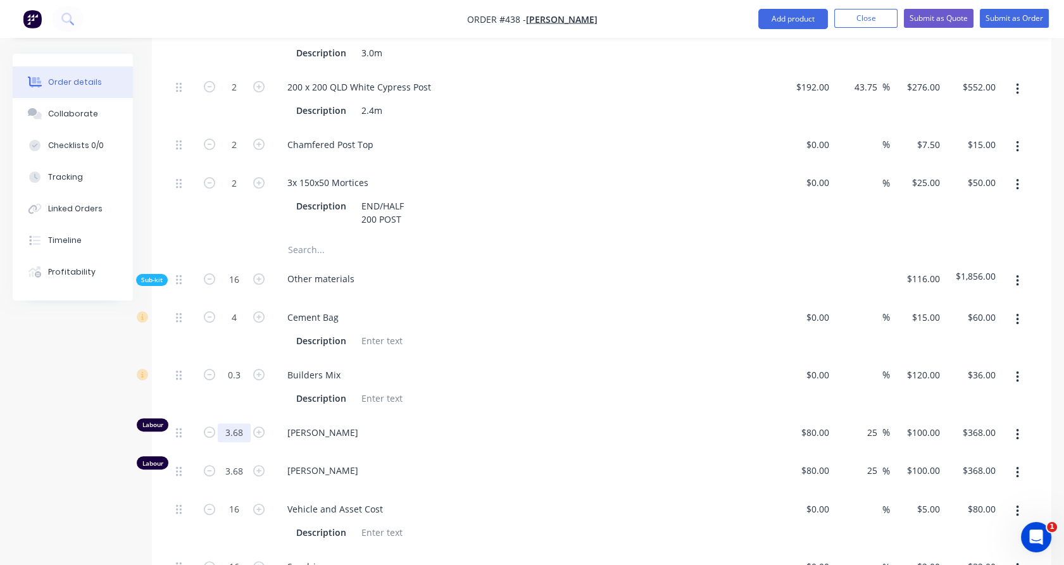
click at [240, 327] on input "3.68" at bounding box center [234, 317] width 33 height 19
type input "5"
type input "$500.00"
click at [200, 388] on div "0.3" at bounding box center [234, 387] width 76 height 58
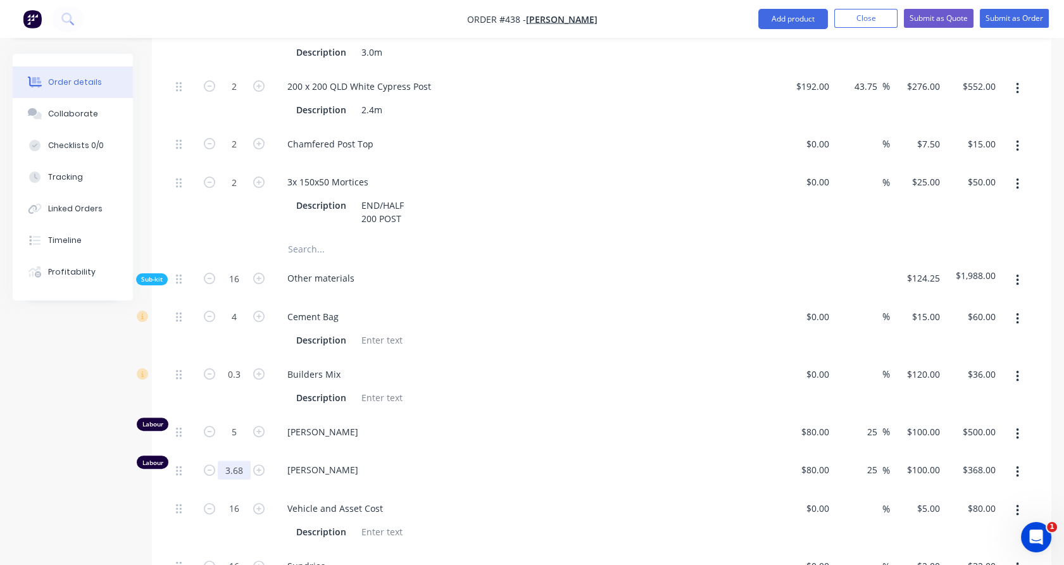
click at [232, 327] on input "3.68" at bounding box center [234, 317] width 33 height 19
type input "5"
type input "$500.00"
click at [211, 390] on div "0.3" at bounding box center [234, 387] width 76 height 58
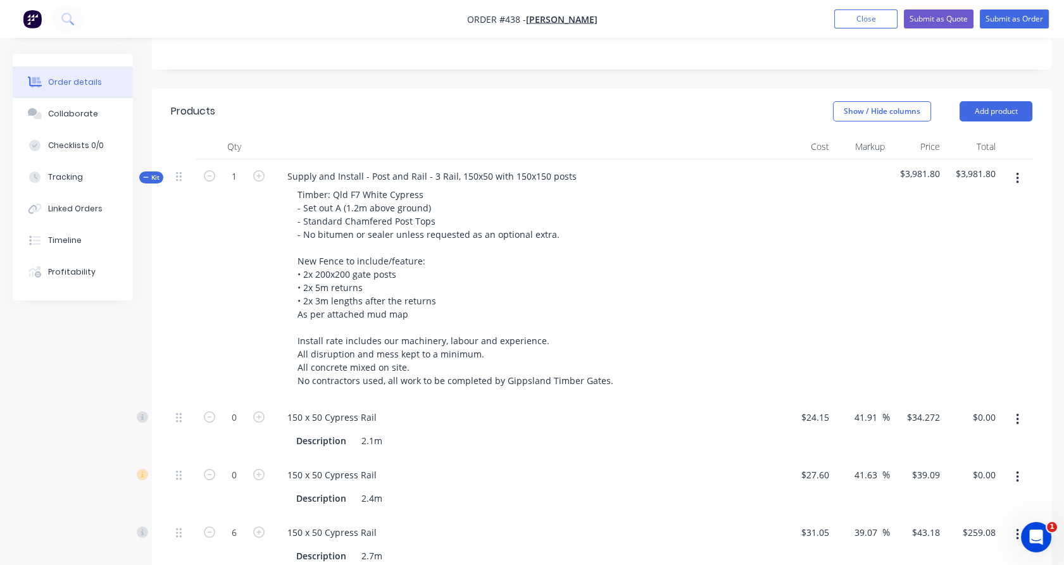
scroll to position [265, 0]
click at [147, 175] on icon at bounding box center [146, 178] width 6 height 6
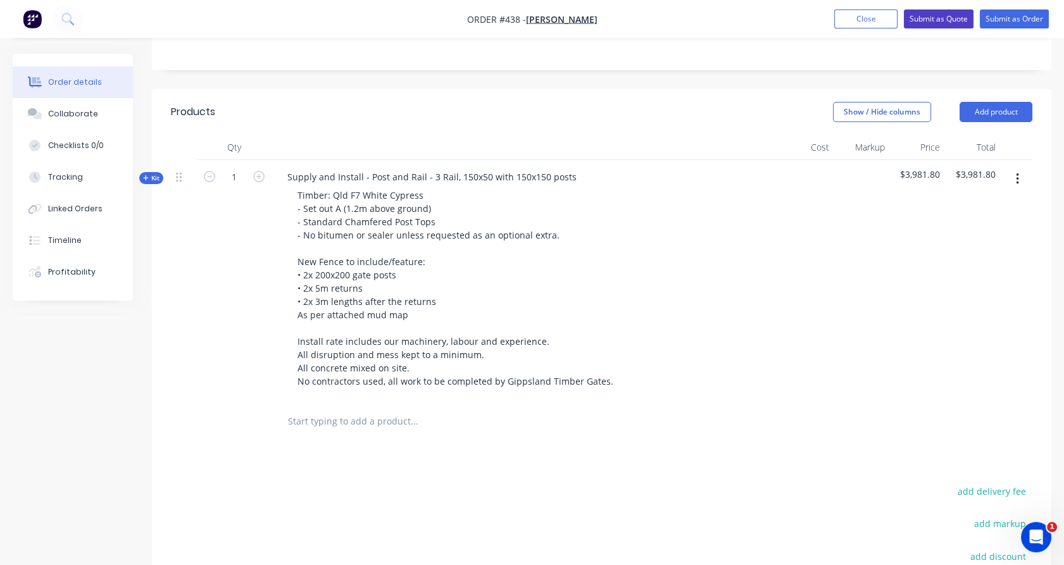
click at [932, 23] on button "Submit as Quote" at bounding box center [939, 18] width 70 height 19
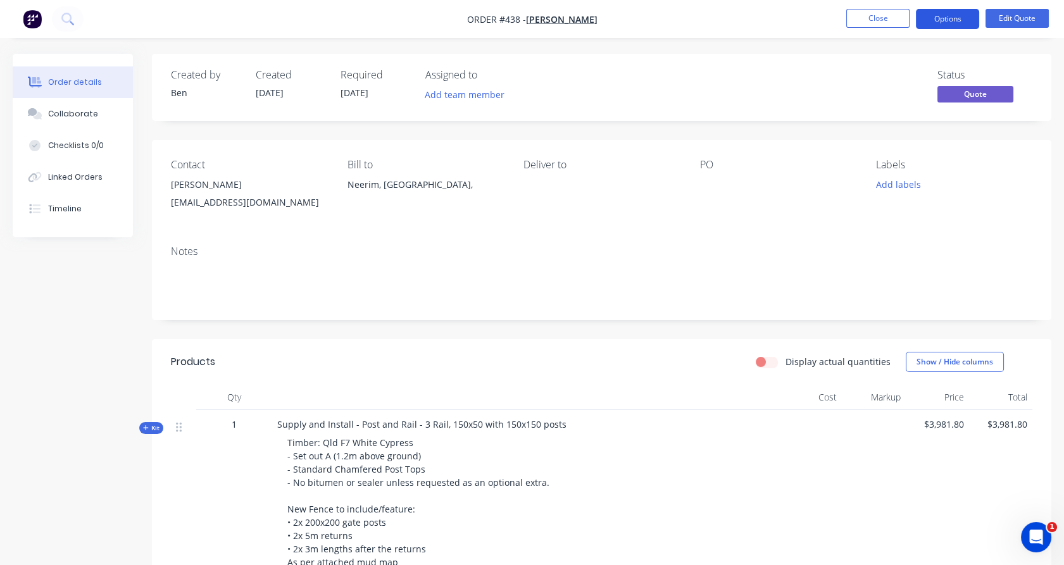
click at [949, 22] on button "Options" at bounding box center [947, 19] width 63 height 20
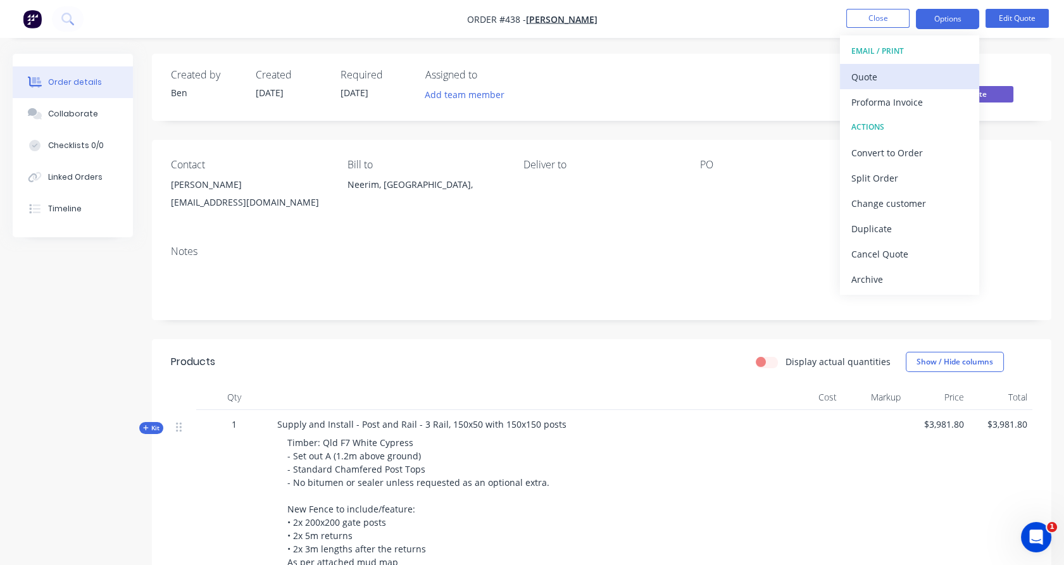
click at [911, 69] on div "Quote" at bounding box center [909, 77] width 116 height 18
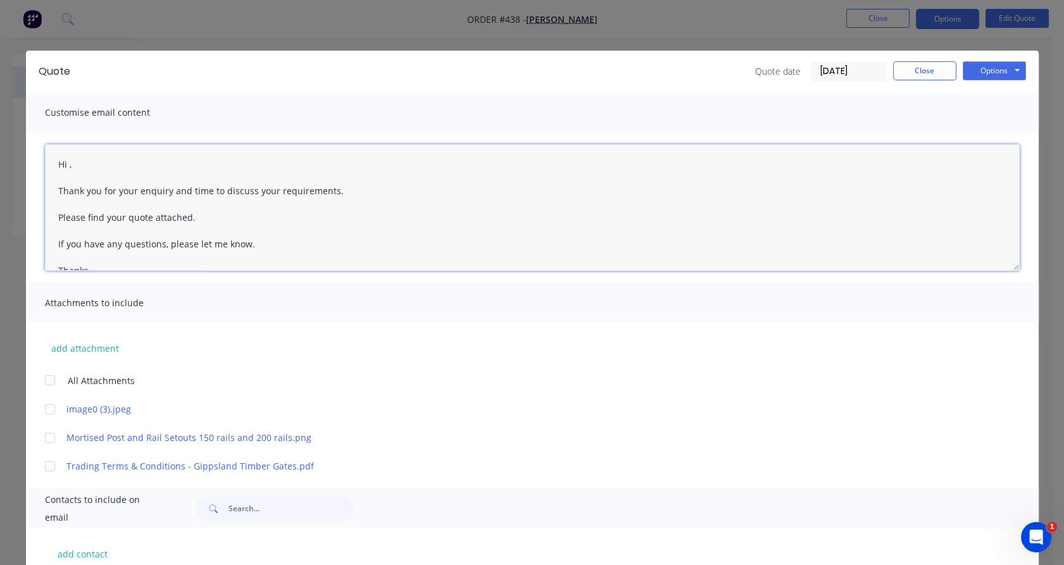
click at [63, 164] on textarea "Hi , Thank you for your enquiry and time to discuss your requirements. Please f…" at bounding box center [532, 207] width 975 height 127
click at [187, 190] on textarea "Hi [PERSON_NAME], Thank you for your enquiry and time to discuss your requireme…" at bounding box center [532, 207] width 975 height 127
drag, startPoint x: 187, startPoint y: 190, endPoint x: 327, endPoint y: 193, distance: 139.9
click at [327, 193] on textarea "Hi [PERSON_NAME], Thank you for your enquiry and time to discuss your requireme…" at bounding box center [532, 207] width 975 height 127
click at [41, 378] on div at bounding box center [49, 380] width 25 height 25
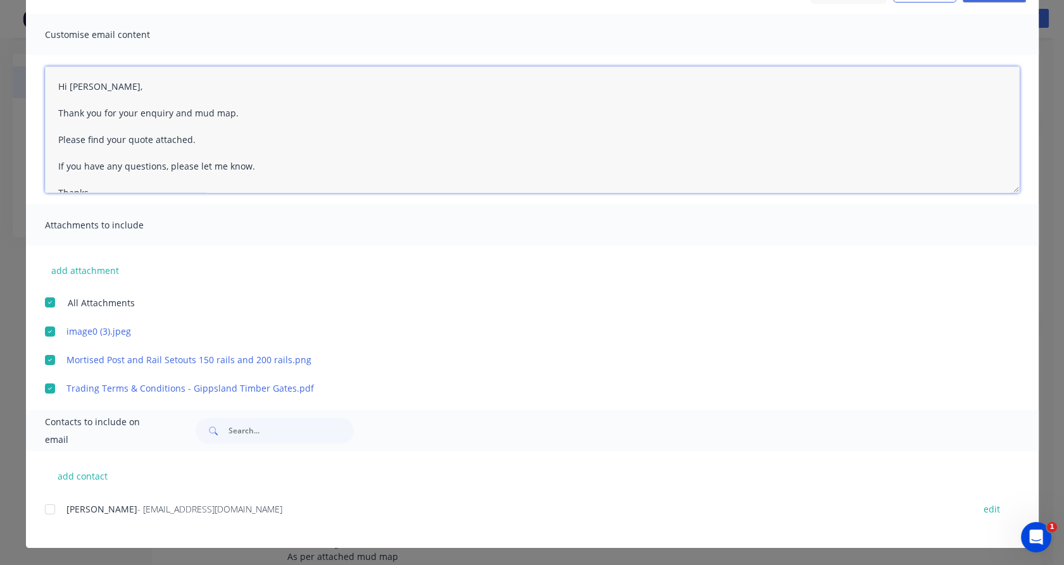
click at [41, 504] on div at bounding box center [49, 509] width 25 height 25
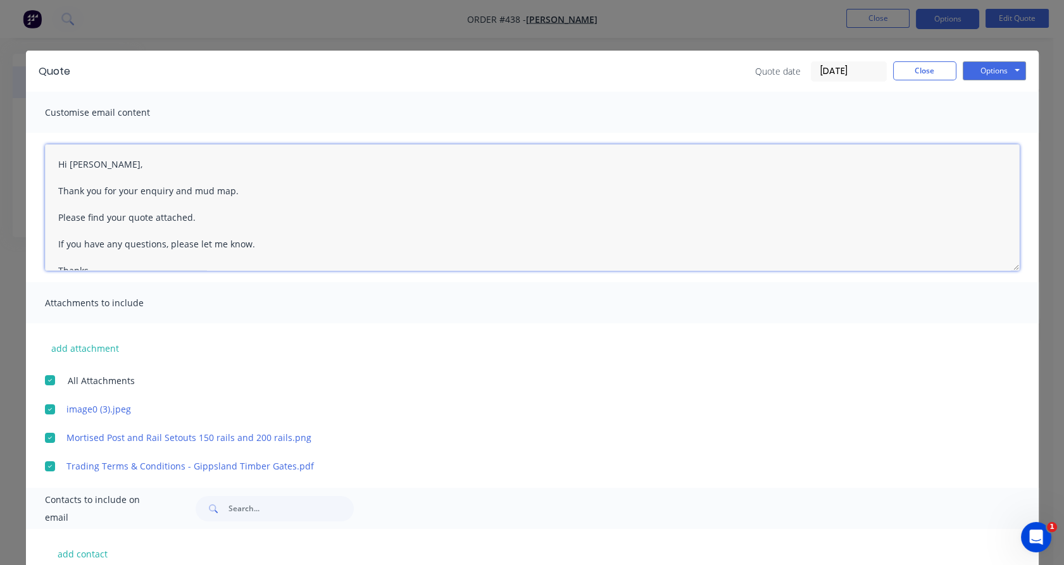
click at [63, 166] on textarea "Hi , Thank you for your enquiry and time to discuss your requirements. Please f…" at bounding box center [532, 207] width 975 height 127
drag, startPoint x: 184, startPoint y: 189, endPoint x: 326, endPoint y: 196, distance: 141.9
click at [326, 196] on textarea "Hi [PERSON_NAME], Thank you for your enquiry and time to discuss your requireme…" at bounding box center [532, 207] width 975 height 127
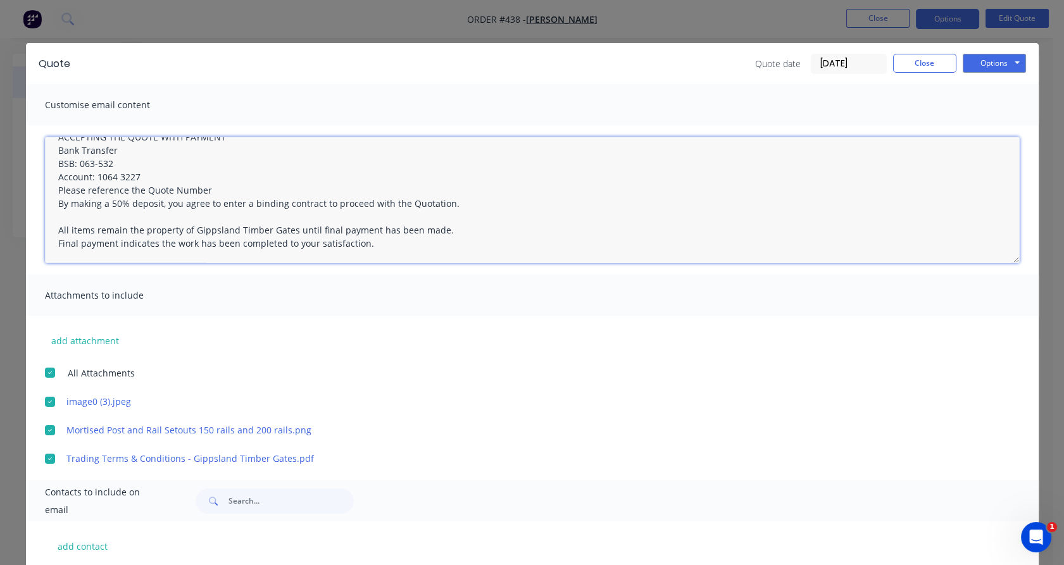
scroll to position [9, 0]
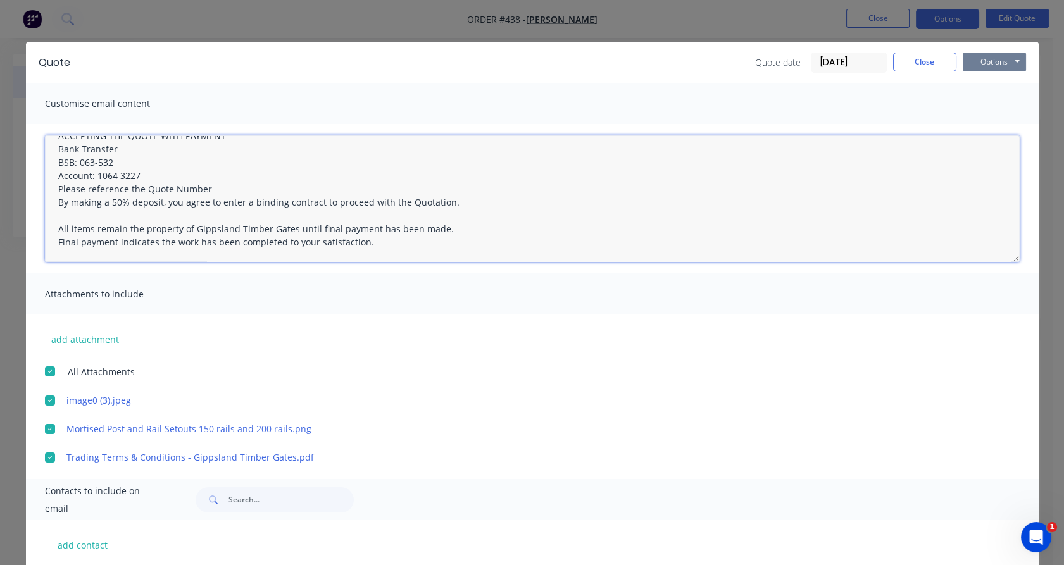
type textarea "Hi [PERSON_NAME], Thank you for your enquiry and mud map. Please find your quot…"
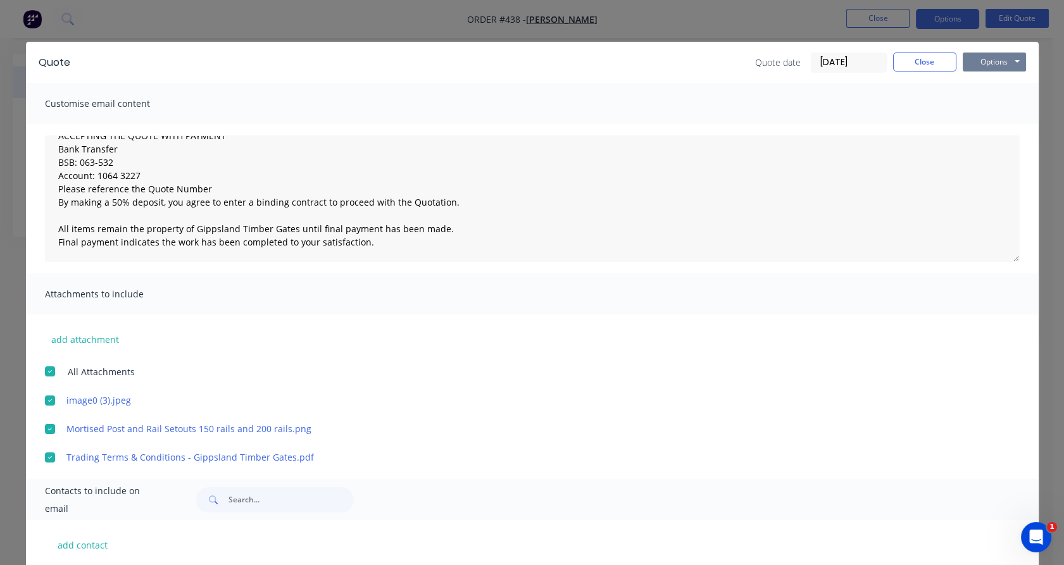
click at [1018, 63] on button "Options" at bounding box center [994, 62] width 63 height 19
click at [1005, 126] on button "Email" at bounding box center [1003, 126] width 81 height 21
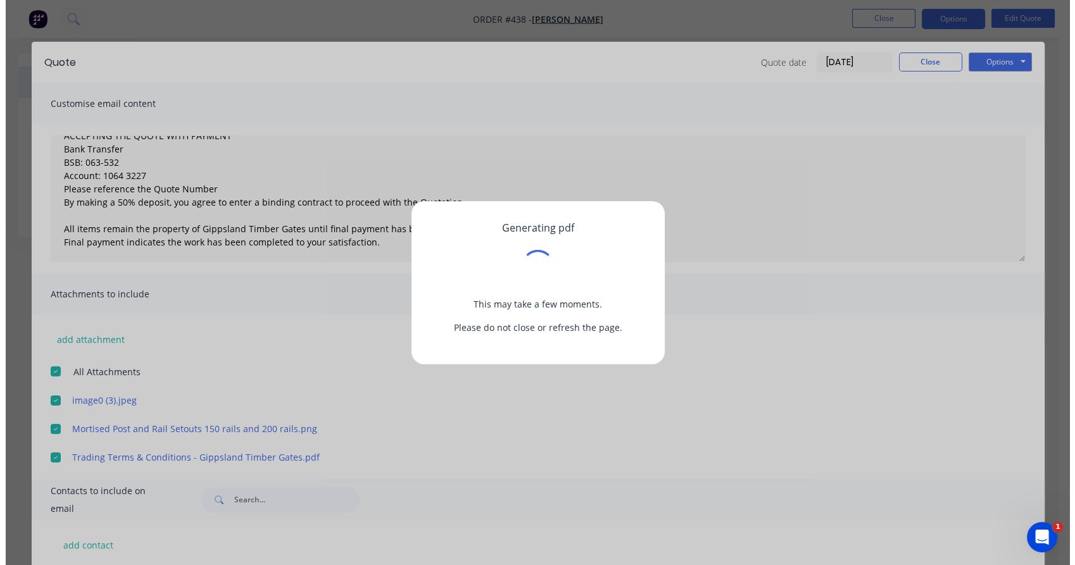
scroll to position [0, 0]
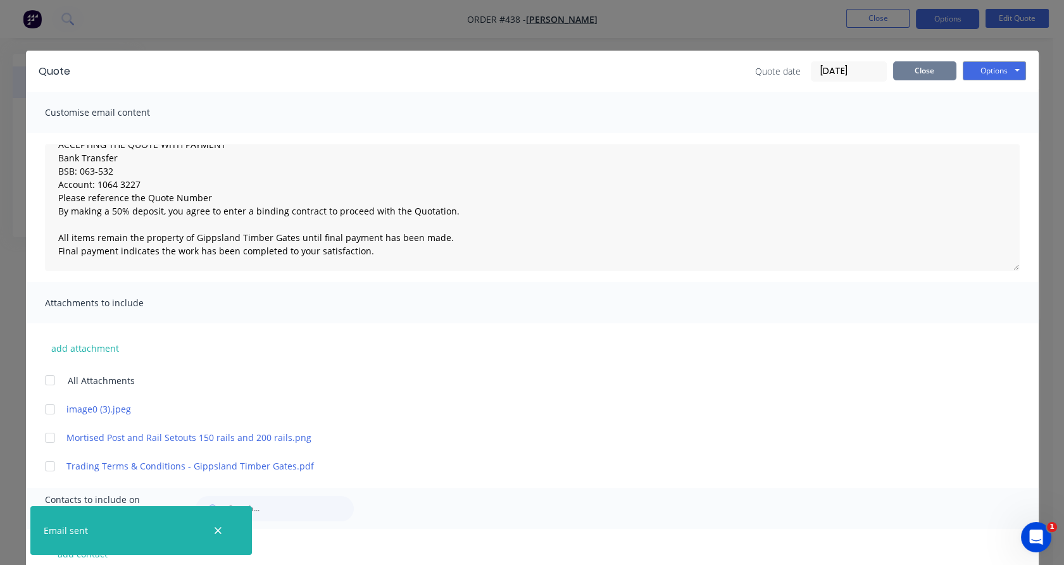
click at [913, 73] on button "Close" at bounding box center [924, 70] width 63 height 19
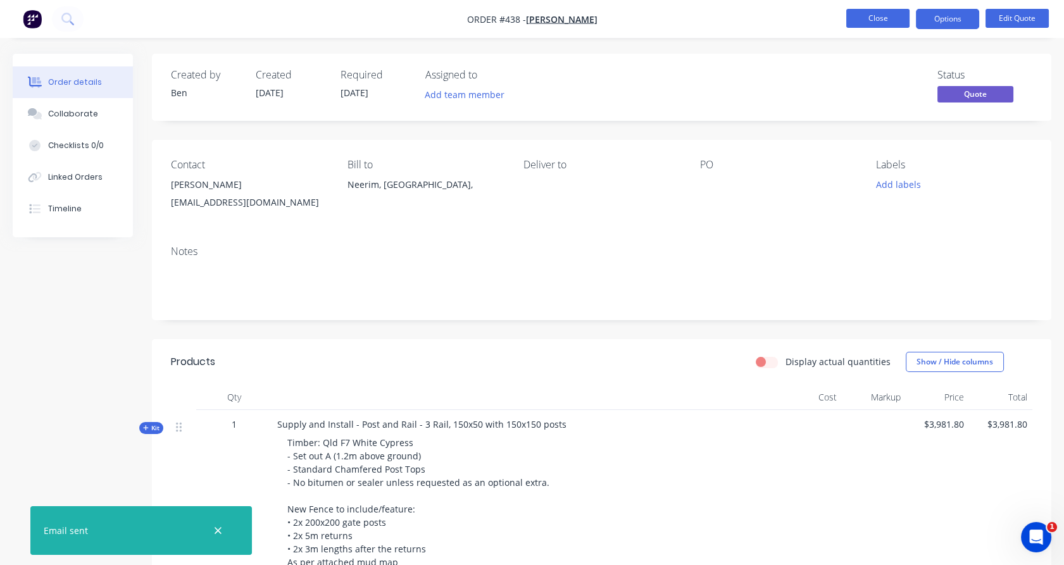
click at [882, 21] on button "Close" at bounding box center [877, 18] width 63 height 19
